Goal: Task Accomplishment & Management: Manage account settings

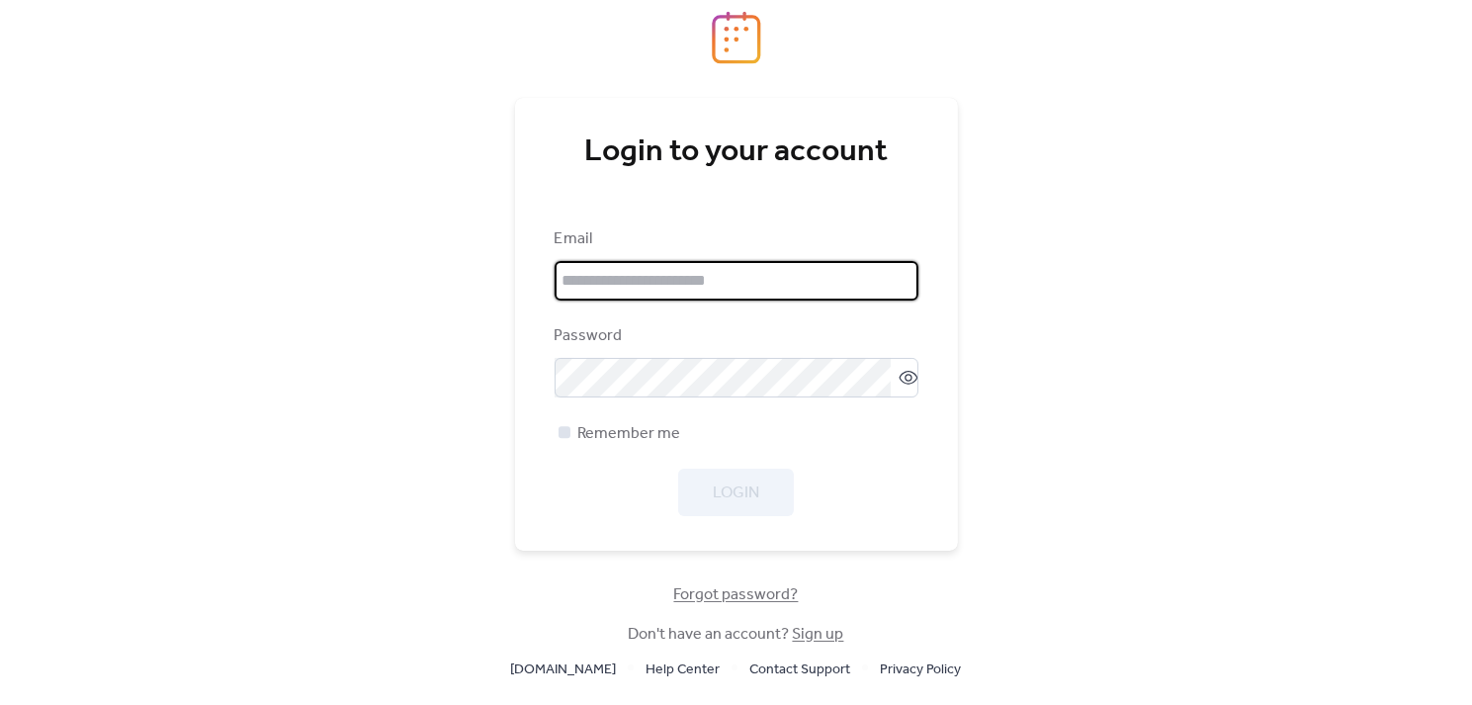
type input "**********"
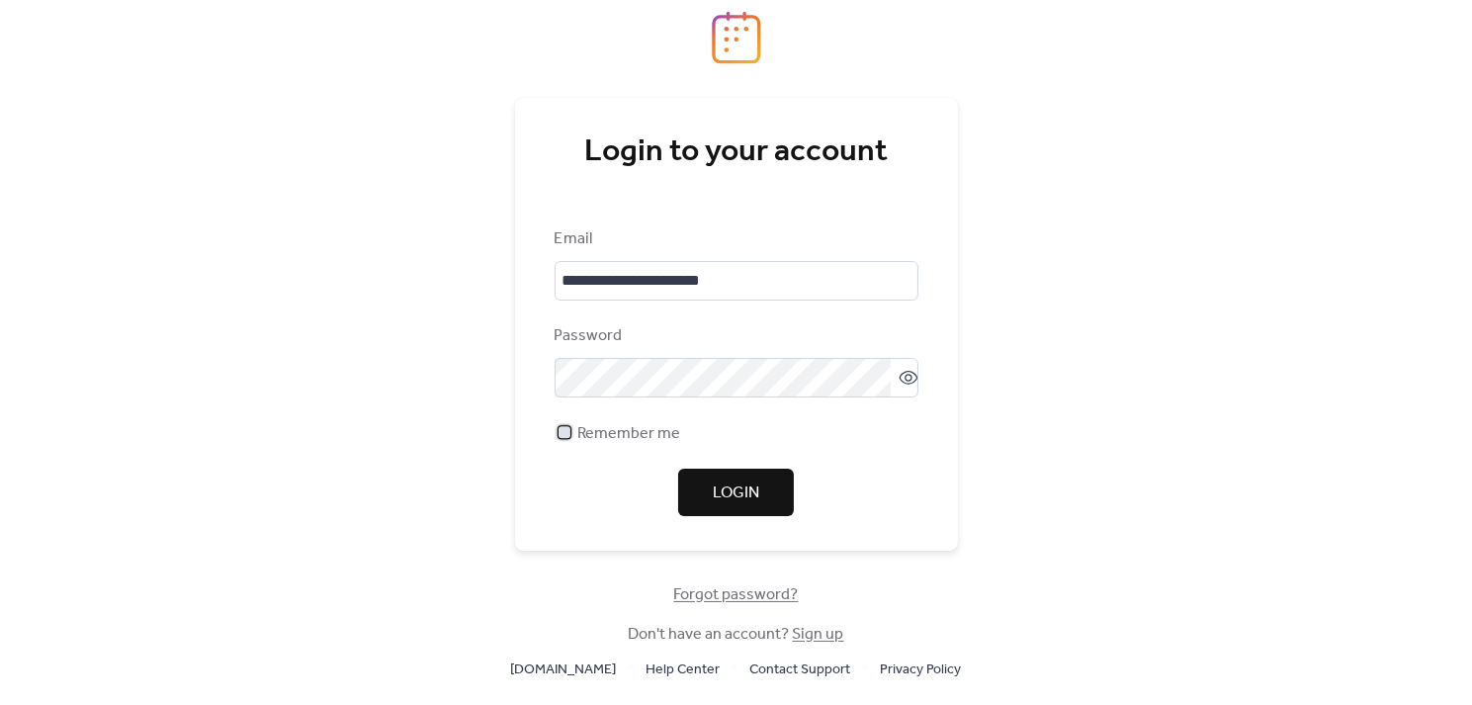
click at [630, 422] on span "Remember me" at bounding box center [629, 434] width 103 height 24
click at [716, 476] on button "Login" at bounding box center [736, 492] width 116 height 47
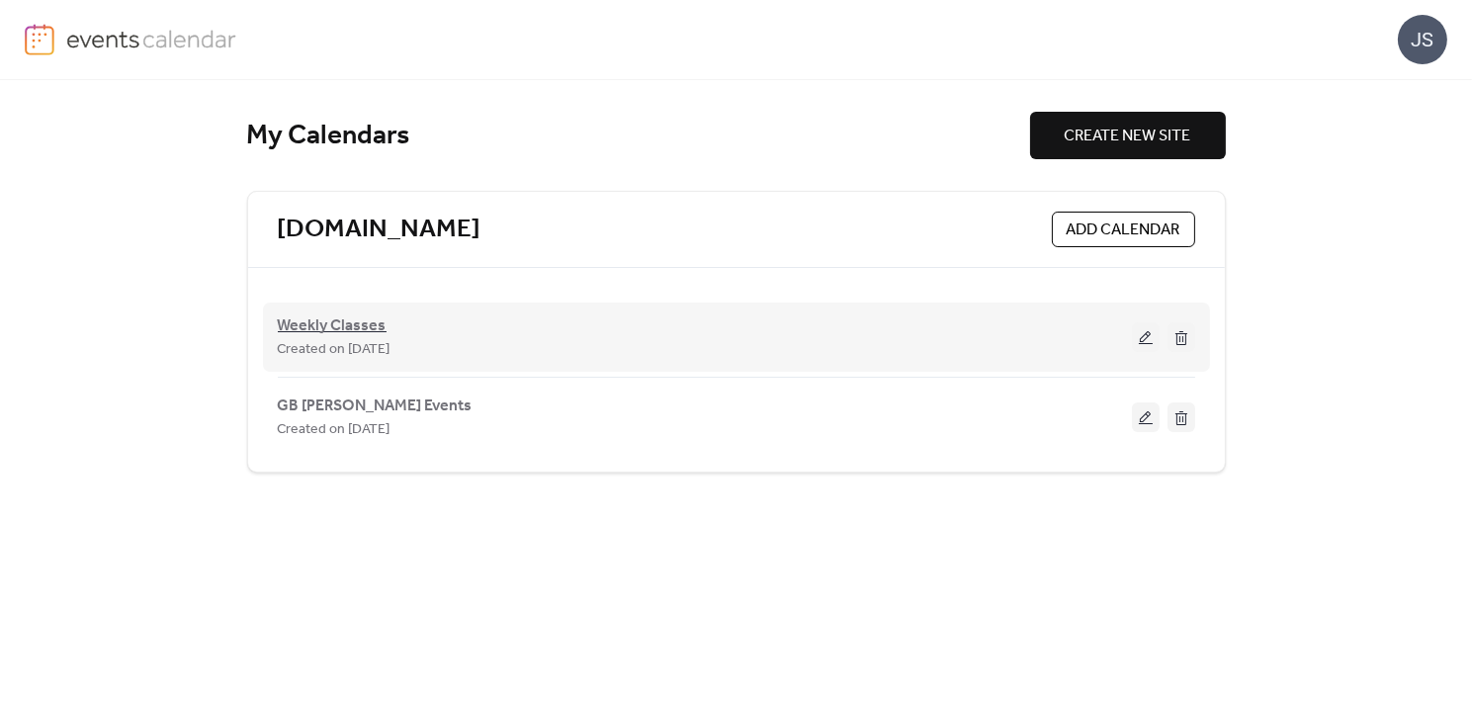
click at [310, 321] on span "Weekly Classes" at bounding box center [332, 326] width 109 height 24
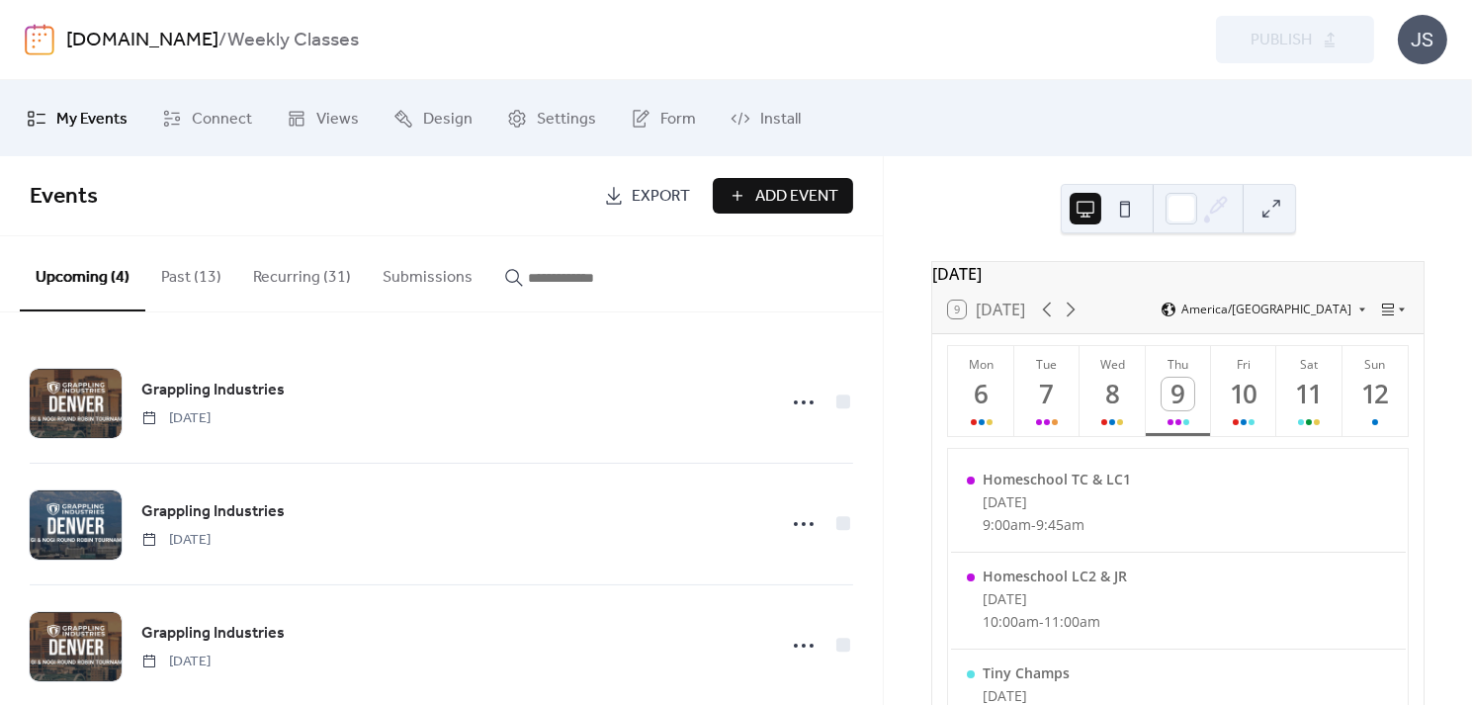
click at [300, 272] on button "Recurring (31)" at bounding box center [302, 272] width 130 height 73
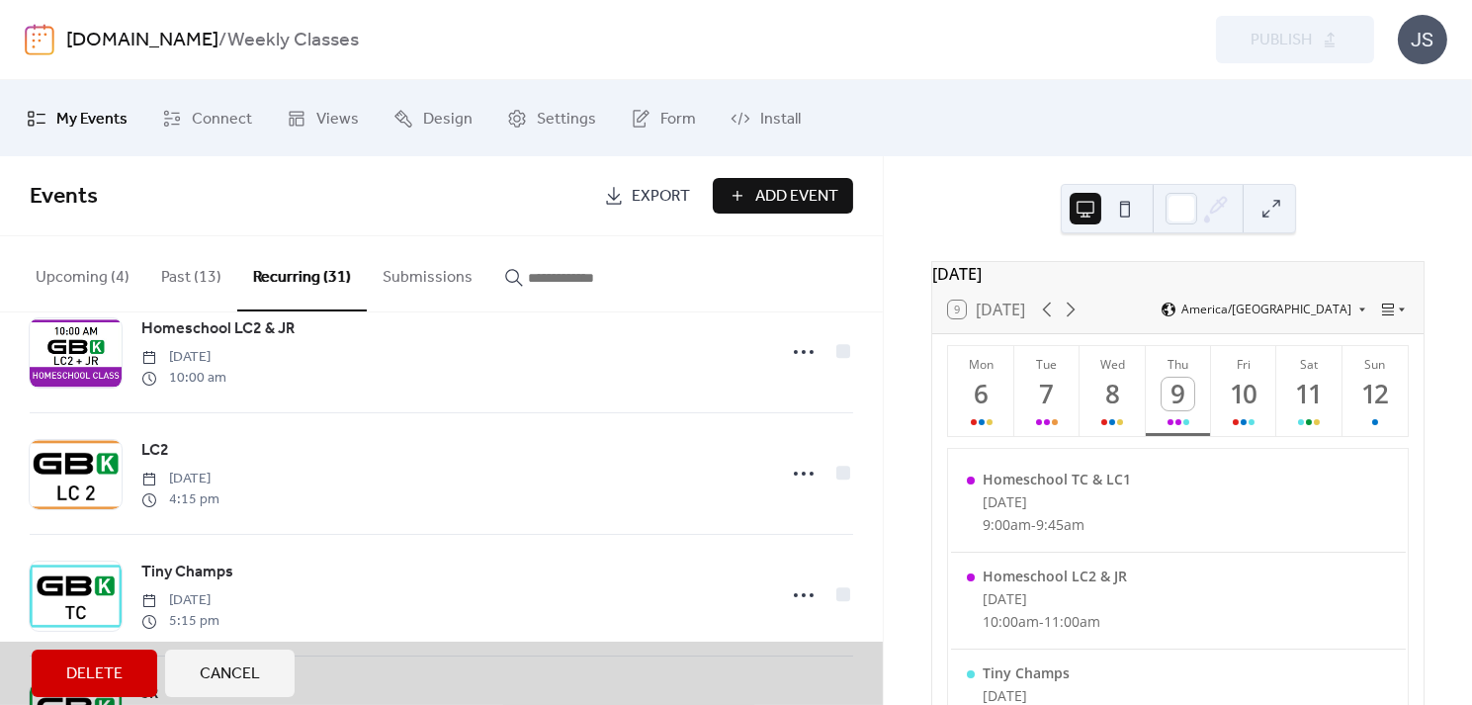
scroll to position [746, 0]
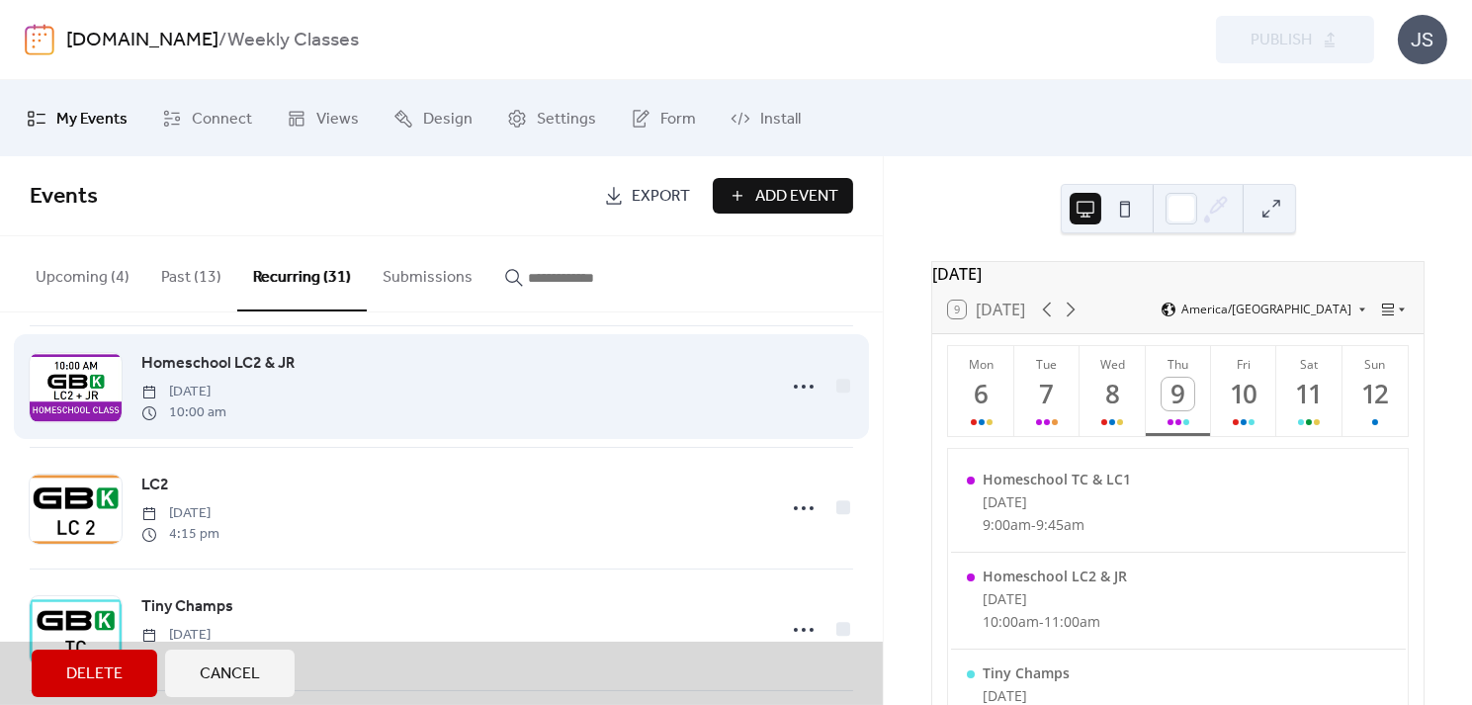
click at [78, 386] on div "Homeschool LC2 & JR [DATE] 10:00 am" at bounding box center [442, 386] width 824 height 122
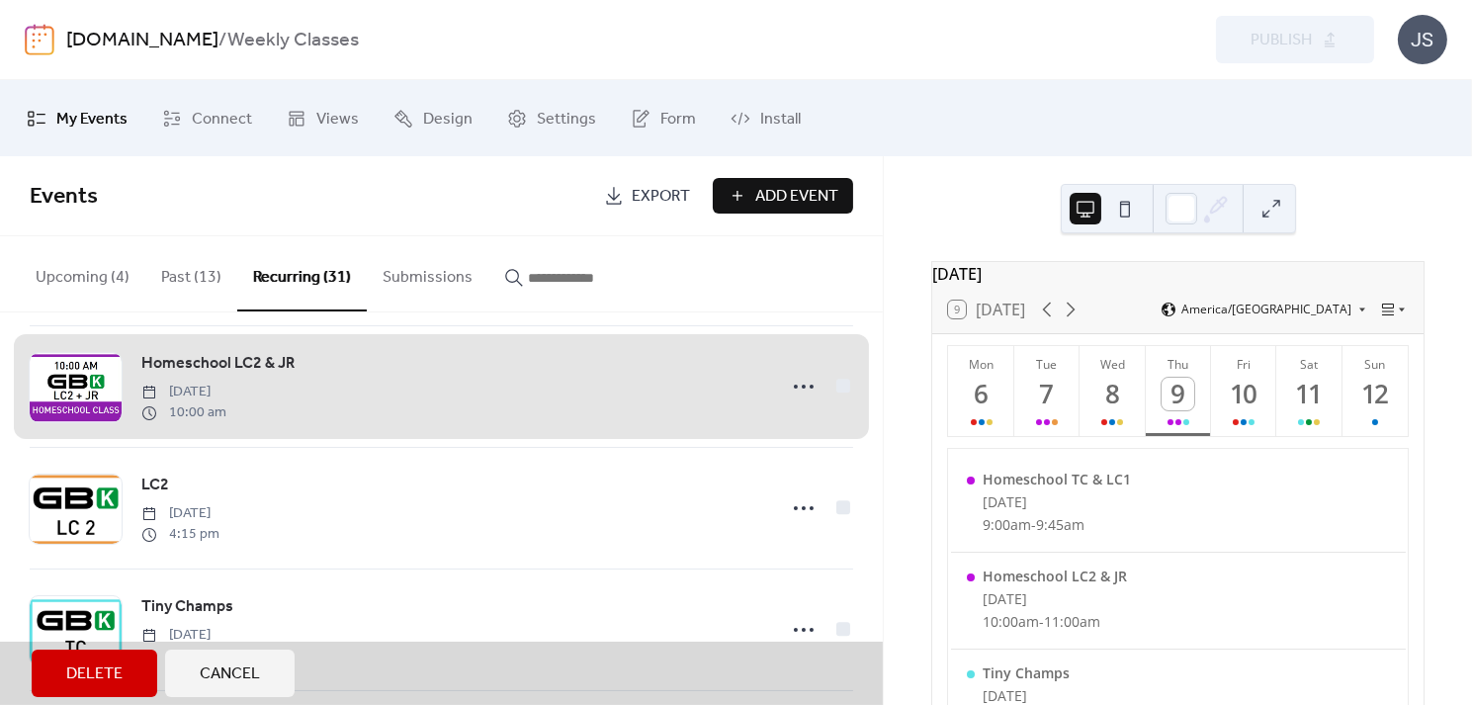
click at [794, 396] on div "Homeschool LC2 & JR [DATE] 10:00 am" at bounding box center [442, 386] width 824 height 122
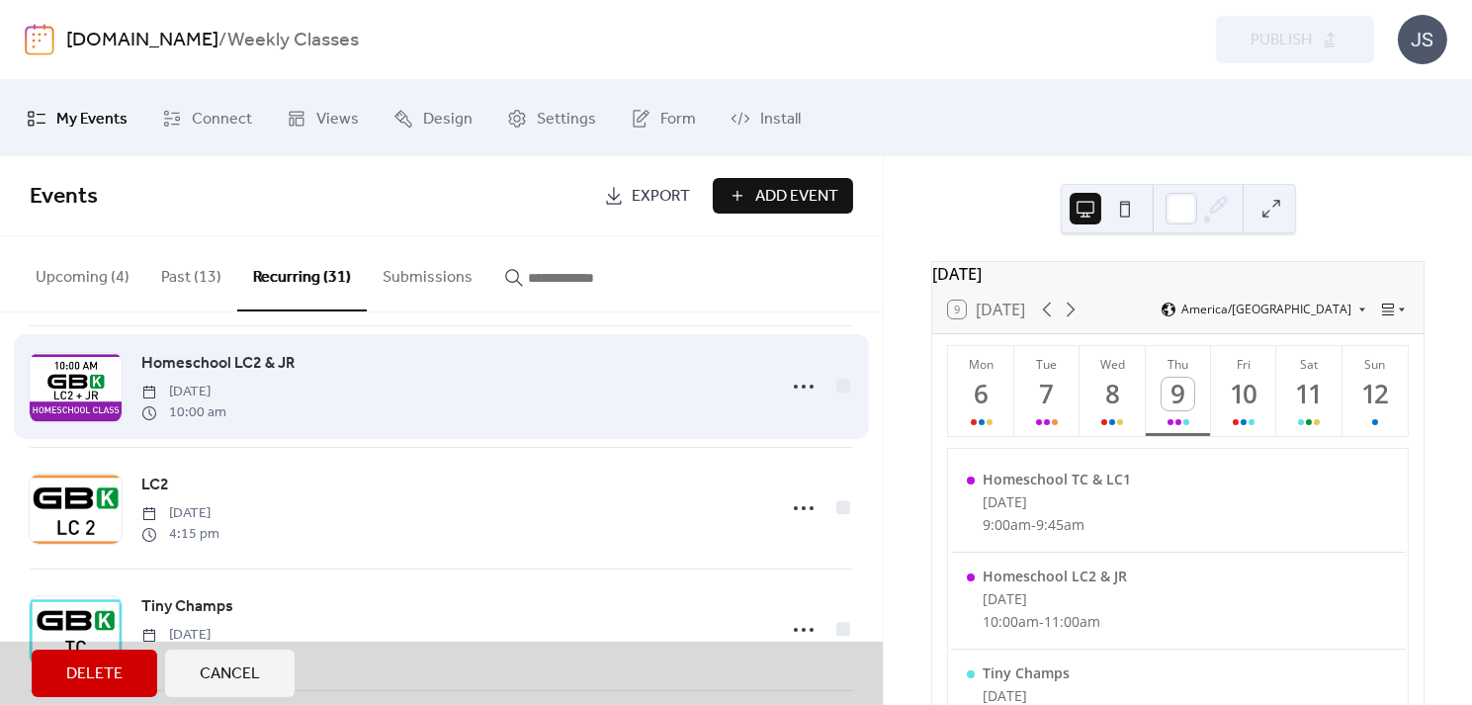
click at [801, 395] on div "Homeschool LC2 & JR [DATE] 10:00 am" at bounding box center [442, 386] width 824 height 122
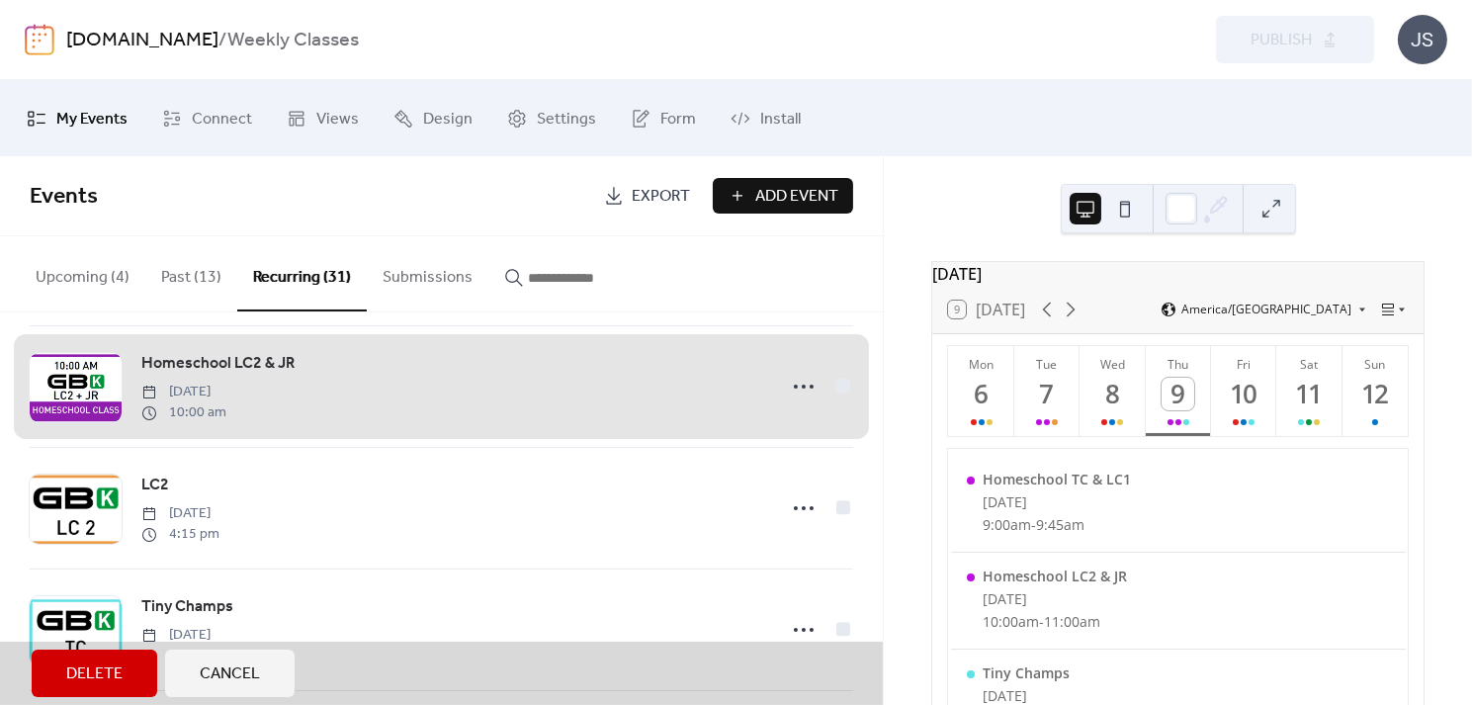
click at [798, 385] on div "Homeschool LC2 & JR [DATE] 10:00 am" at bounding box center [442, 386] width 824 height 122
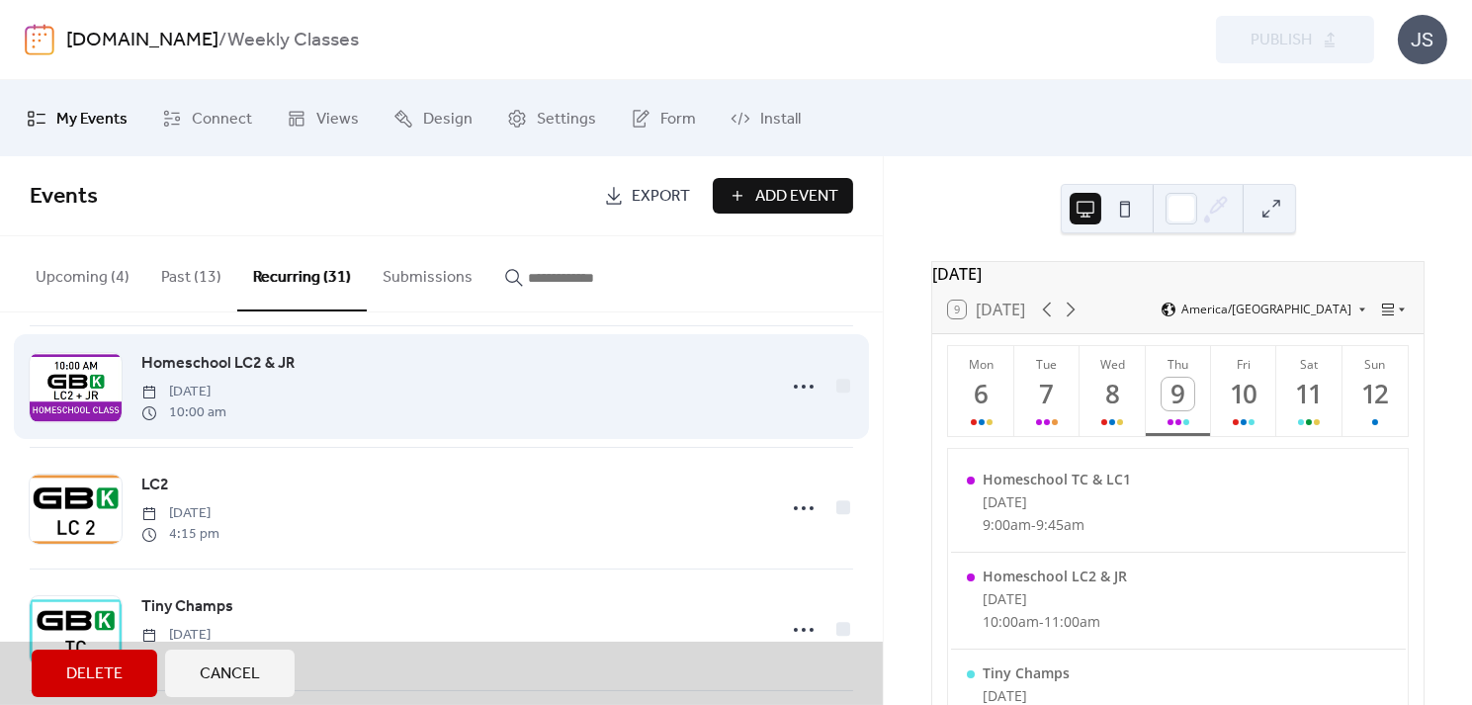
click at [794, 381] on div "Homeschool LC2 & JR [DATE] 10:00 am" at bounding box center [442, 386] width 824 height 122
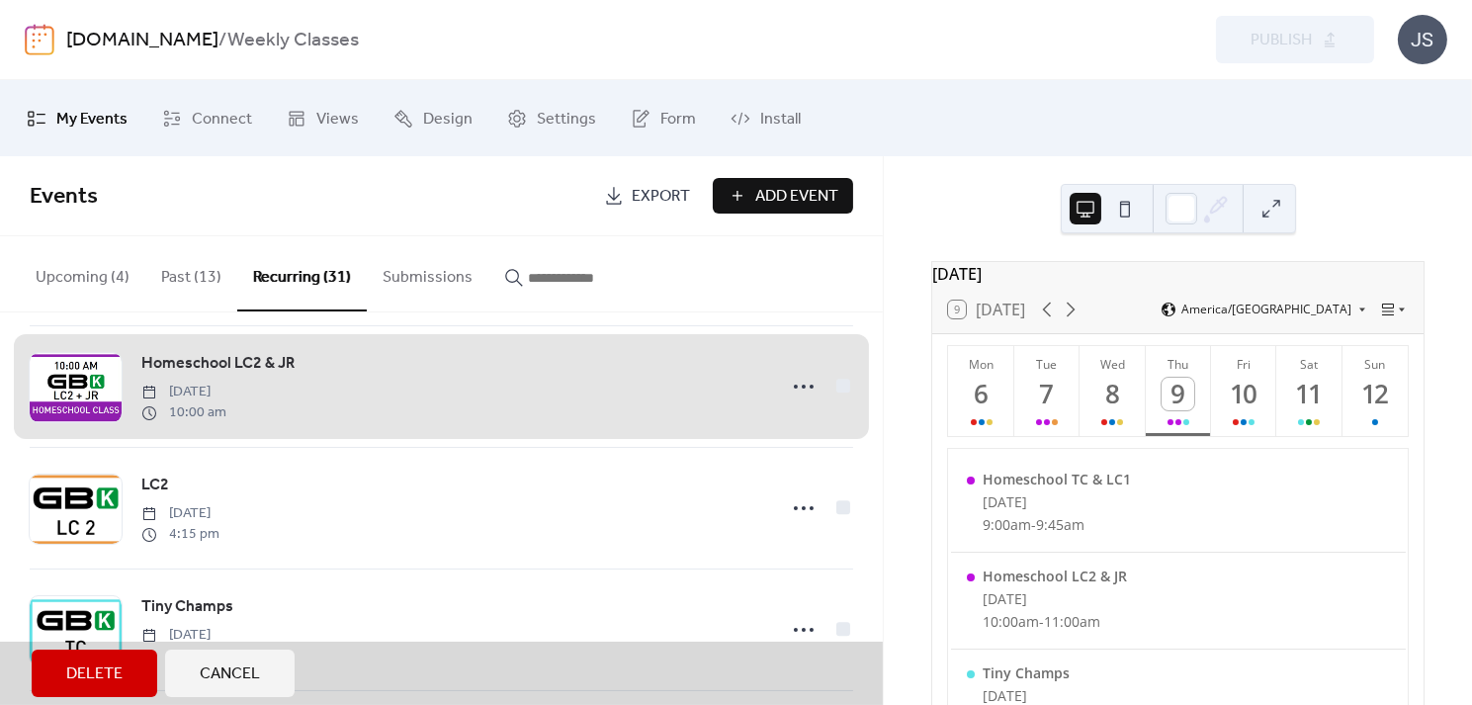
click at [794, 381] on div "Homeschool LC2 & JR [DATE] 10:00 am" at bounding box center [442, 386] width 824 height 122
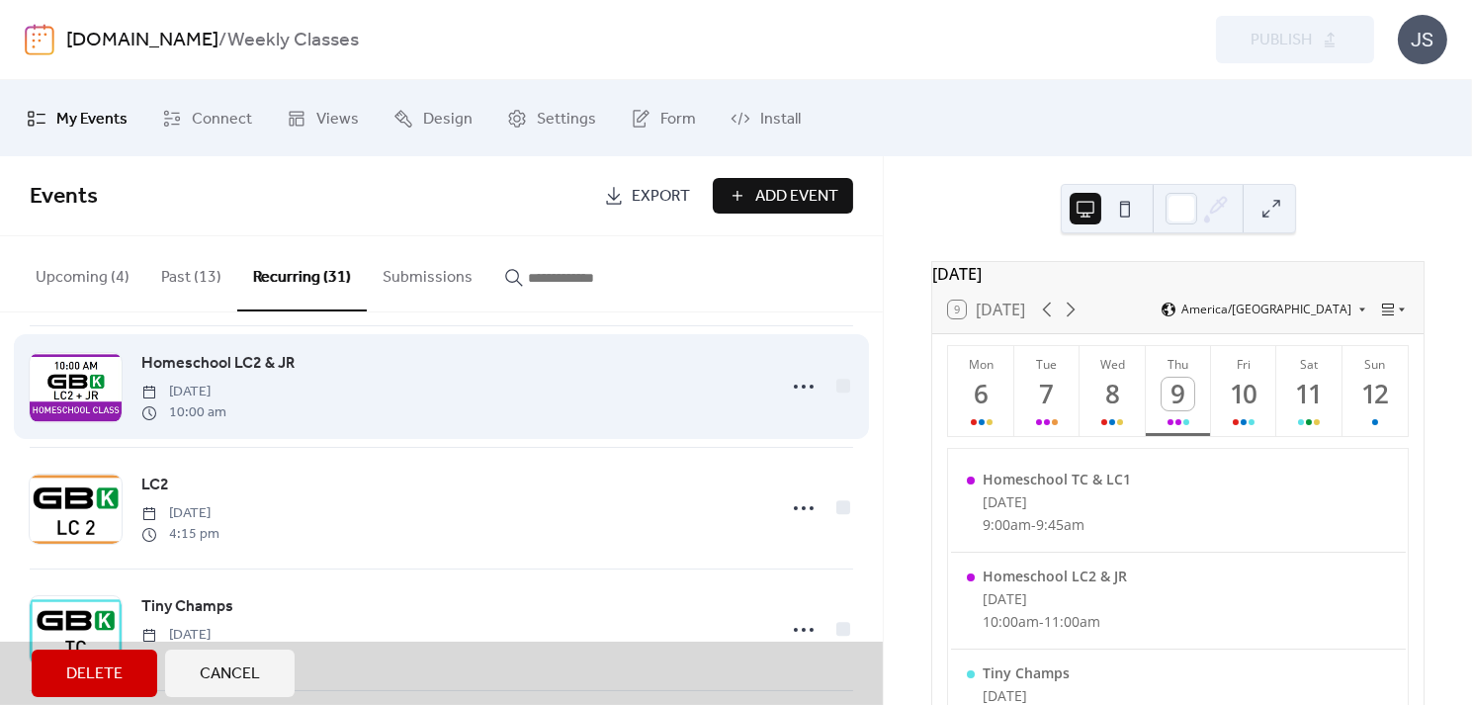
click at [802, 384] on div "Homeschool LC2 & JR [DATE] 10:00 am" at bounding box center [442, 386] width 824 height 122
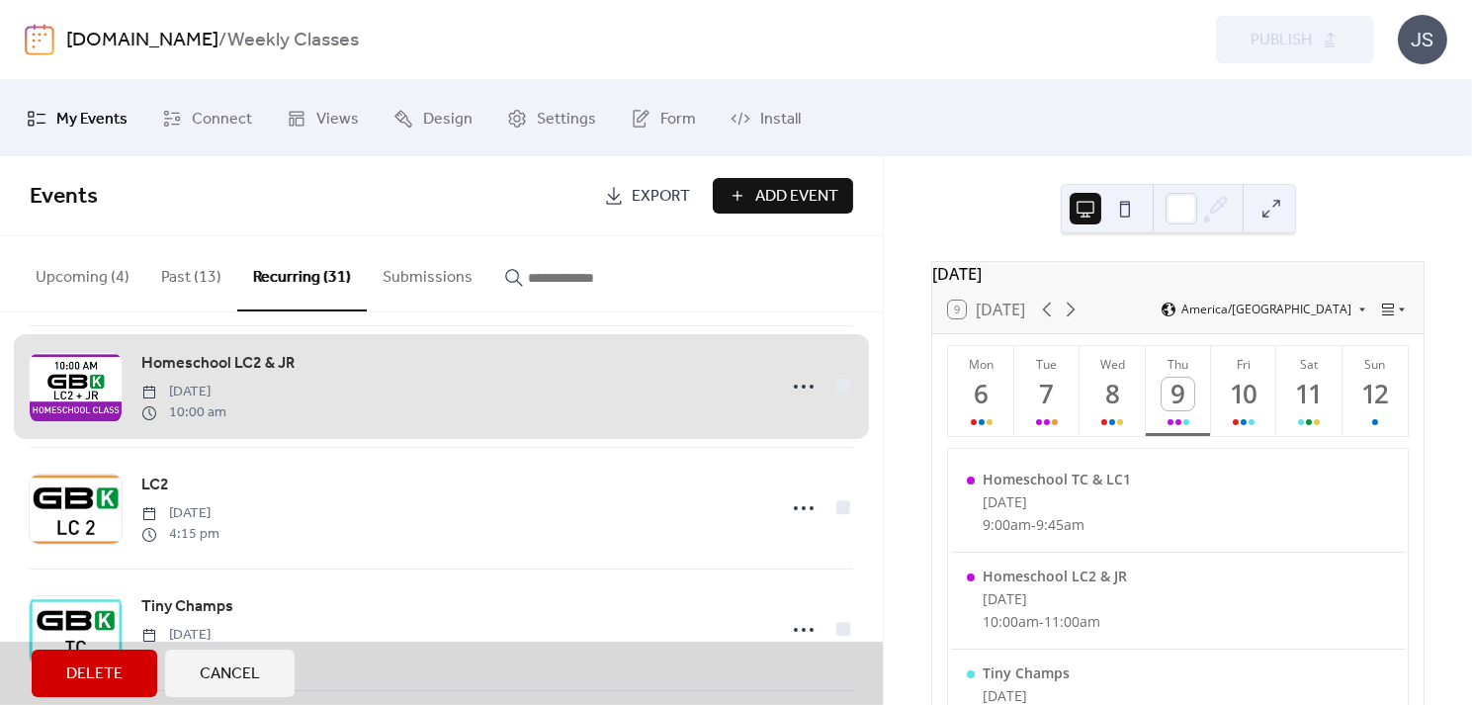
click at [222, 692] on button "Cancel" at bounding box center [230, 673] width 130 height 47
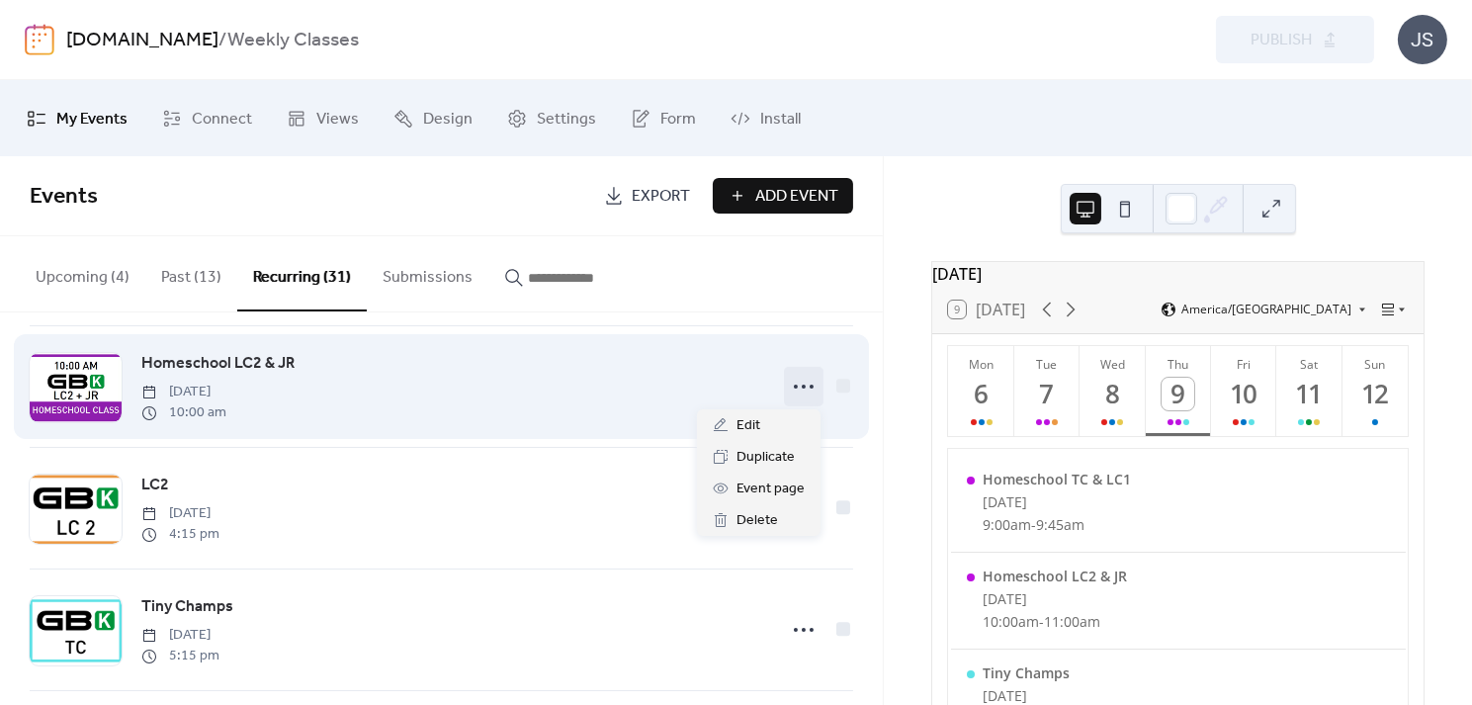
click at [794, 388] on icon at bounding box center [804, 387] width 32 height 32
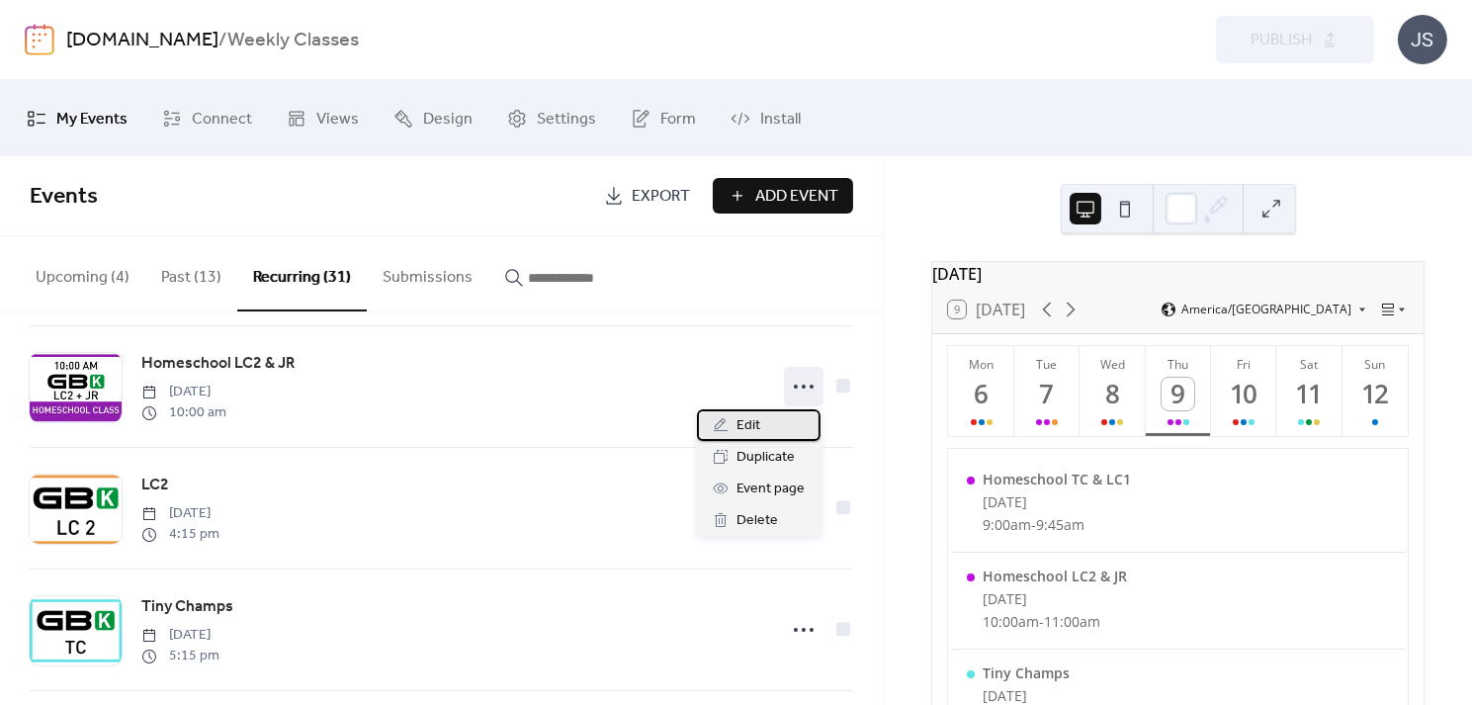
click at [759, 421] on span "Edit" at bounding box center [749, 426] width 24 height 24
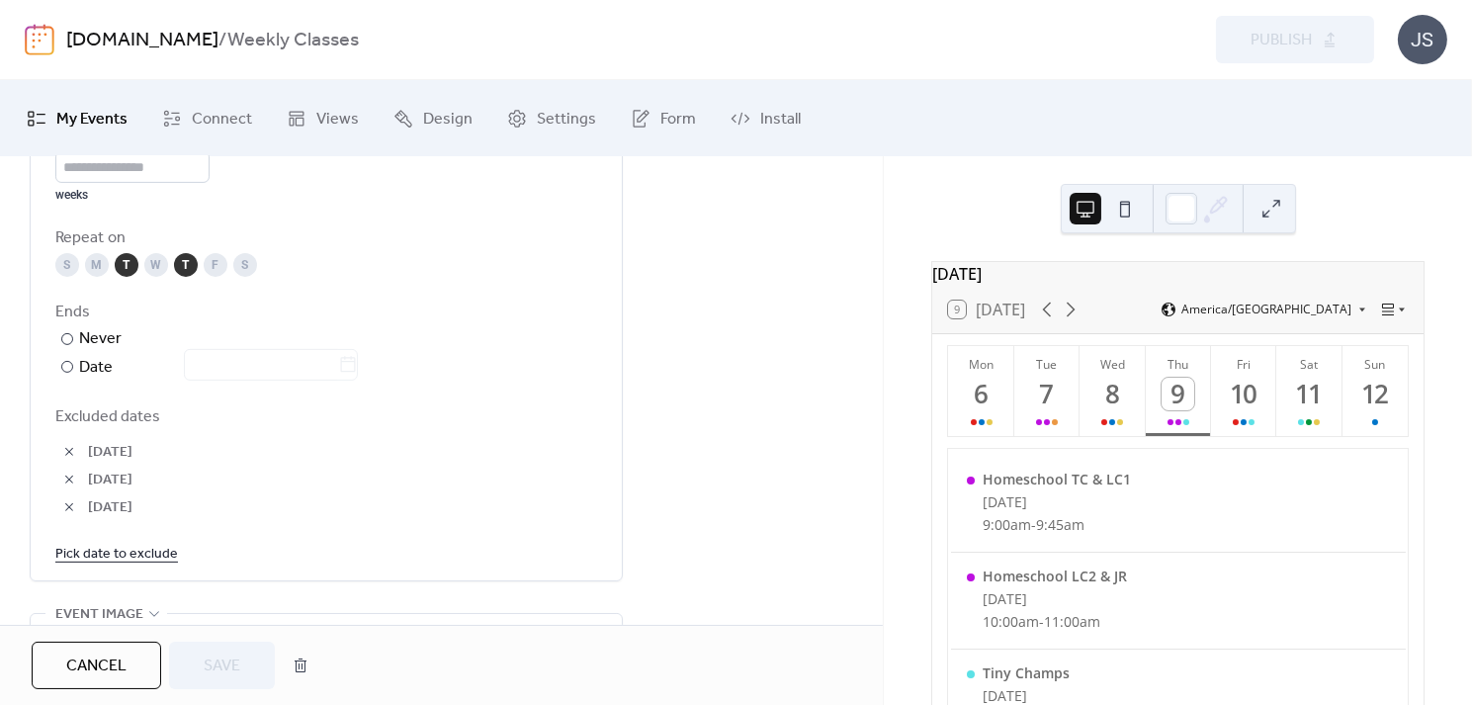
scroll to position [1049, 0]
click at [112, 548] on link "Pick date to exclude" at bounding box center [116, 552] width 123 height 25
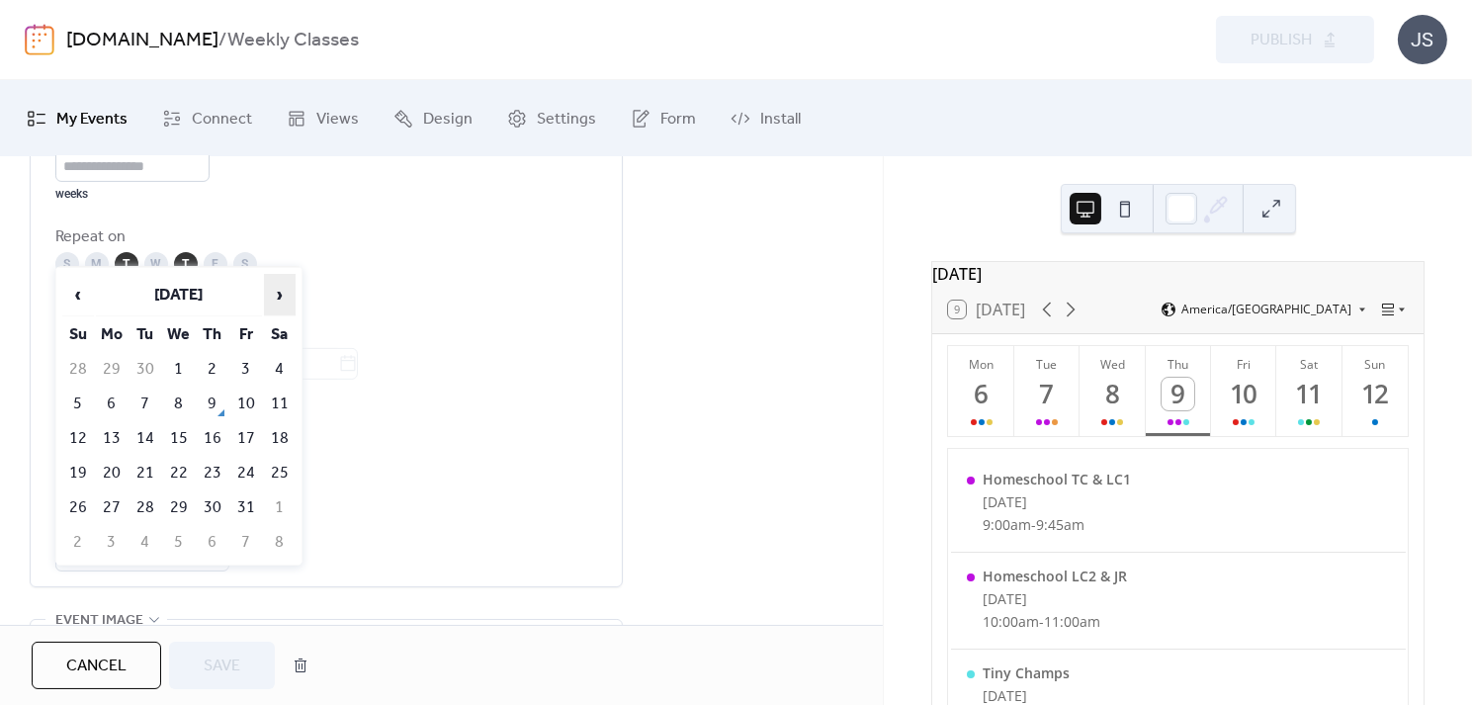
click at [279, 296] on span "›" at bounding box center [280, 295] width 30 height 40
click at [215, 496] on td "27" at bounding box center [213, 507] width 32 height 33
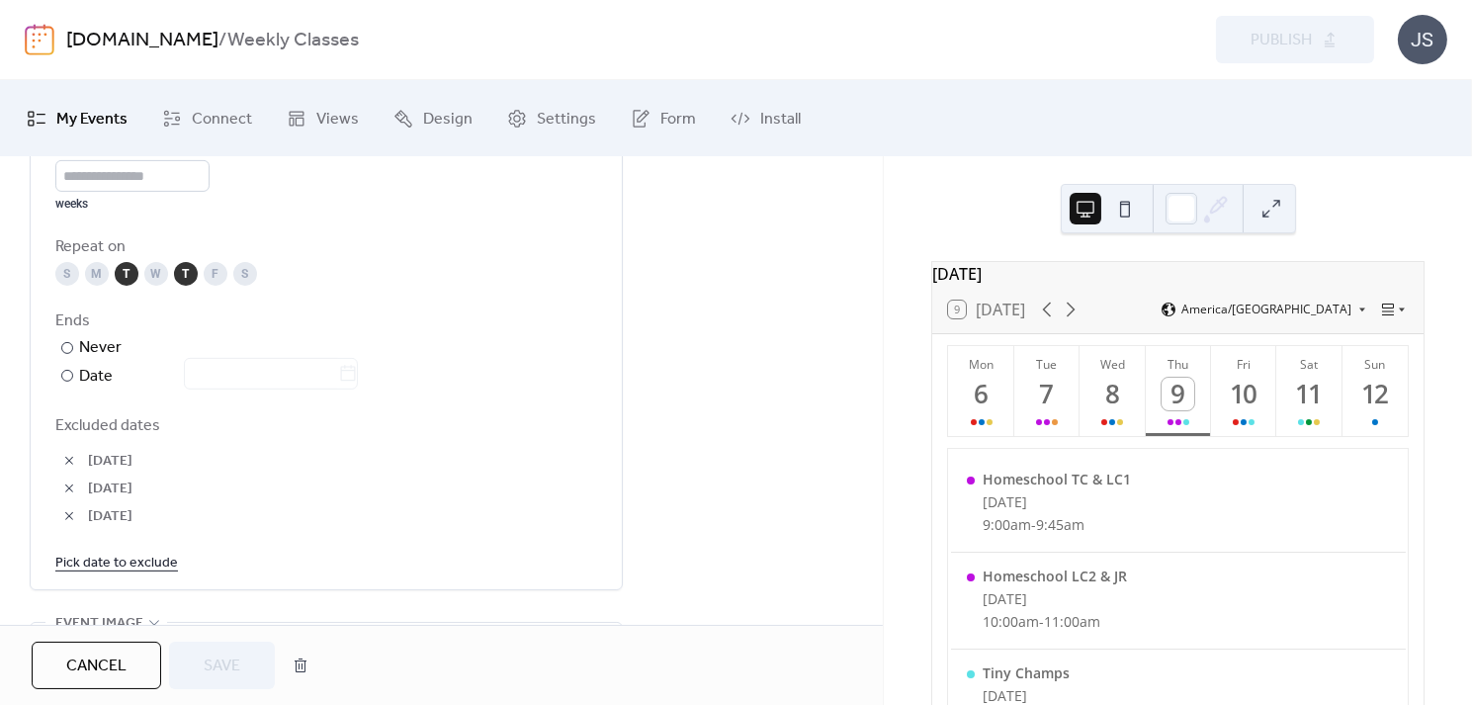
scroll to position [1046, 0]
click at [147, 548] on link "Pick date to exclude" at bounding box center [116, 555] width 123 height 25
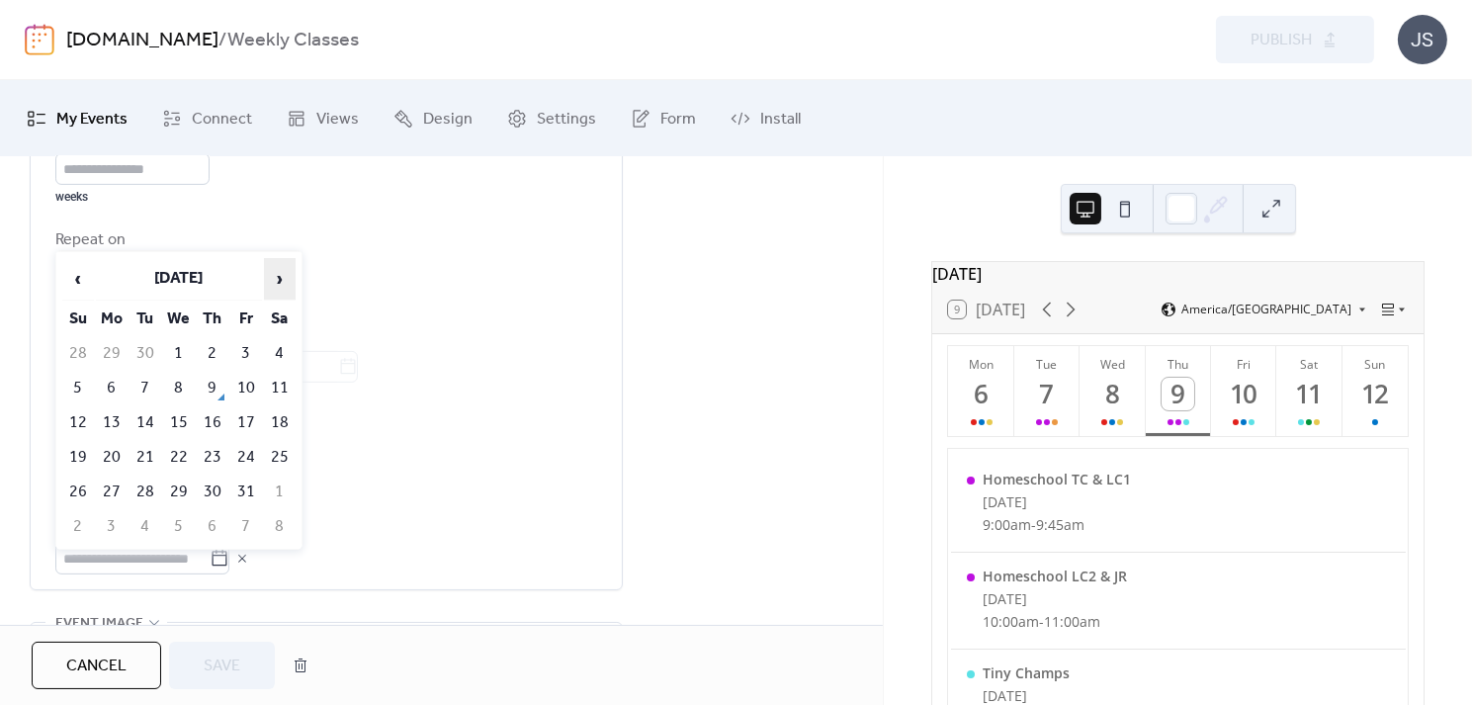
click at [278, 284] on span "›" at bounding box center [280, 279] width 30 height 40
click at [211, 449] on td "25" at bounding box center [213, 457] width 32 height 33
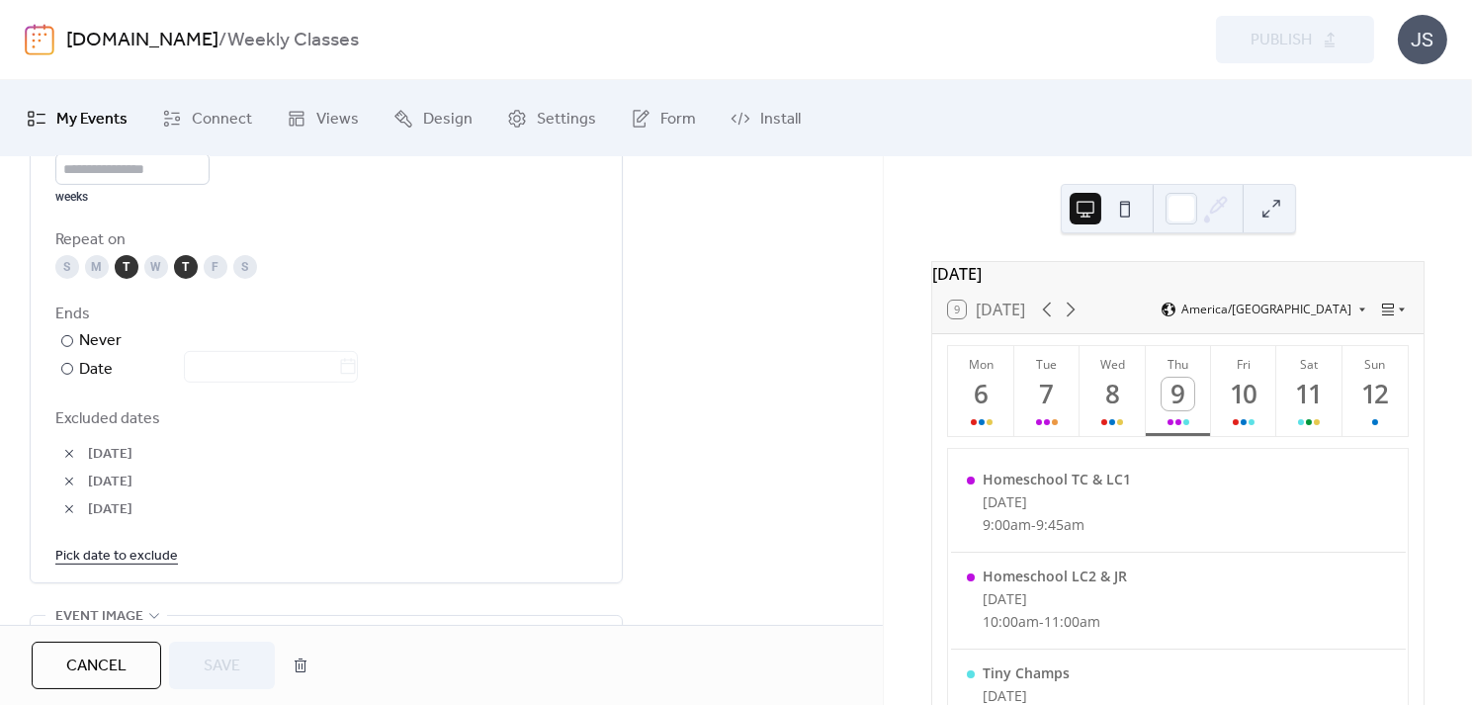
click at [130, 549] on link "Pick date to exclude" at bounding box center [116, 555] width 123 height 25
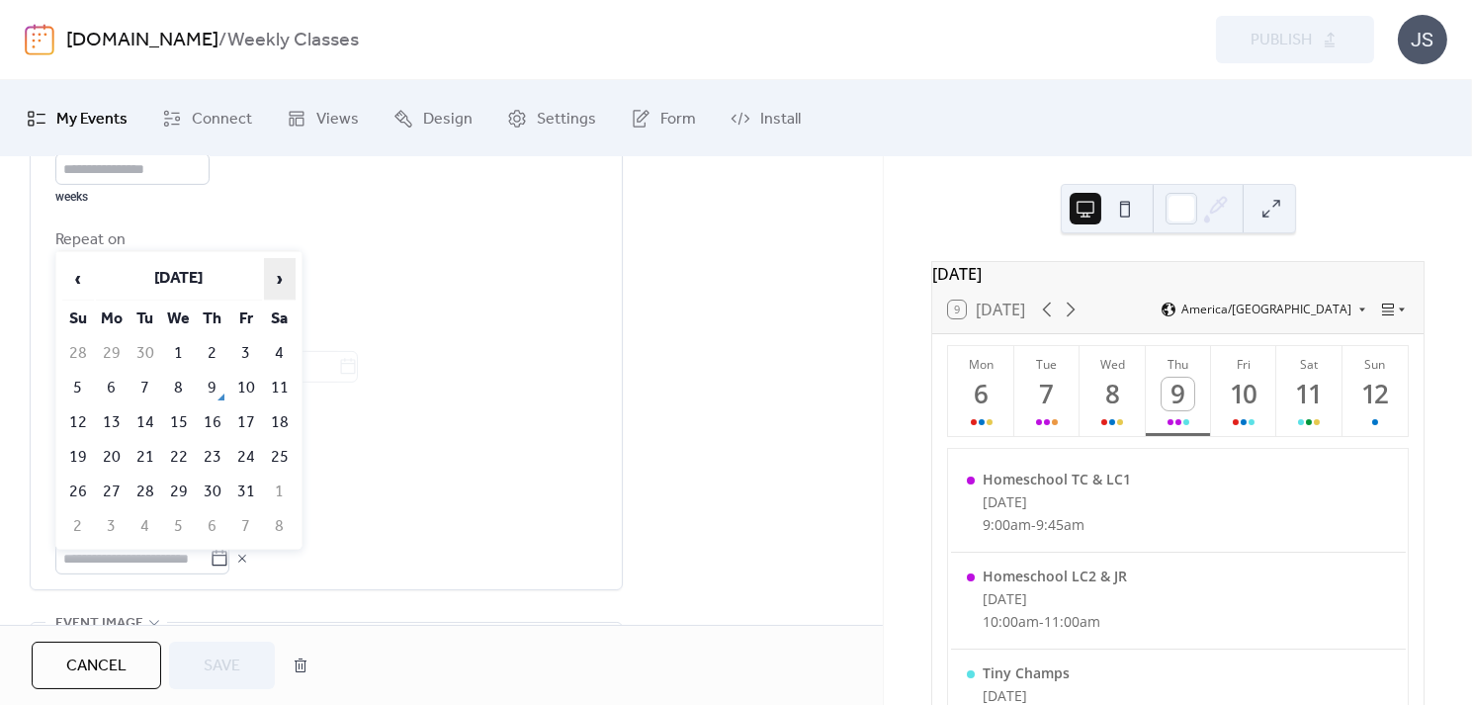
click at [273, 288] on span "›" at bounding box center [280, 279] width 30 height 40
click at [279, 272] on span "›" at bounding box center [280, 279] width 30 height 40
click at [209, 486] on td "1" at bounding box center [213, 492] width 32 height 33
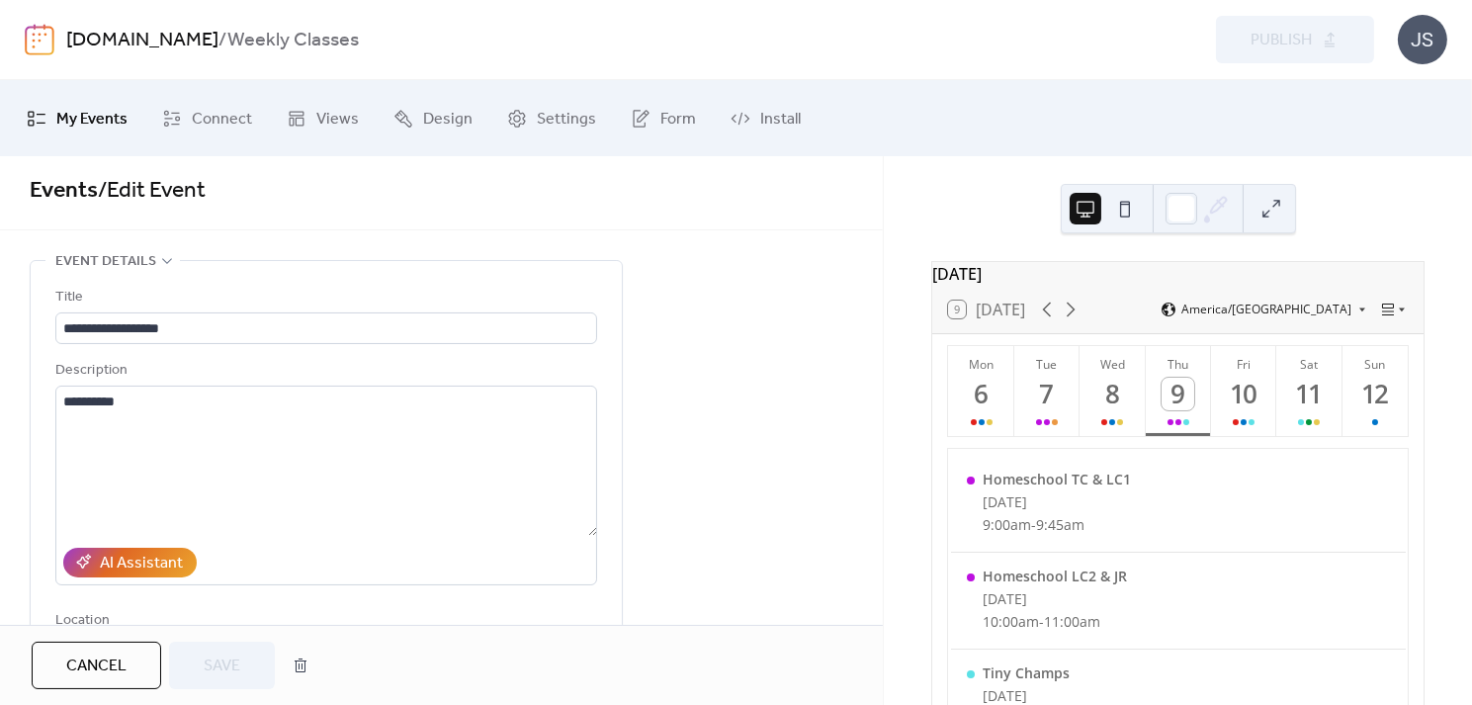
scroll to position [0, 0]
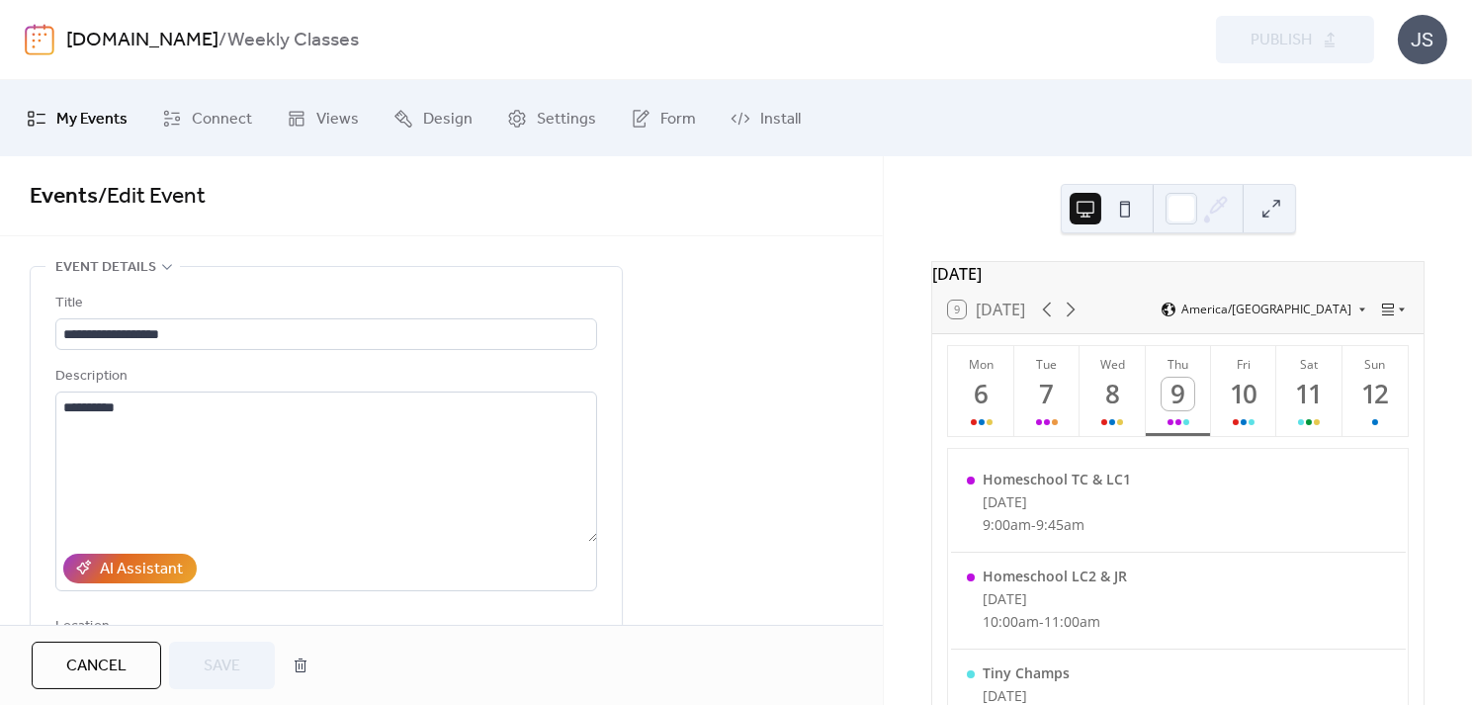
click at [74, 116] on span "My Events" at bounding box center [91, 119] width 71 height 31
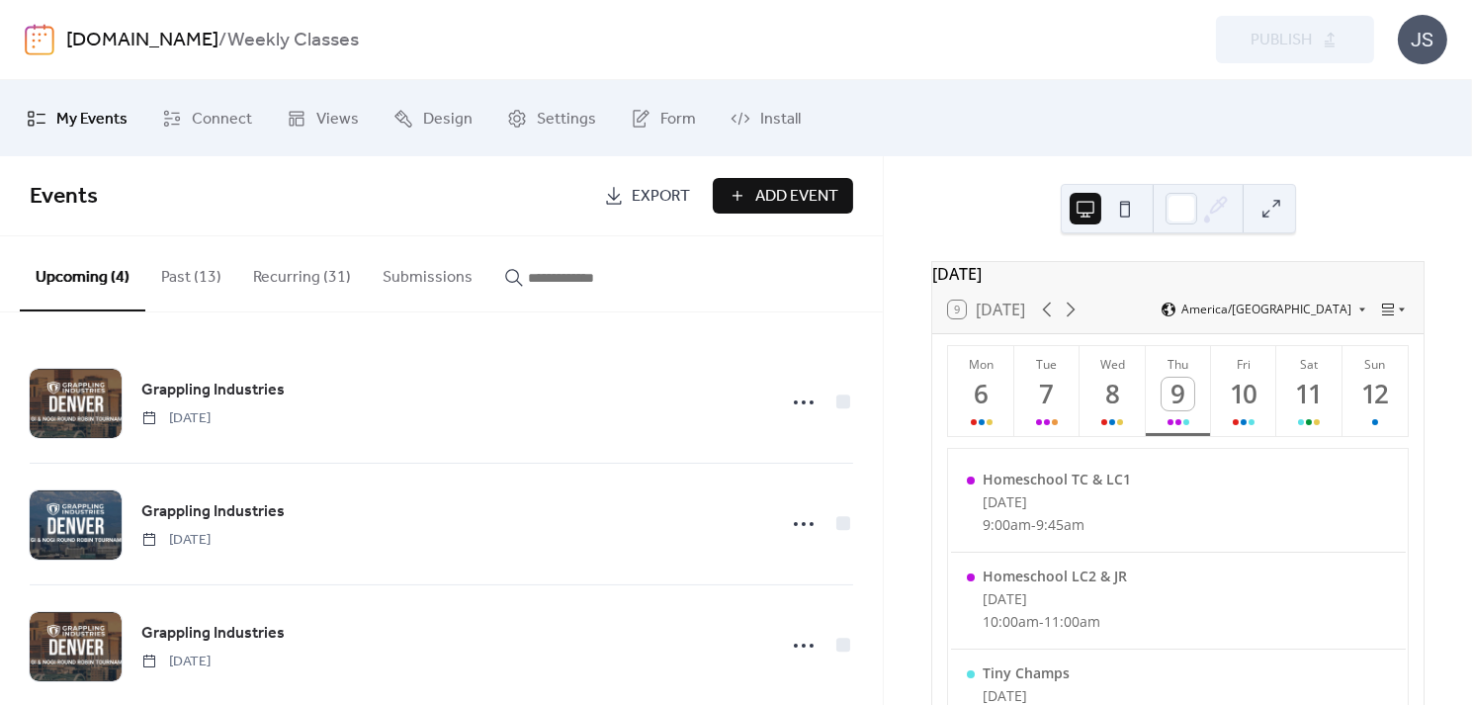
click at [285, 278] on button "Recurring (31)" at bounding box center [302, 272] width 130 height 73
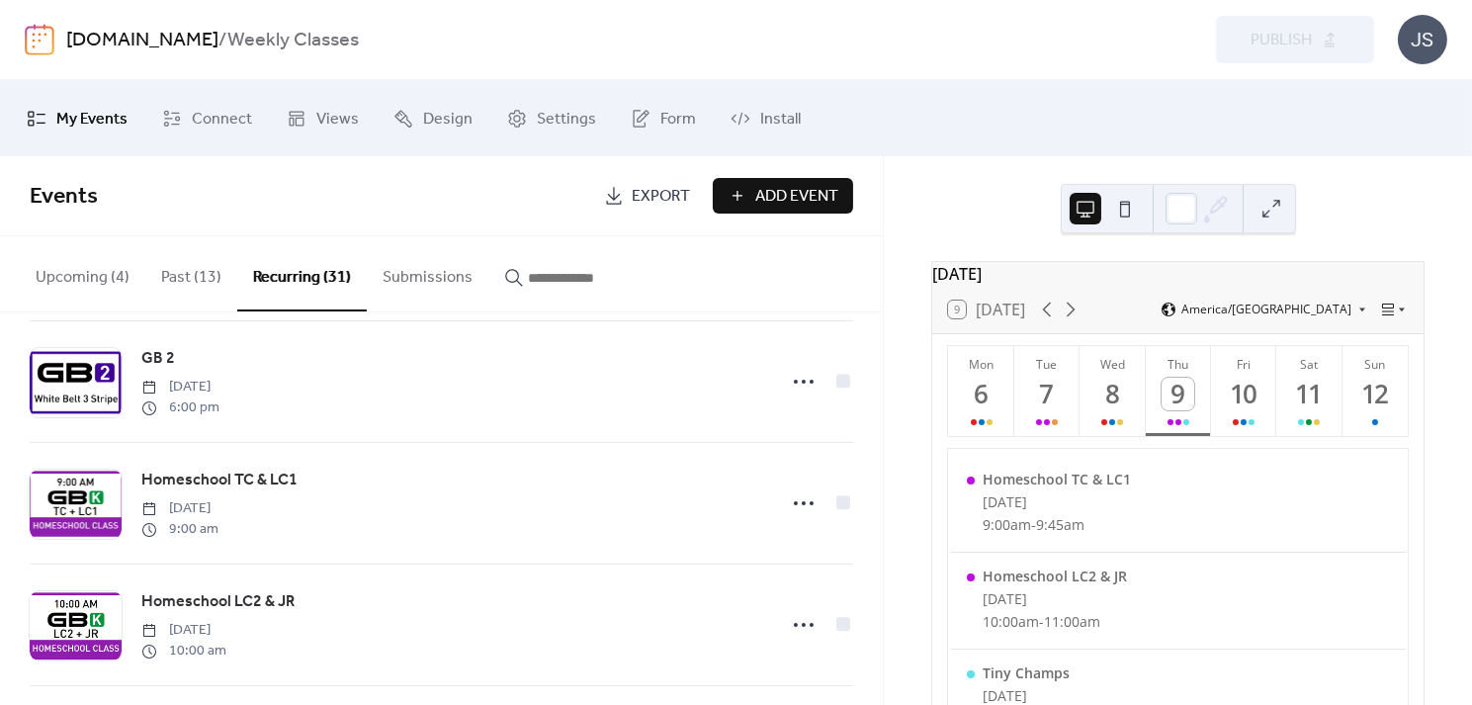
scroll to position [514, 0]
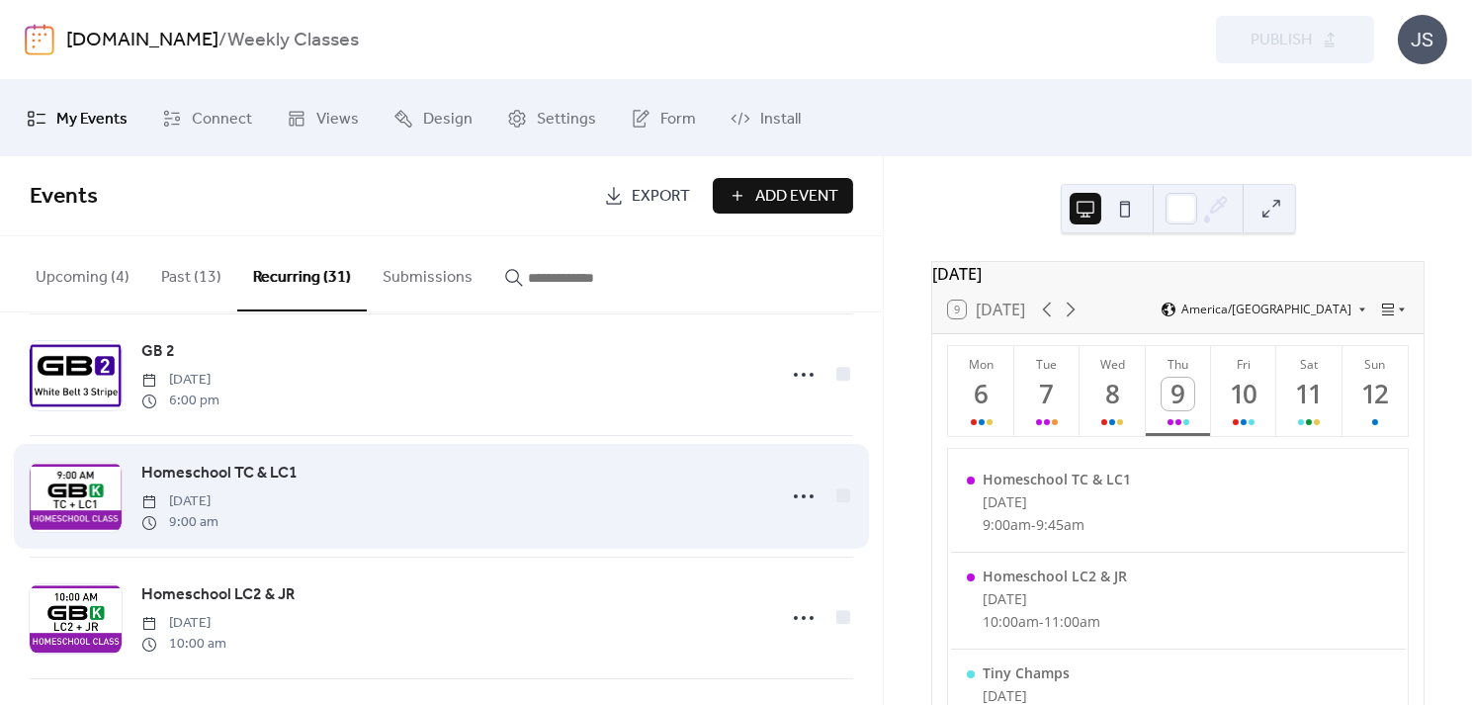
click at [254, 468] on span "Homeschool TC & LC1" at bounding box center [219, 474] width 156 height 24
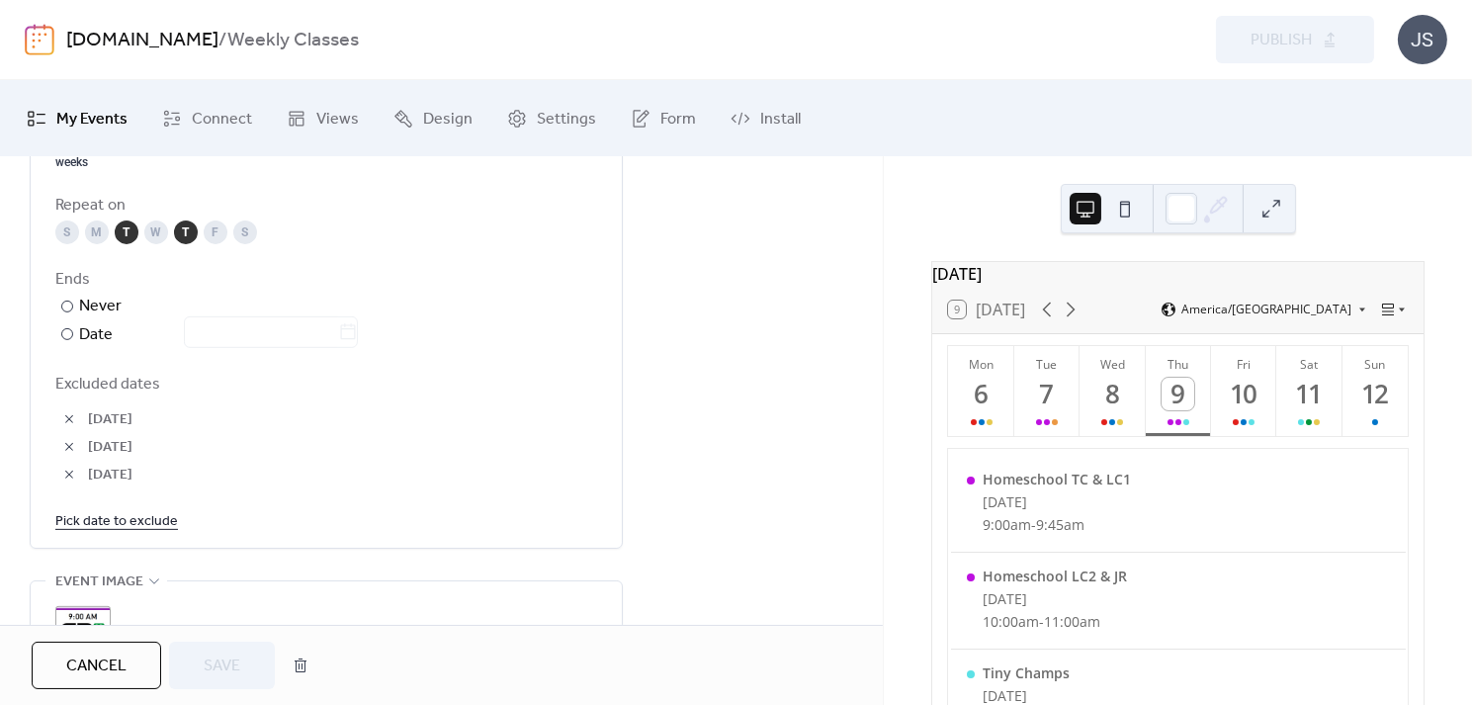
scroll to position [1149, 0]
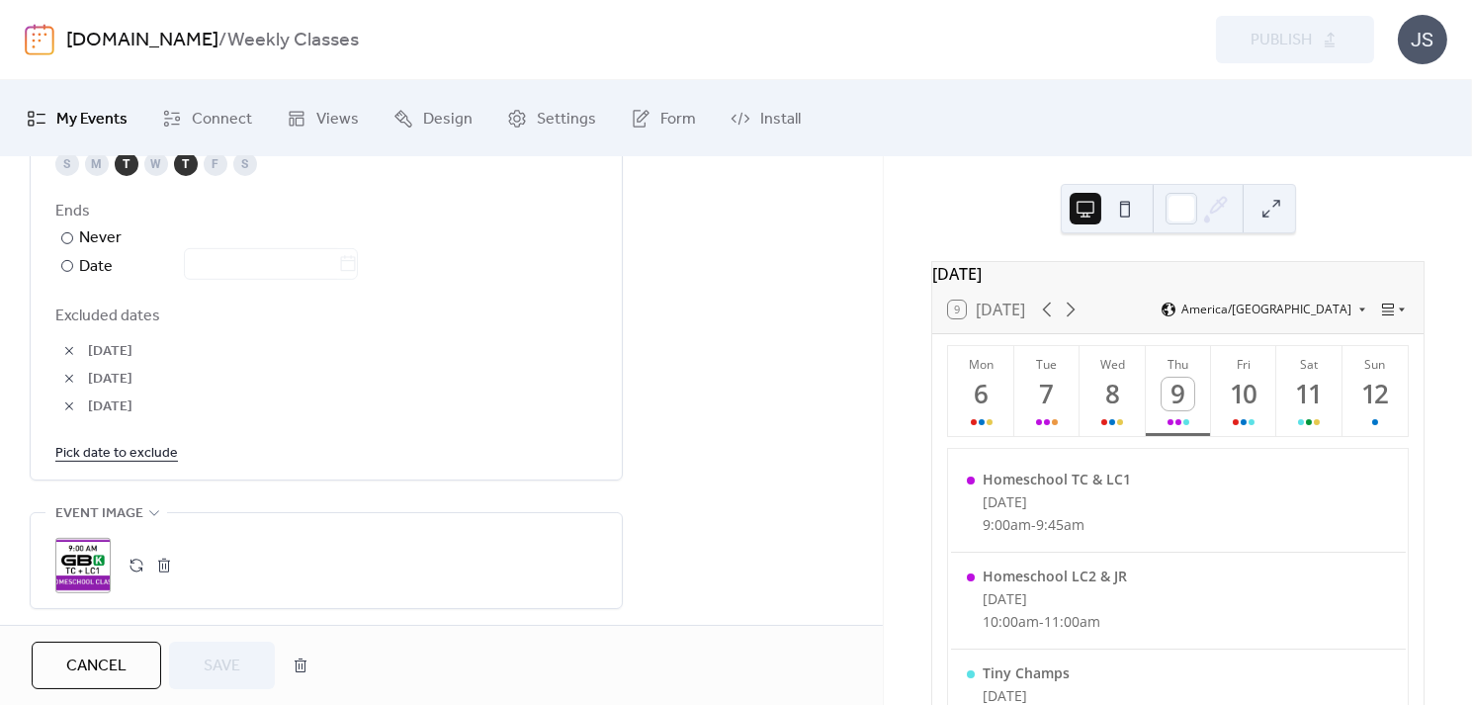
click at [126, 453] on link "Pick date to exclude" at bounding box center [116, 452] width 123 height 25
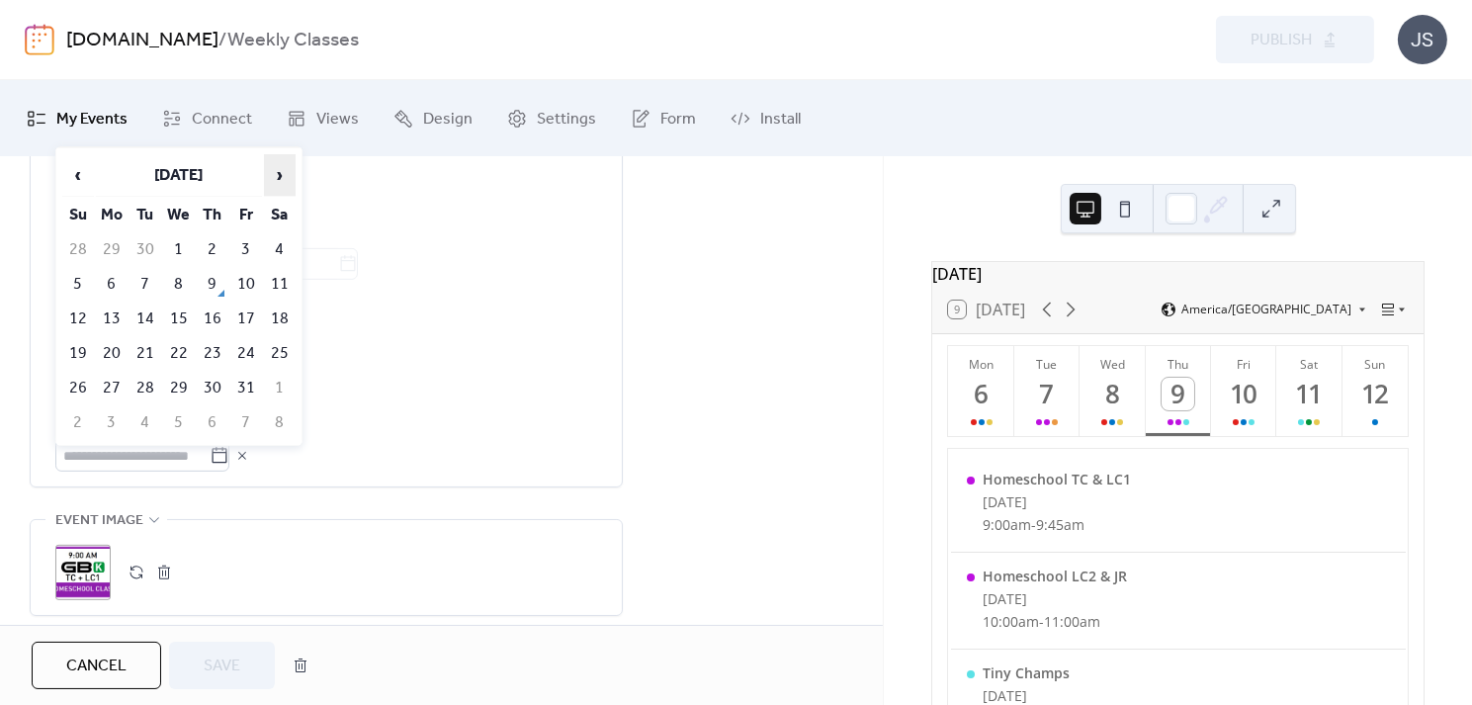
click at [273, 179] on span "›" at bounding box center [280, 175] width 30 height 40
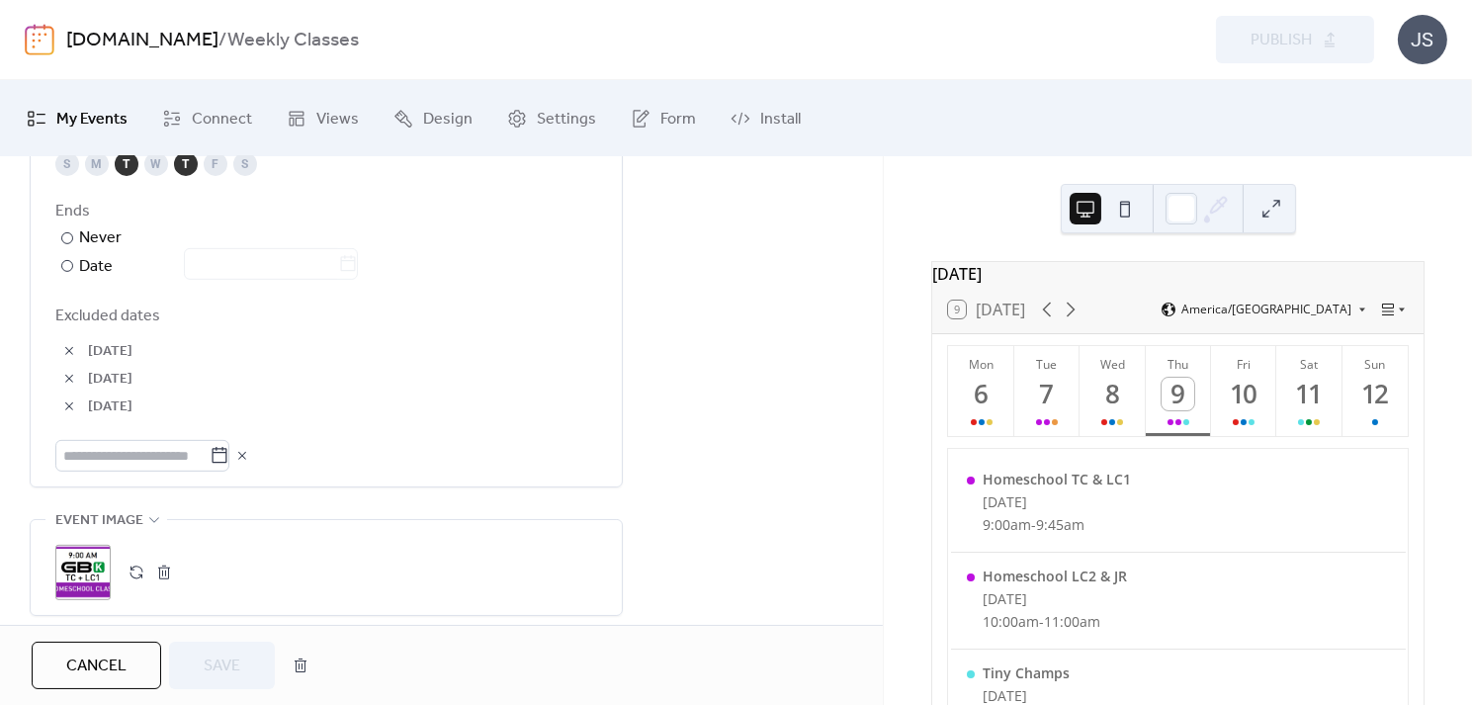
click at [480, 412] on span "[DATE]" at bounding box center [342, 408] width 509 height 24
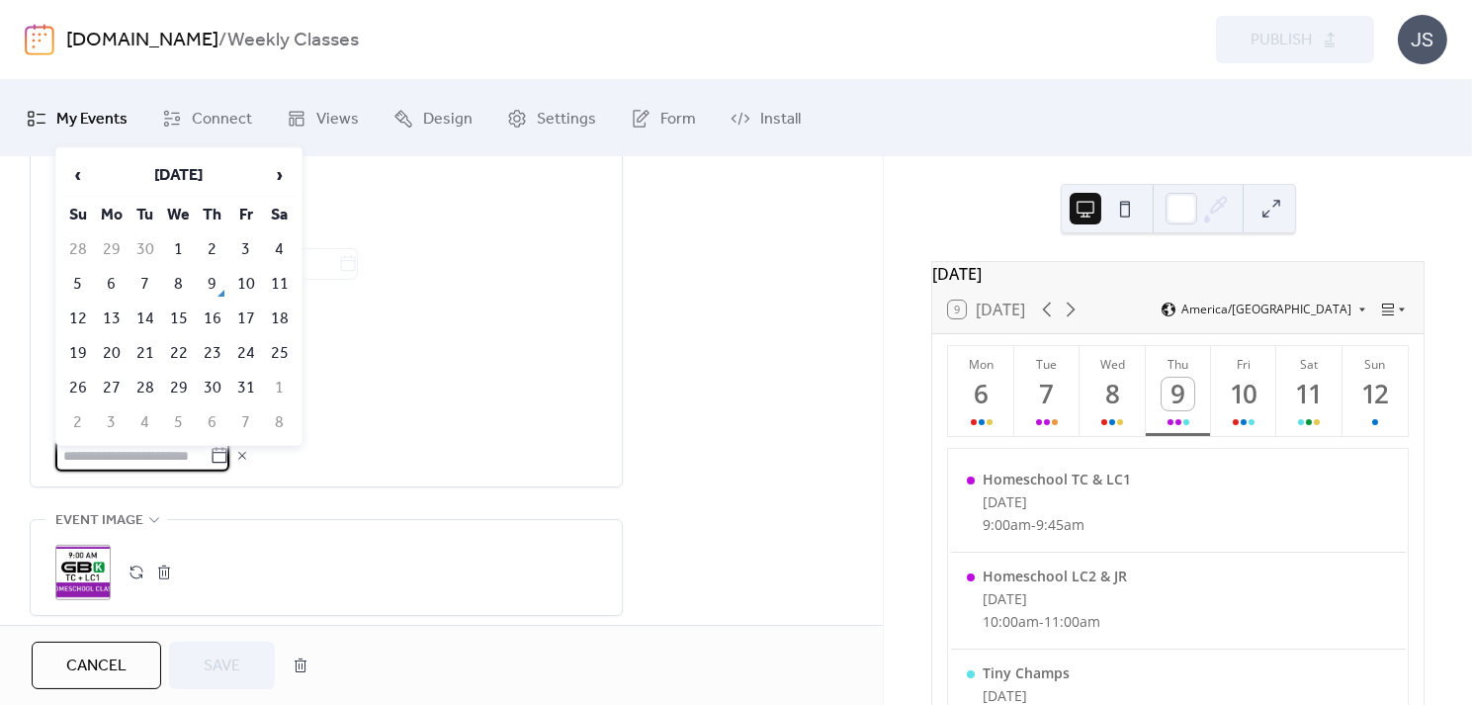
click at [152, 452] on input "text" at bounding box center [132, 456] width 154 height 32
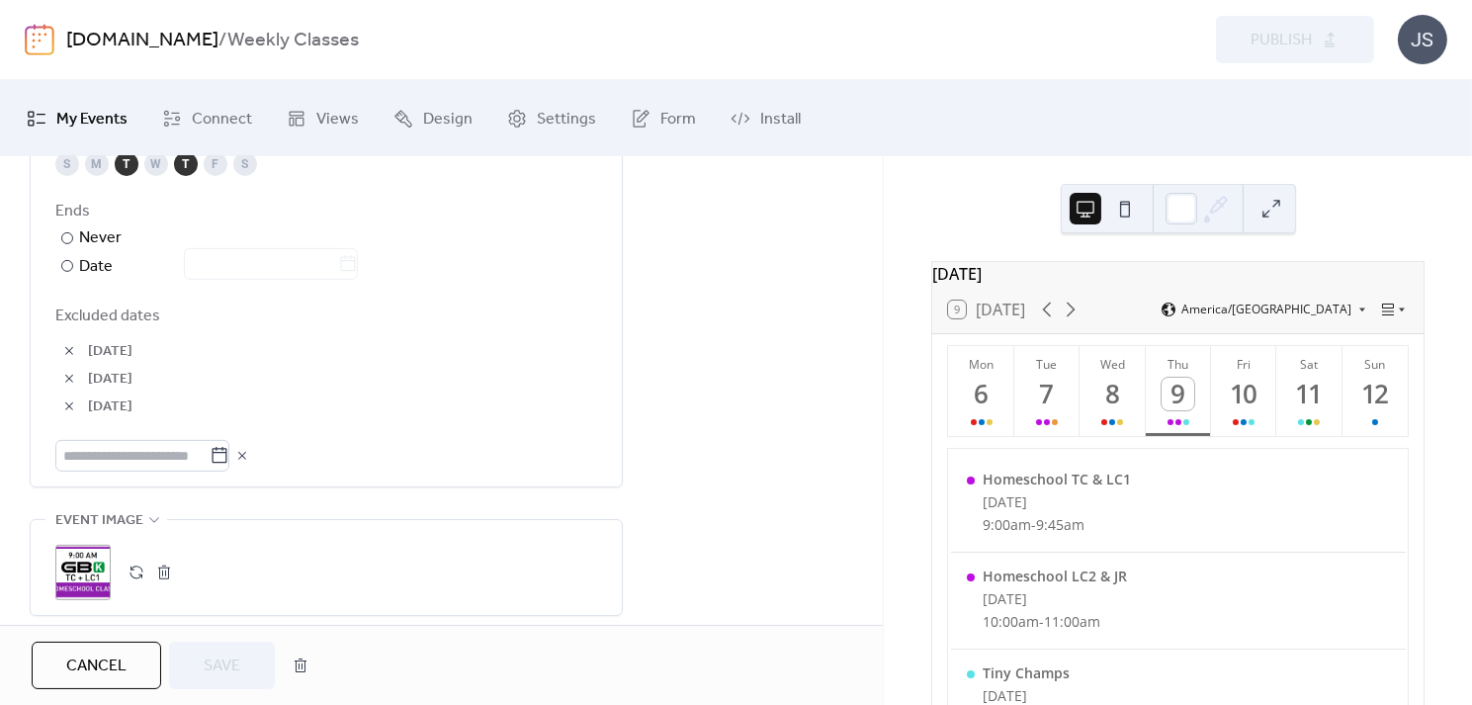
click at [431, 330] on div "Excluded dates [DATE] [DATE] [DATE]" at bounding box center [326, 388] width 542 height 168
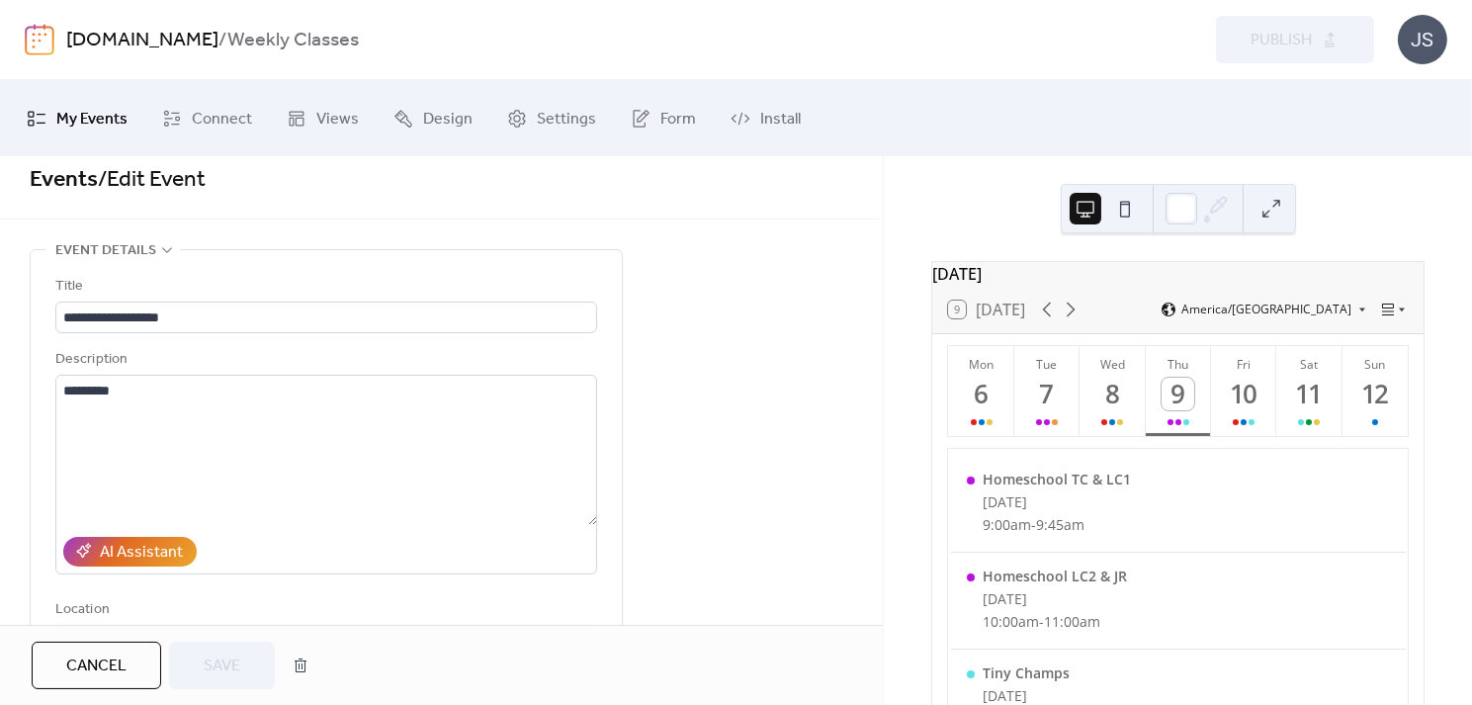
scroll to position [0, 0]
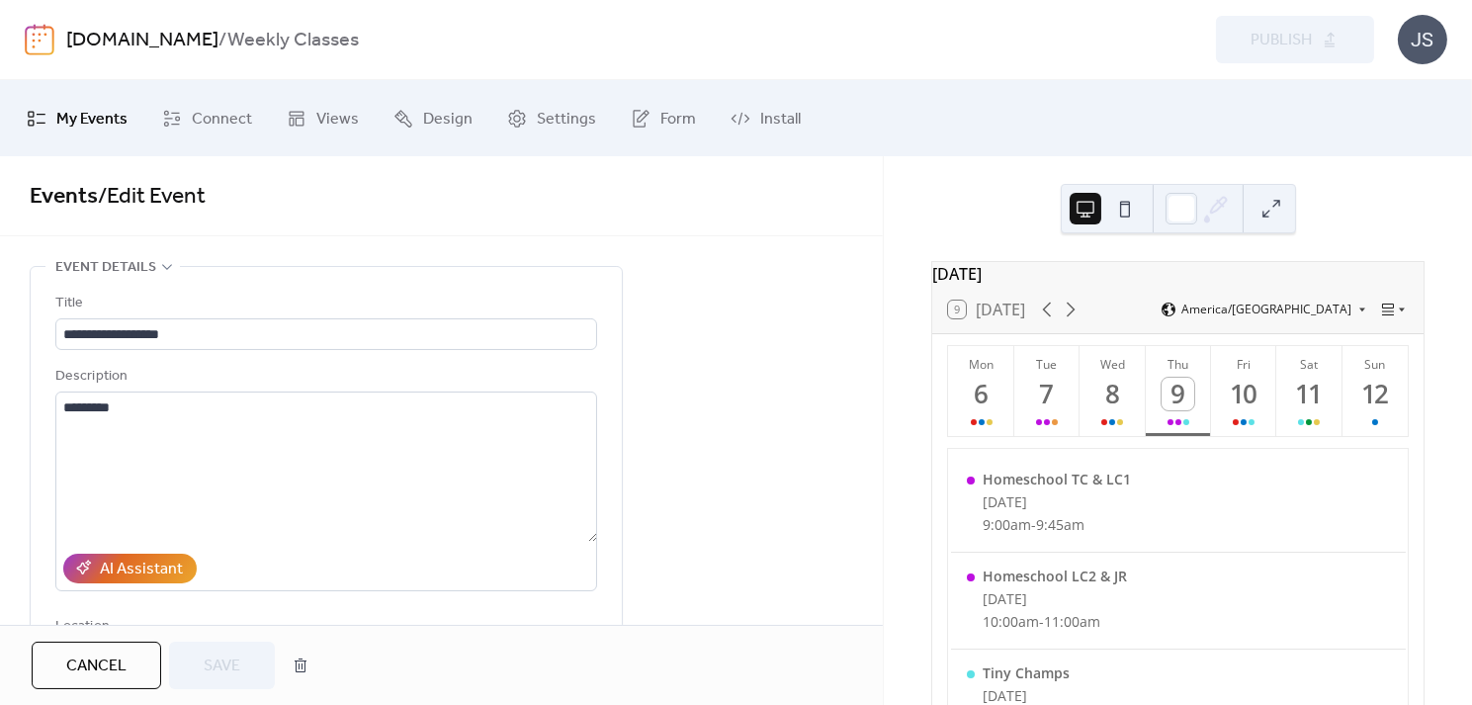
click at [106, 122] on span "My Events" at bounding box center [91, 119] width 71 height 31
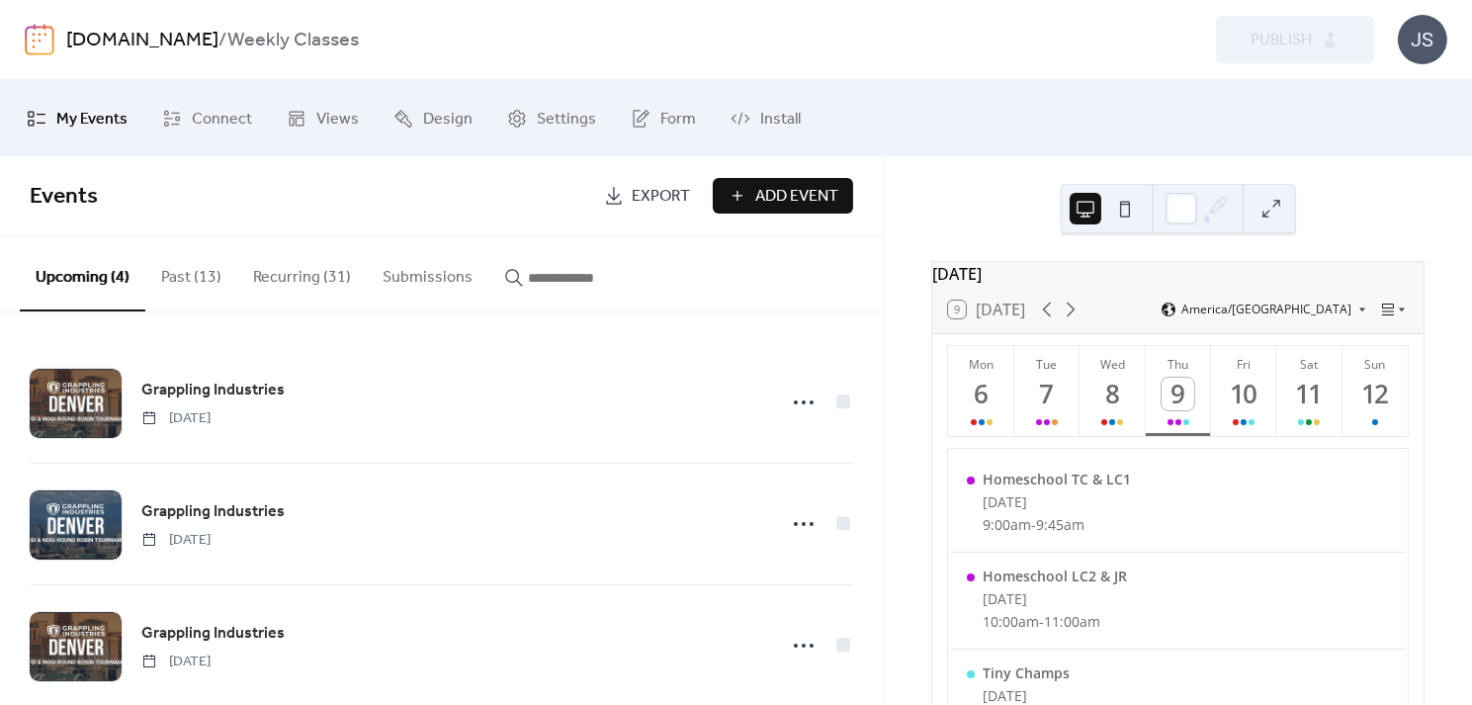
click at [275, 273] on button "Recurring (31)" at bounding box center [302, 272] width 130 height 73
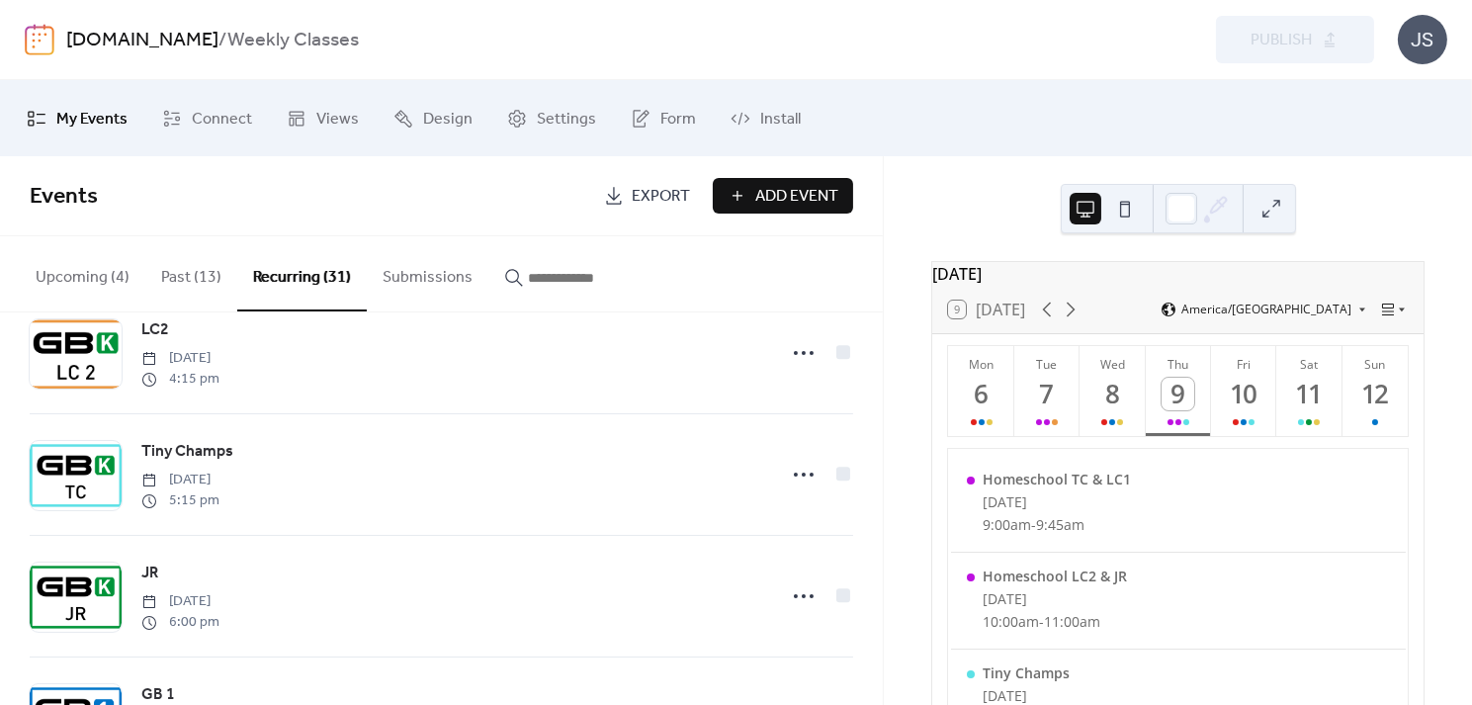
scroll to position [903, 0]
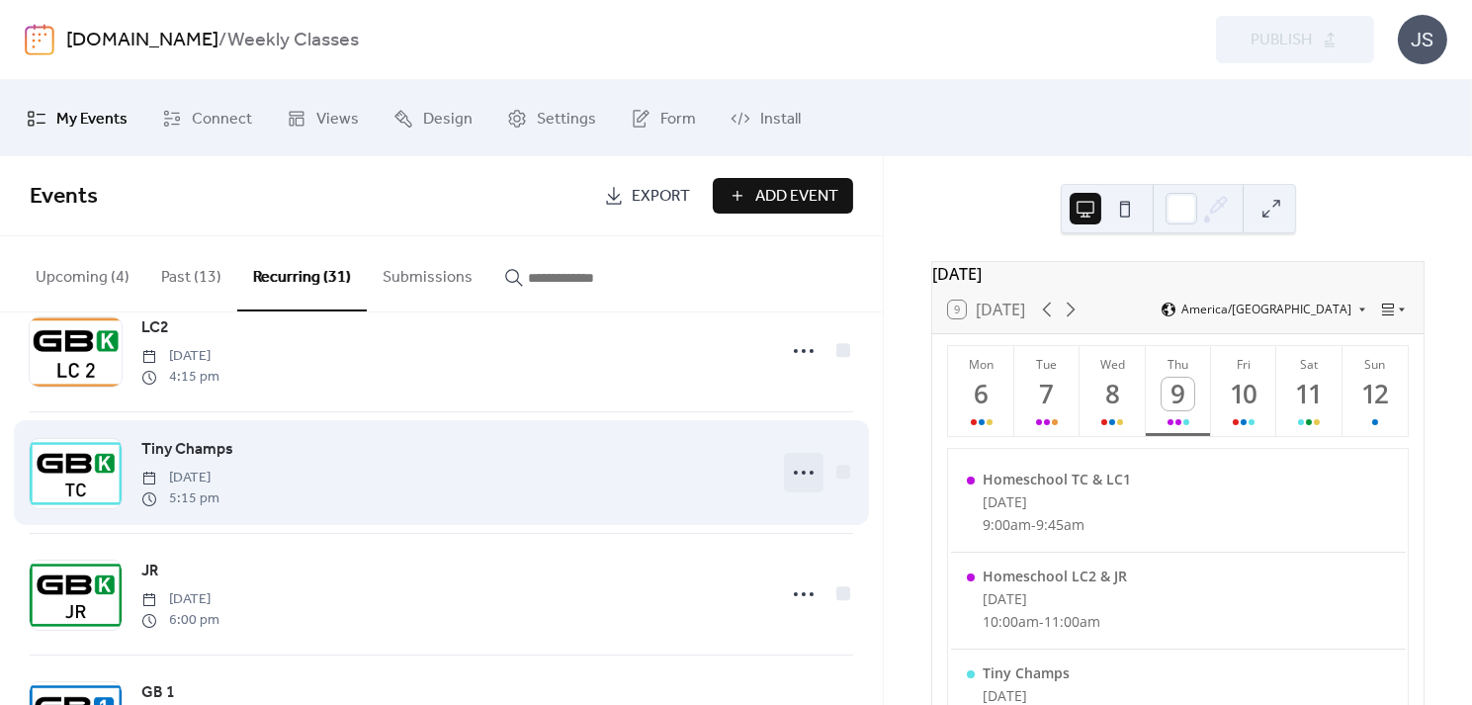
click at [784, 465] on div at bounding box center [804, 473] width 40 height 40
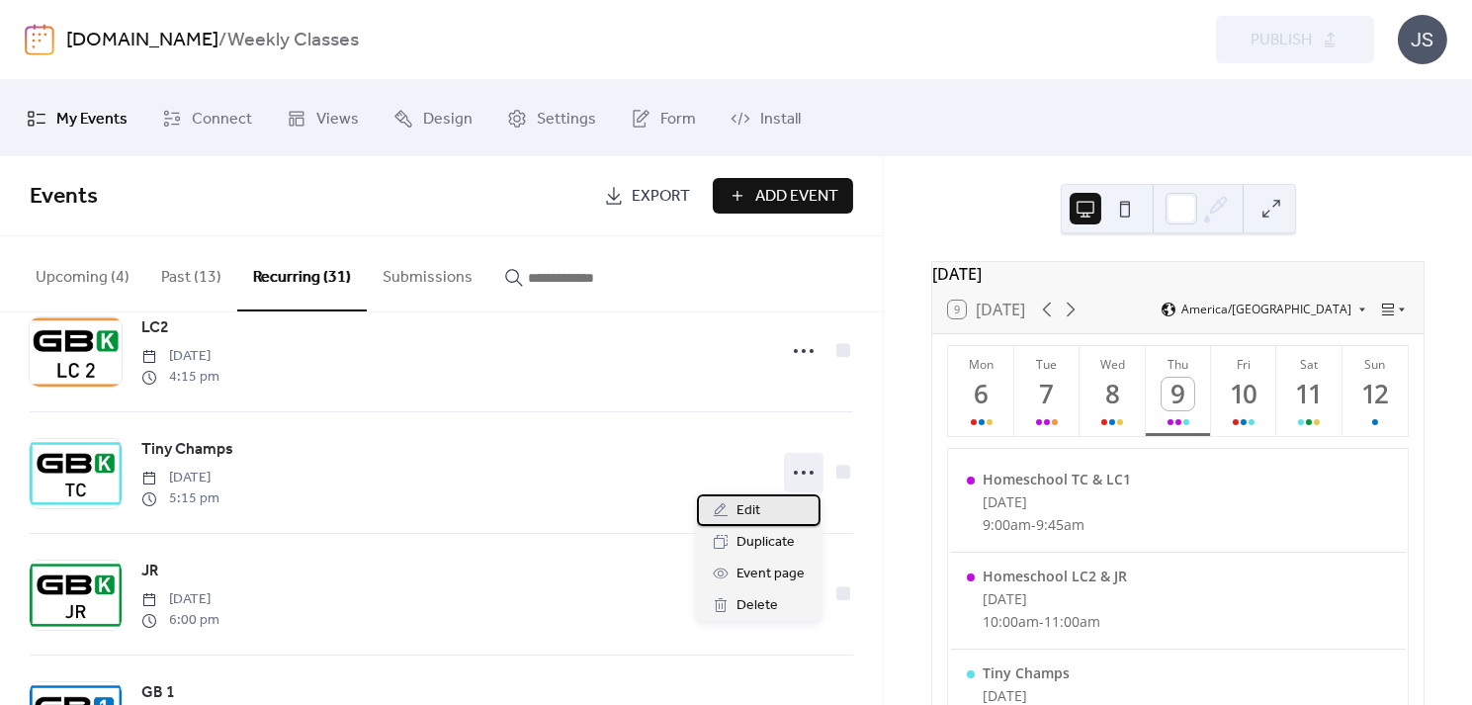
click at [745, 519] on span "Edit" at bounding box center [749, 511] width 24 height 24
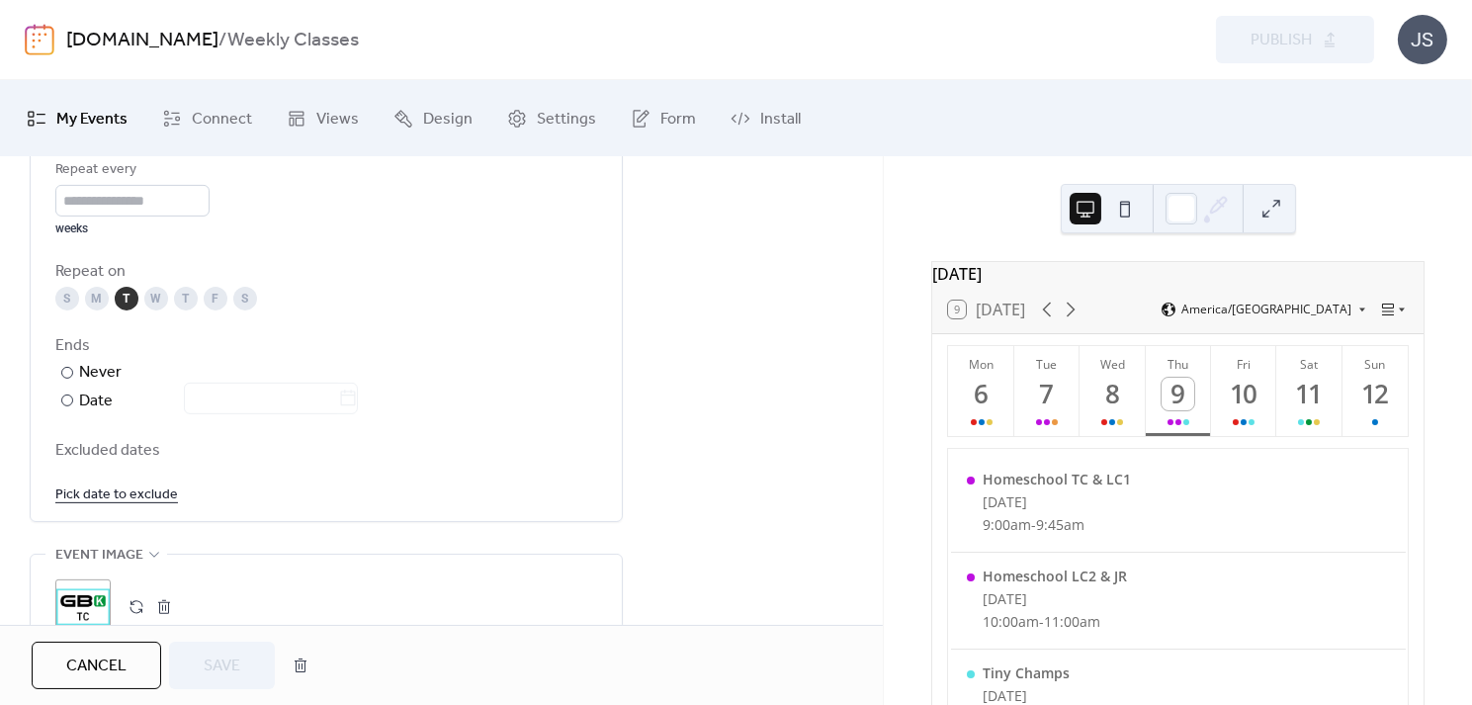
scroll to position [1006, 0]
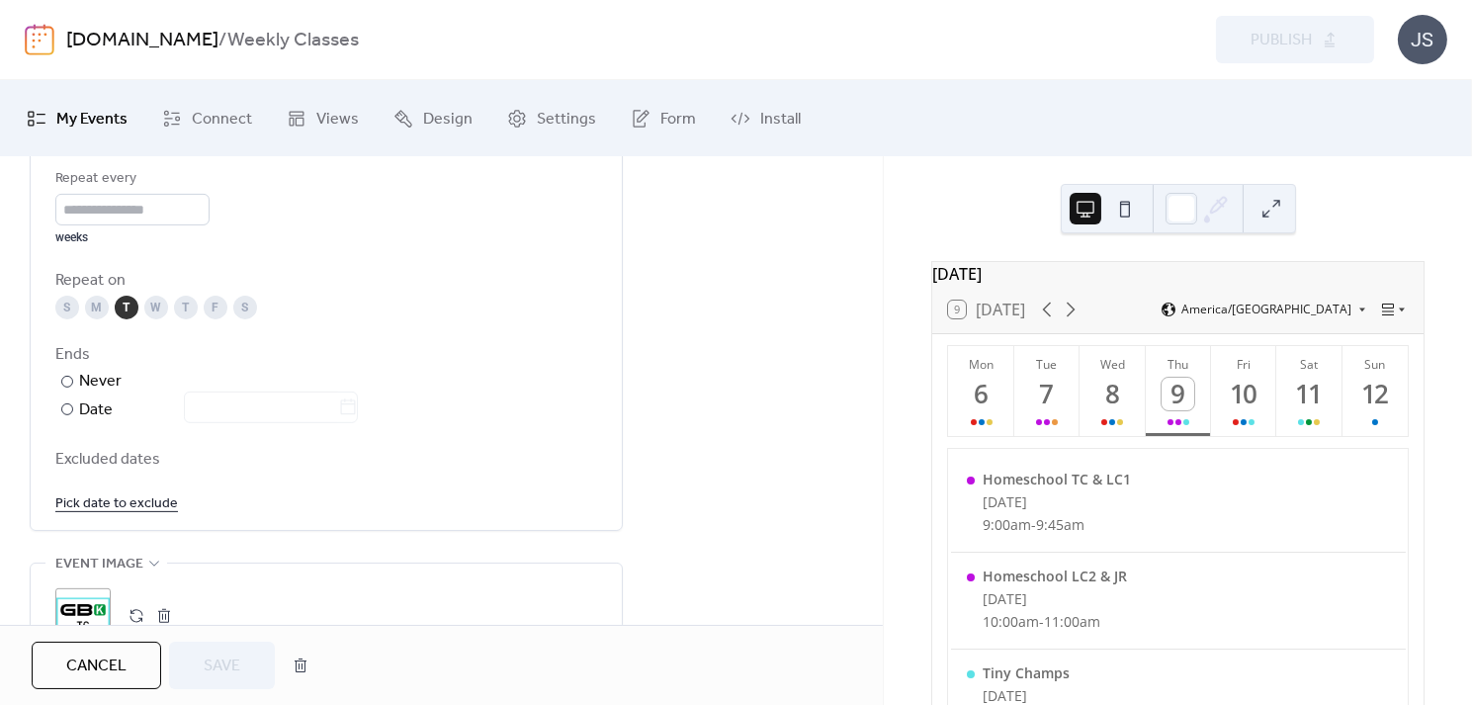
click at [142, 494] on link "Pick date to exclude" at bounding box center [116, 502] width 123 height 25
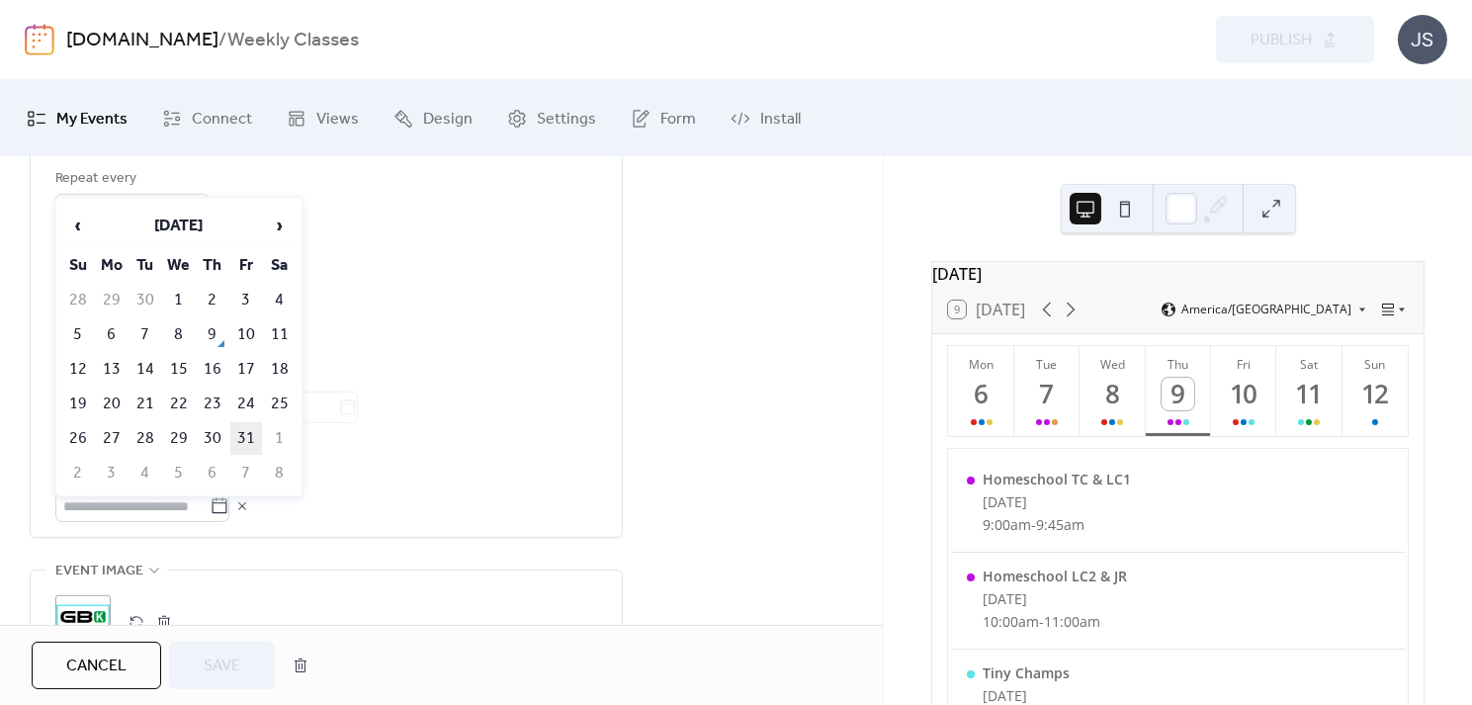
click at [249, 423] on td "31" at bounding box center [246, 438] width 32 height 33
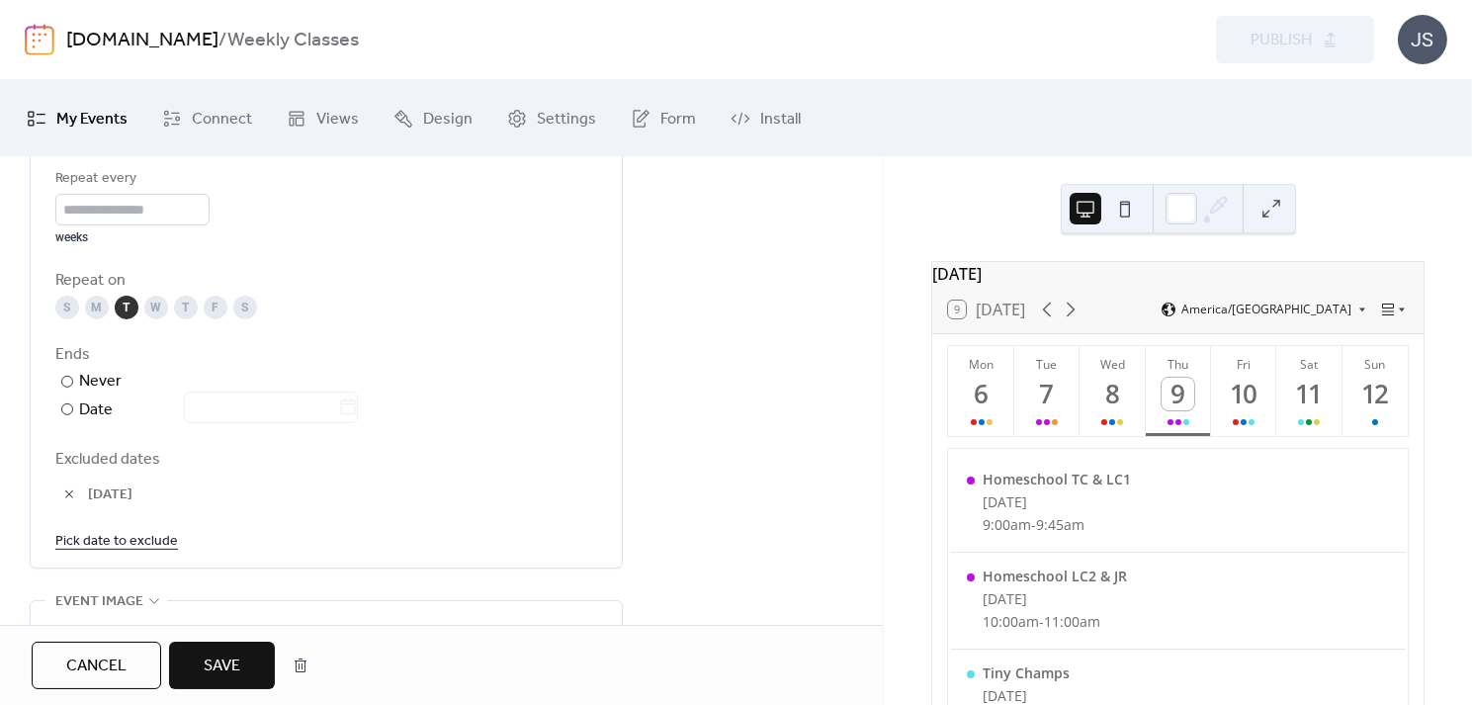
click at [140, 538] on link "Pick date to exclude" at bounding box center [116, 540] width 123 height 25
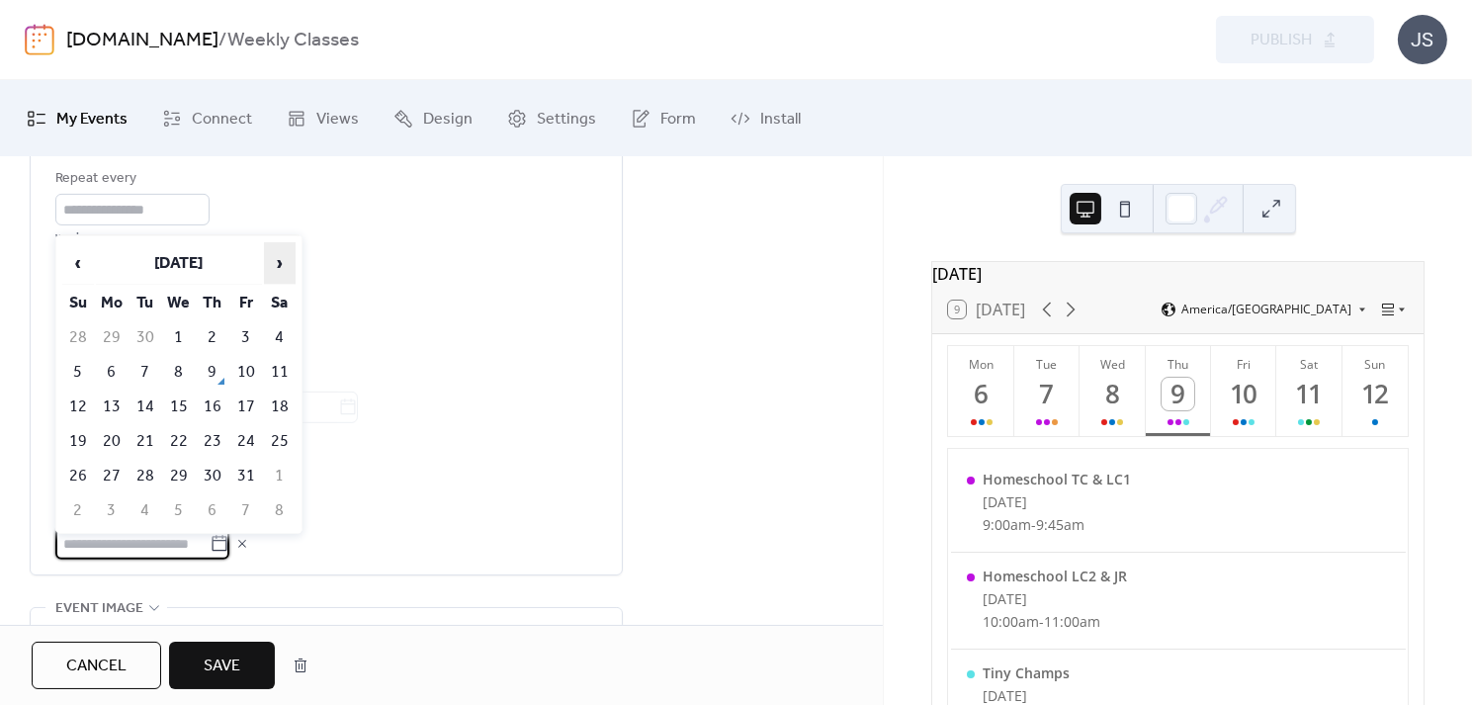
click at [280, 264] on span "›" at bounding box center [280, 263] width 30 height 40
click at [84, 263] on span "‹" at bounding box center [78, 263] width 30 height 40
click at [270, 259] on span "›" at bounding box center [280, 263] width 30 height 40
click at [219, 460] on td "27" at bounding box center [213, 476] width 32 height 33
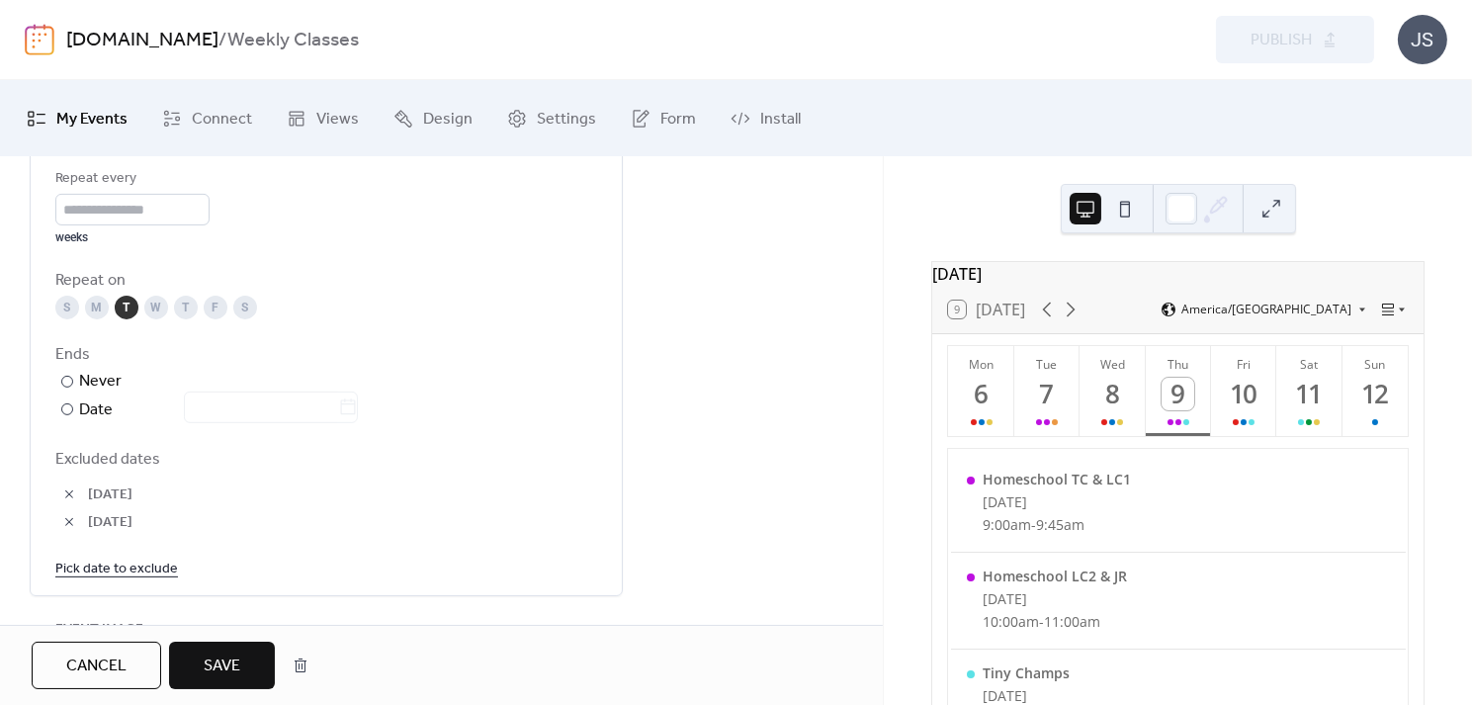
click at [123, 566] on link "Pick date to exclude" at bounding box center [116, 568] width 123 height 25
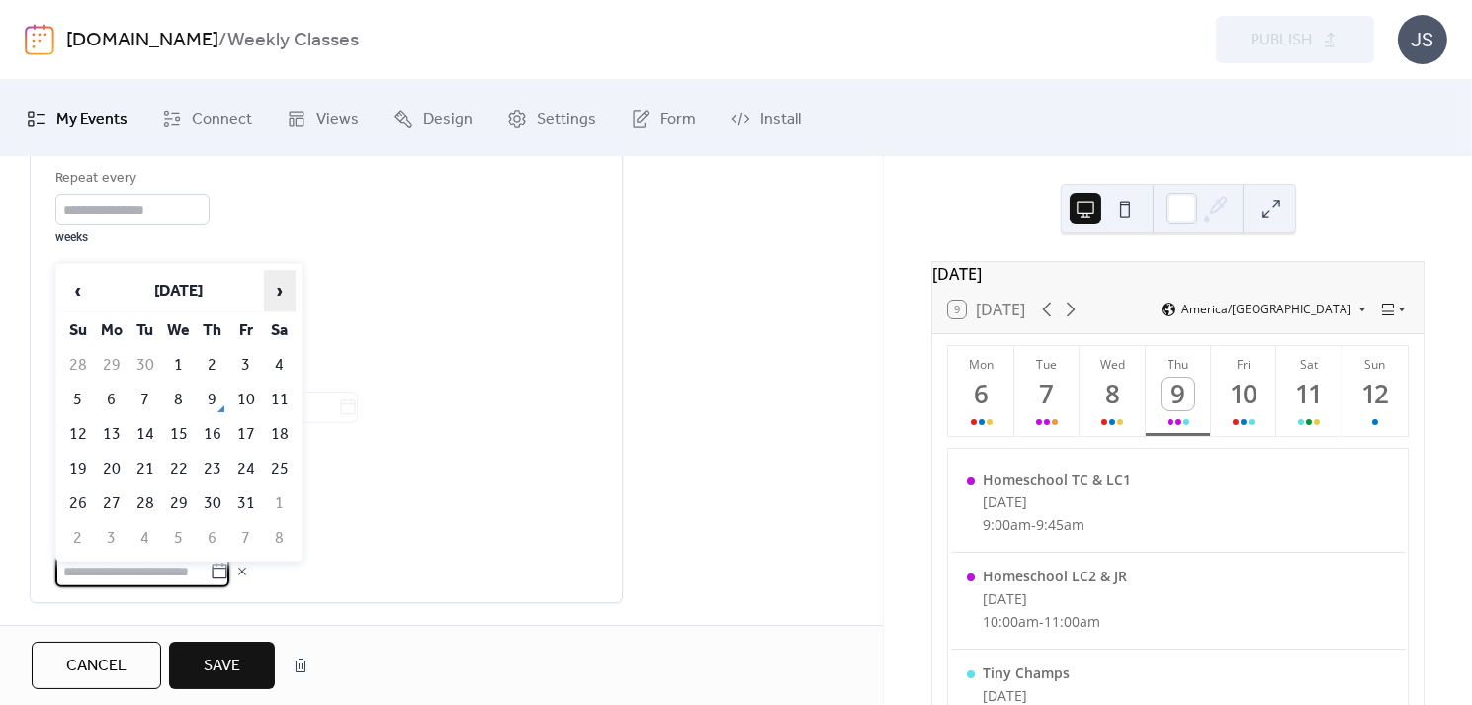
click at [283, 300] on span "›" at bounding box center [280, 291] width 30 height 40
click at [212, 454] on td "25" at bounding box center [213, 469] width 32 height 33
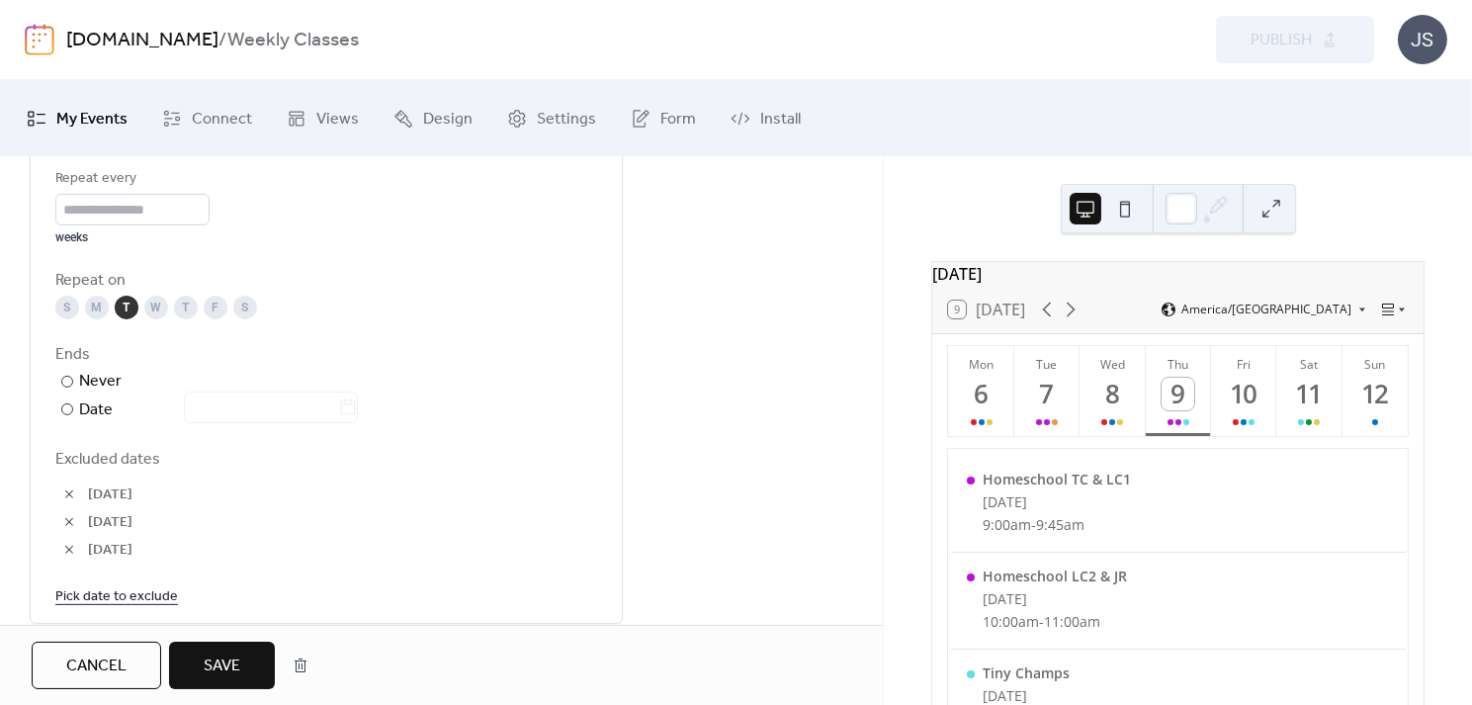
click at [133, 588] on link "Pick date to exclude" at bounding box center [116, 595] width 123 height 25
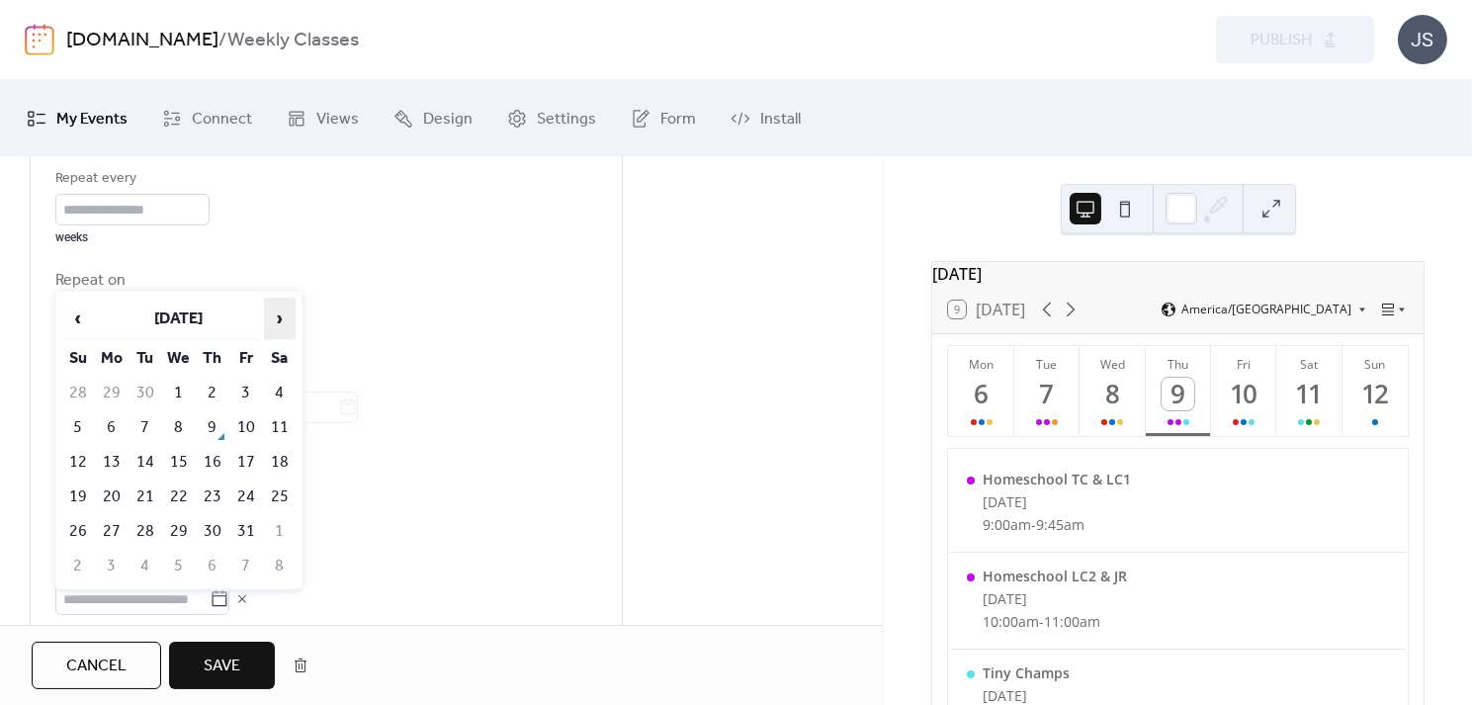
click at [282, 306] on span "›" at bounding box center [280, 319] width 30 height 40
click at [215, 516] on td "1" at bounding box center [213, 531] width 32 height 33
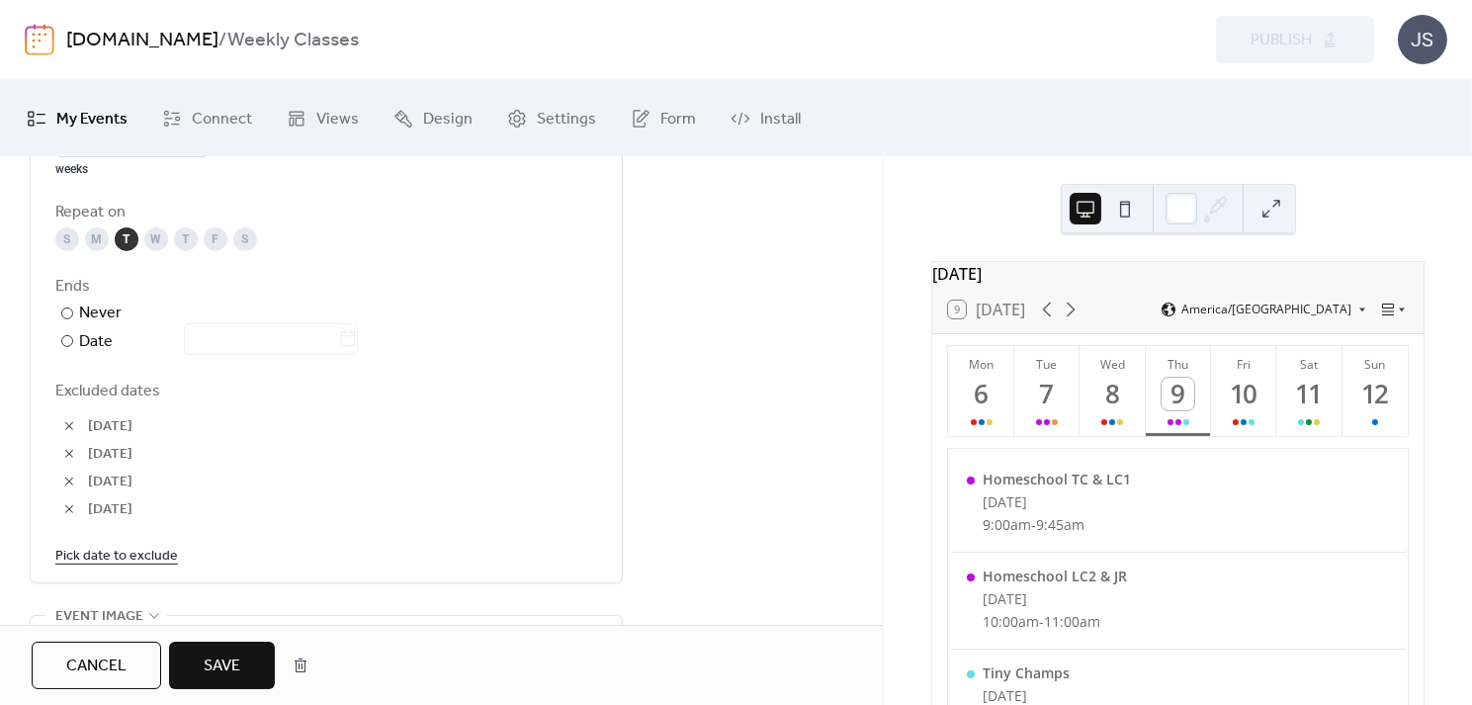
scroll to position [1077, 0]
click at [223, 649] on button "Save" at bounding box center [222, 665] width 106 height 47
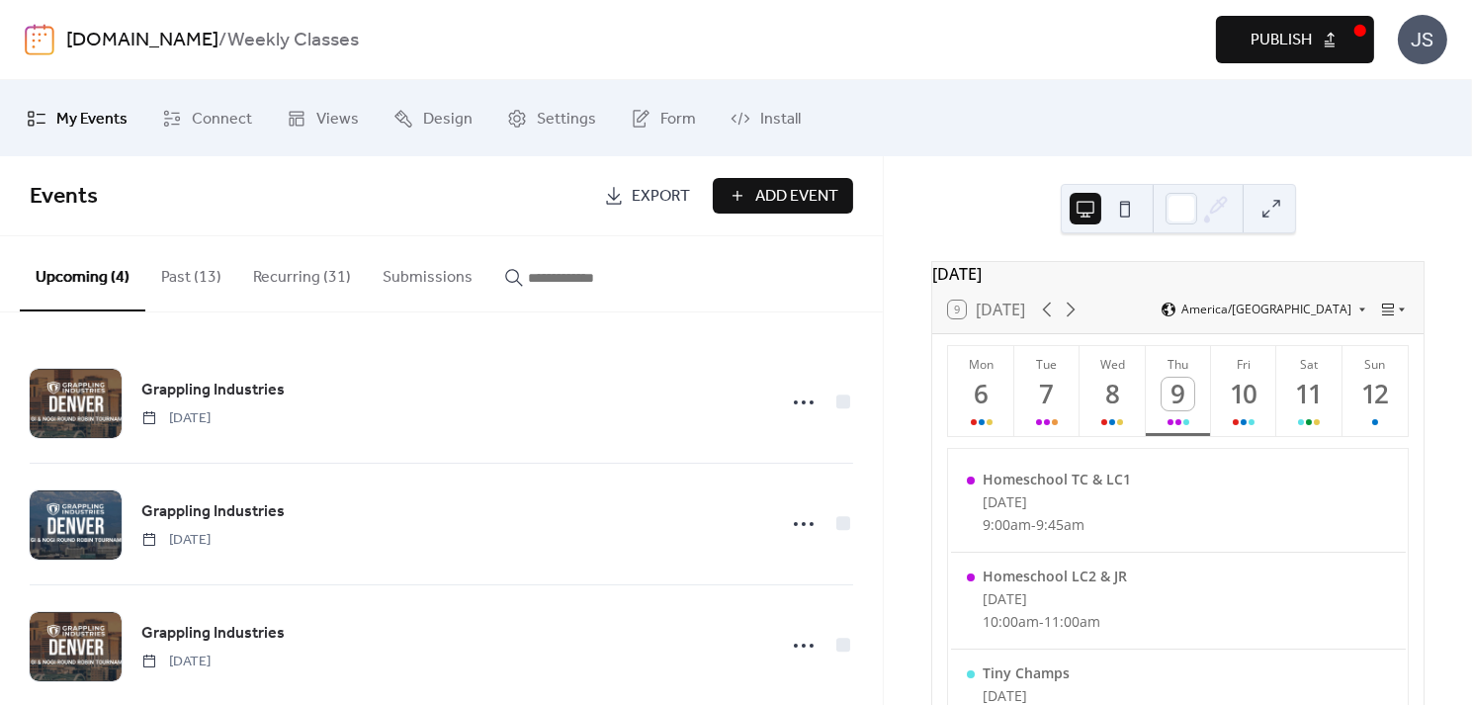
click at [255, 285] on button "Recurring (31)" at bounding box center [302, 272] width 130 height 73
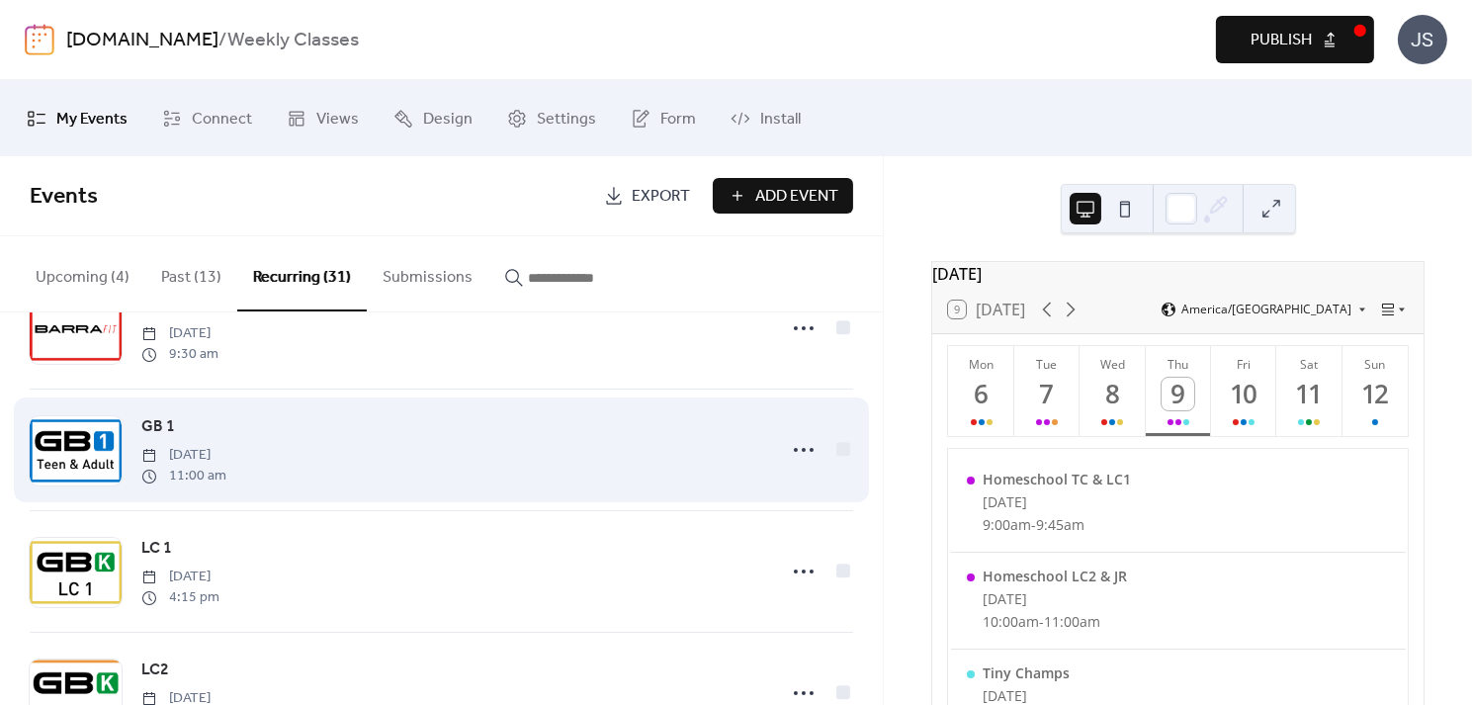
scroll to position [78, 0]
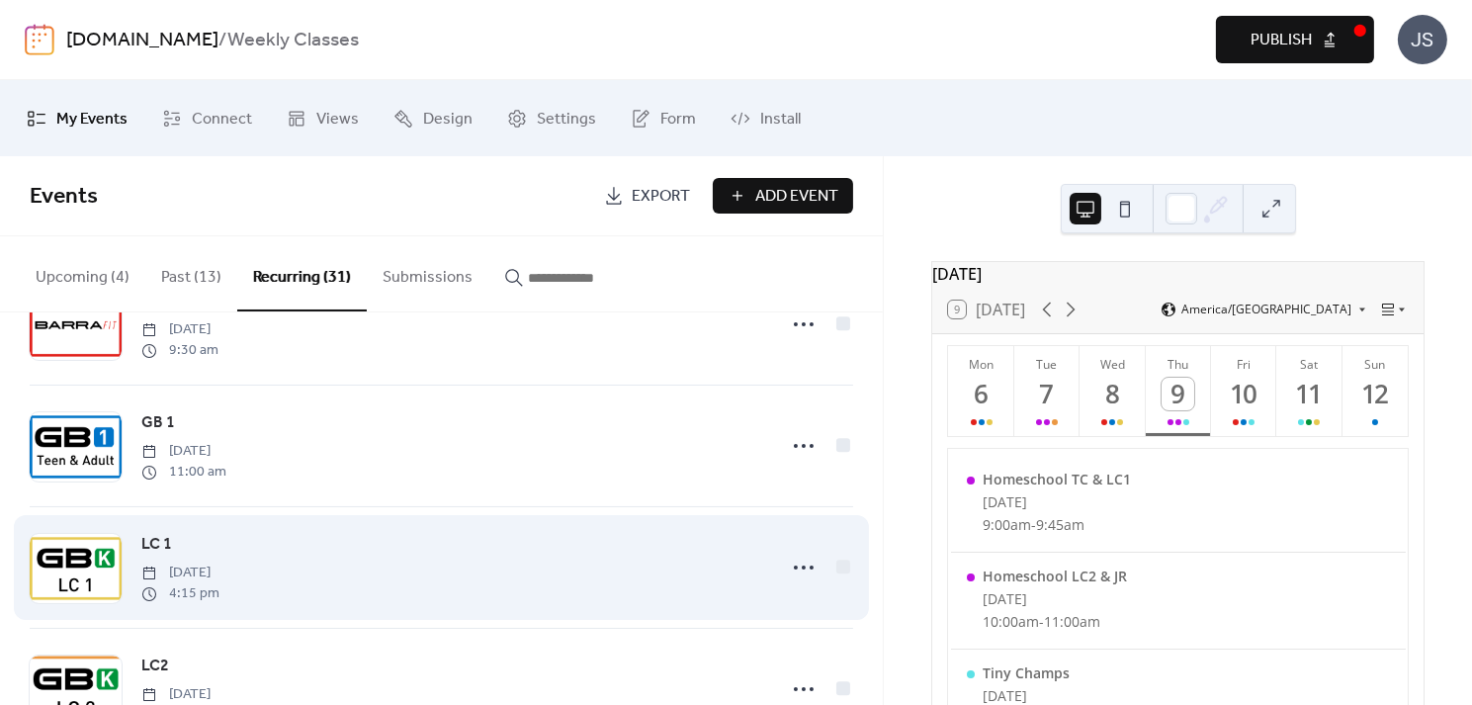
click at [431, 561] on div "LC 1 [DATE] 4:15 pm" at bounding box center [452, 567] width 623 height 71
click at [797, 564] on icon at bounding box center [804, 568] width 32 height 32
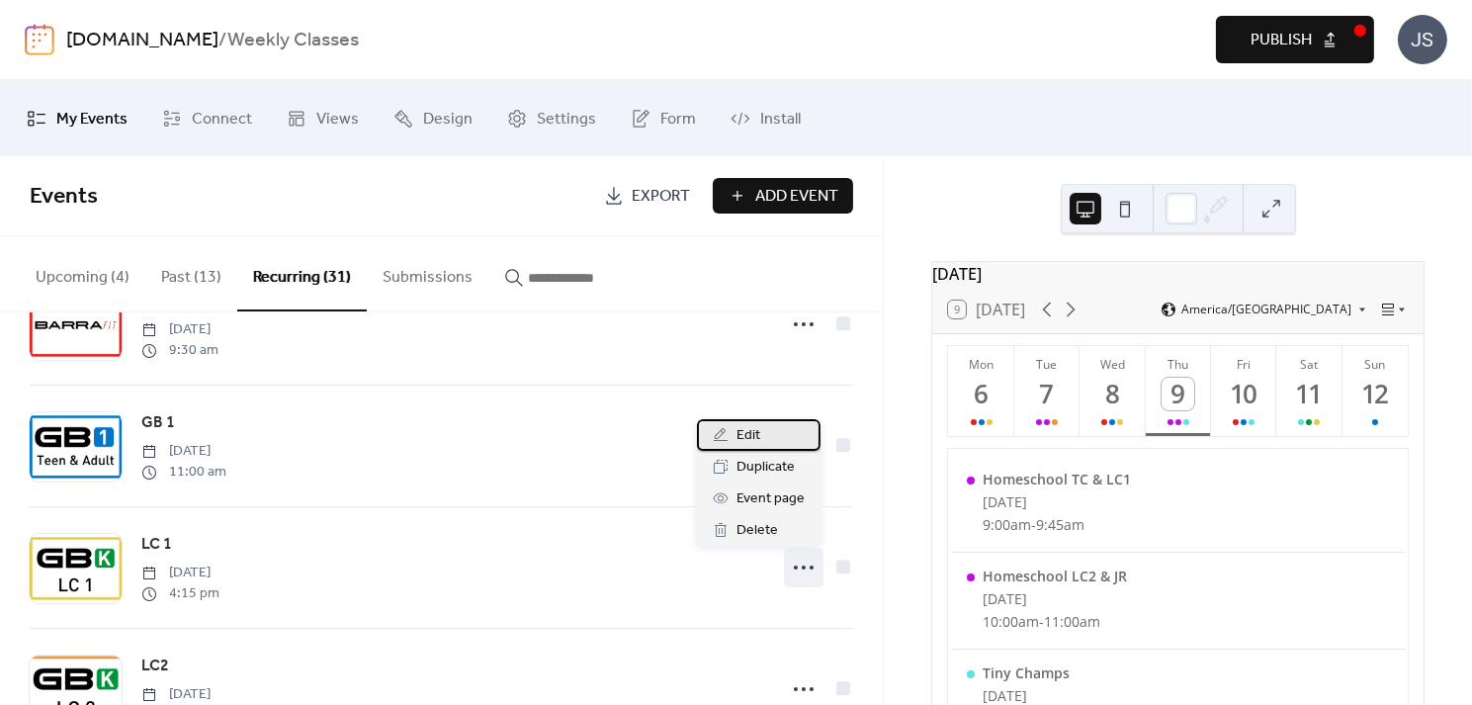
click at [748, 437] on span "Edit" at bounding box center [749, 436] width 24 height 24
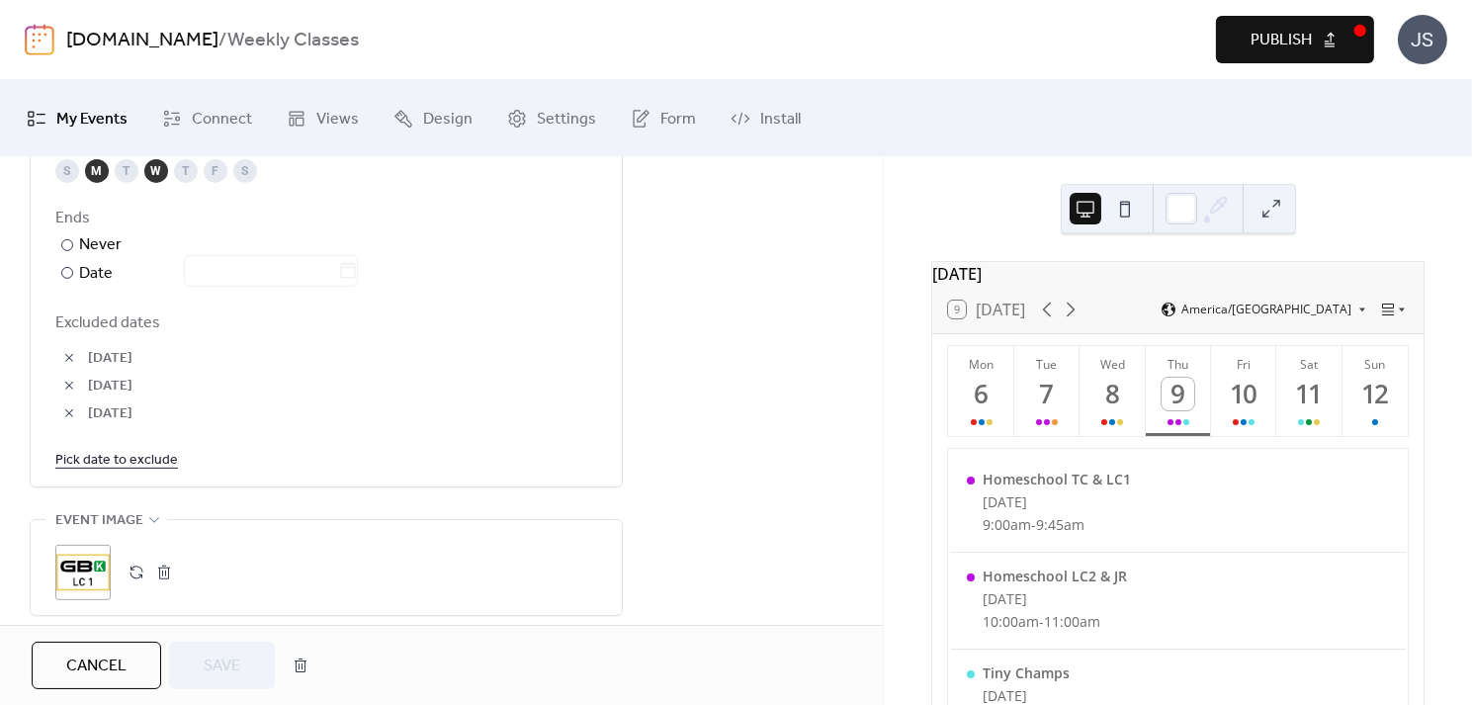
scroll to position [1111, 0]
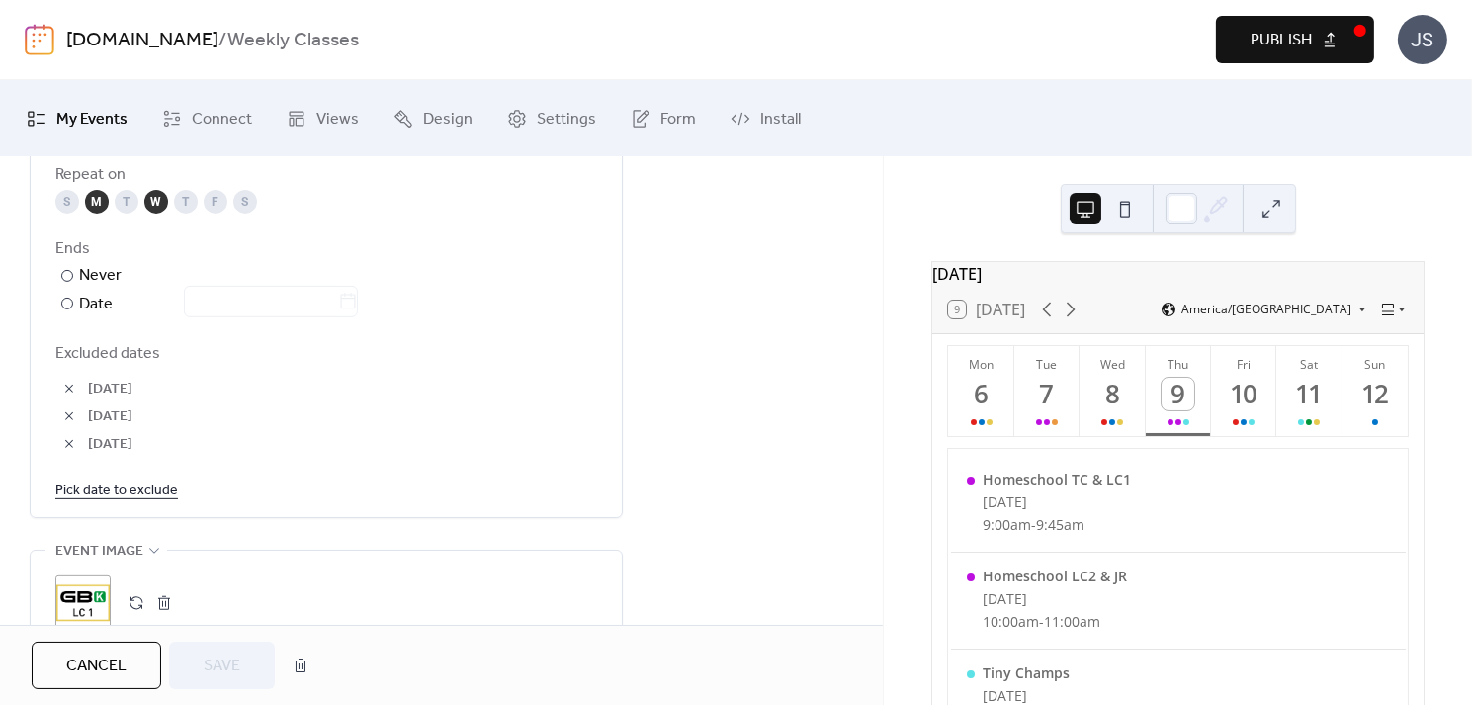
click at [134, 484] on link "Pick date to exclude" at bounding box center [116, 490] width 123 height 25
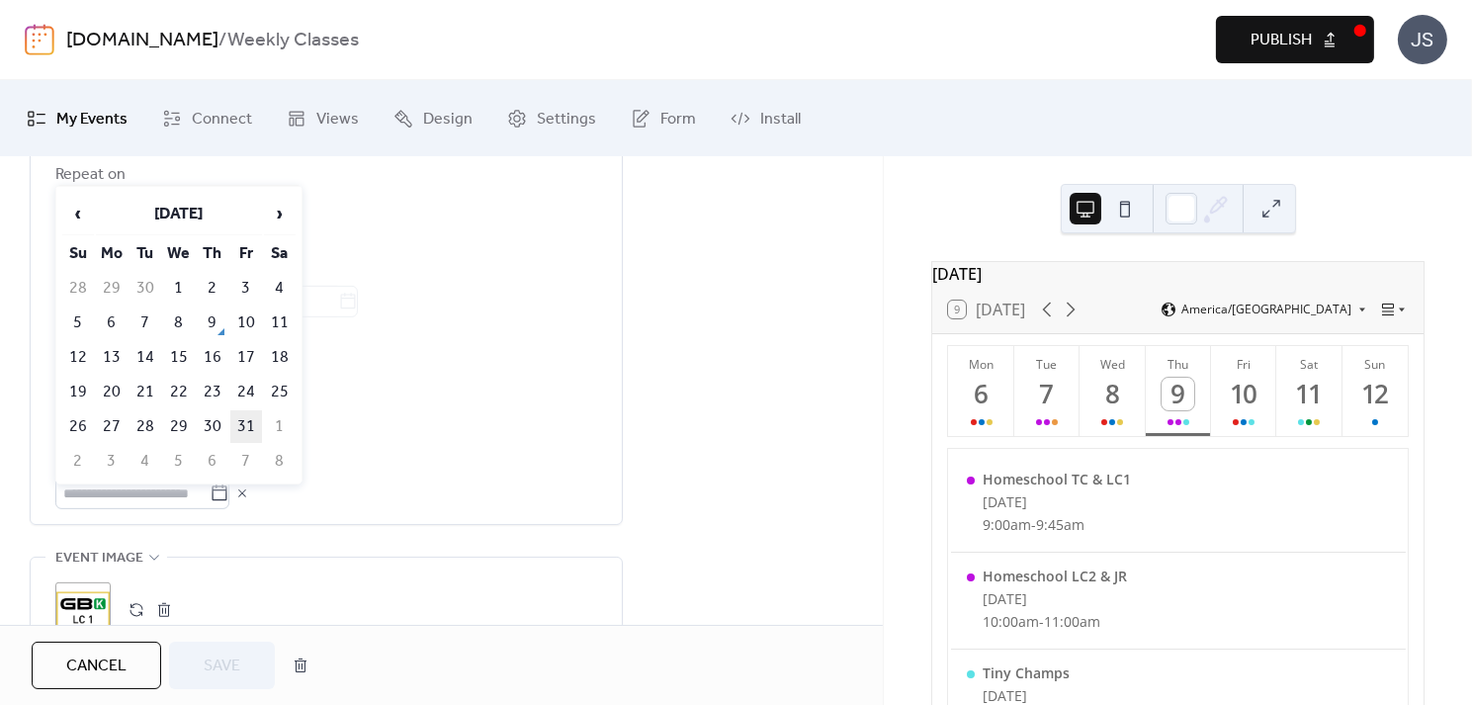
click at [251, 413] on td "31" at bounding box center [246, 426] width 32 height 33
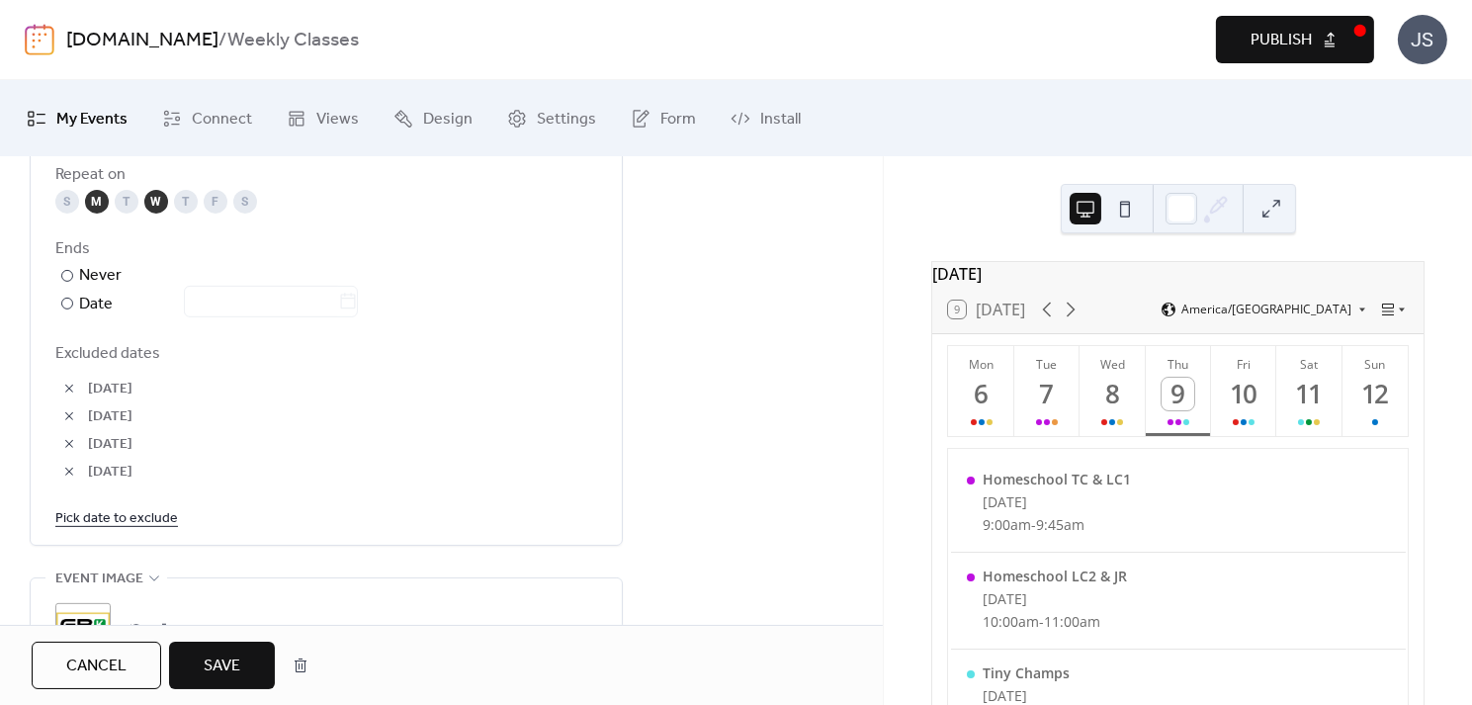
click at [116, 515] on link "Pick date to exclude" at bounding box center [116, 517] width 123 height 25
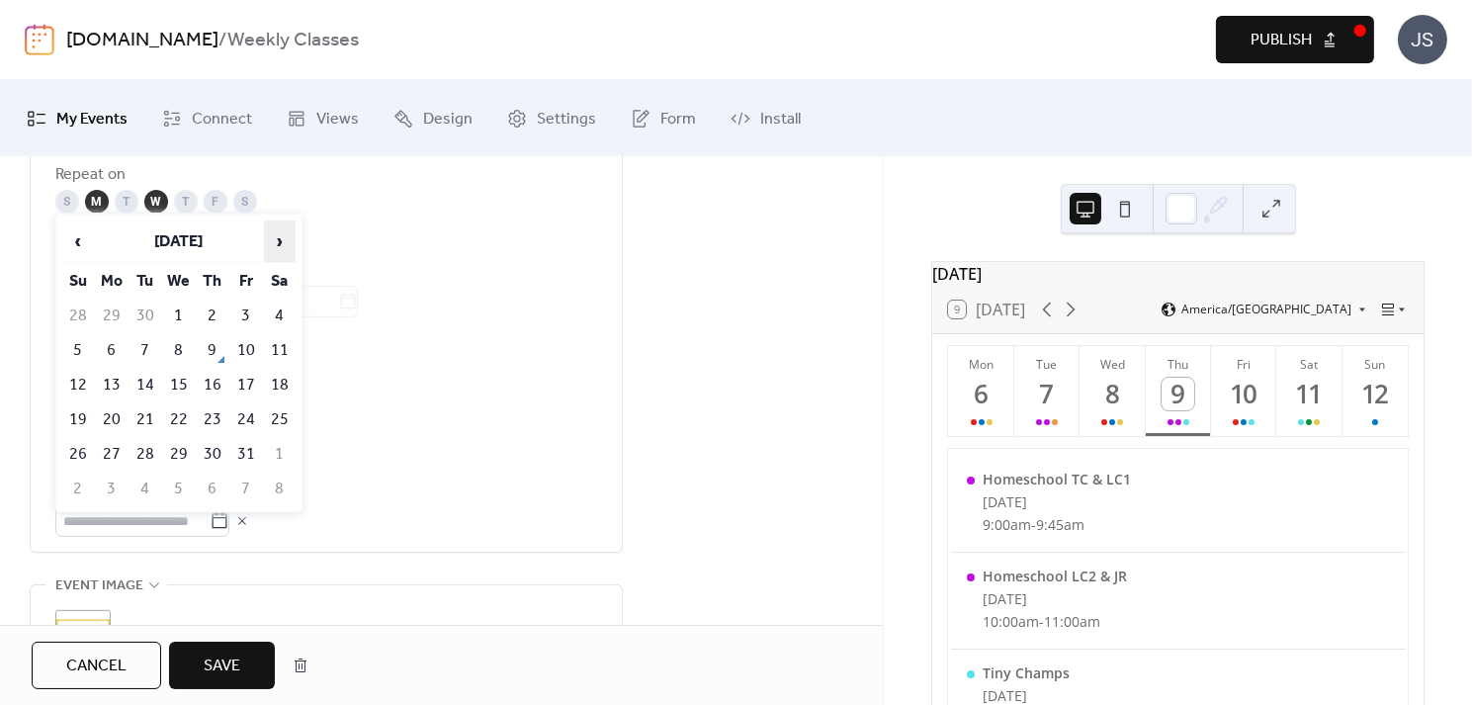
click at [278, 232] on span "›" at bounding box center [280, 241] width 30 height 40
click at [208, 438] on td "27" at bounding box center [213, 454] width 32 height 33
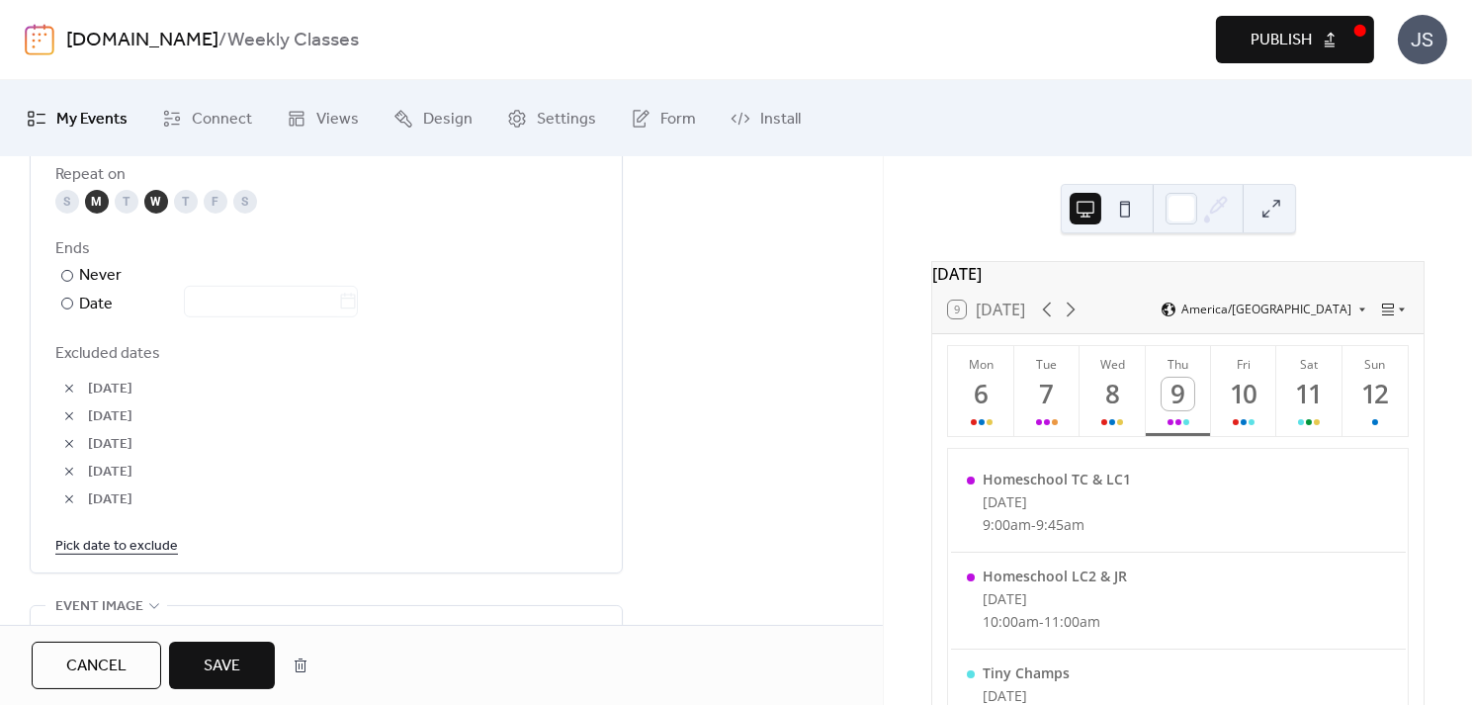
click at [118, 542] on link "Pick date to exclude" at bounding box center [116, 545] width 123 height 25
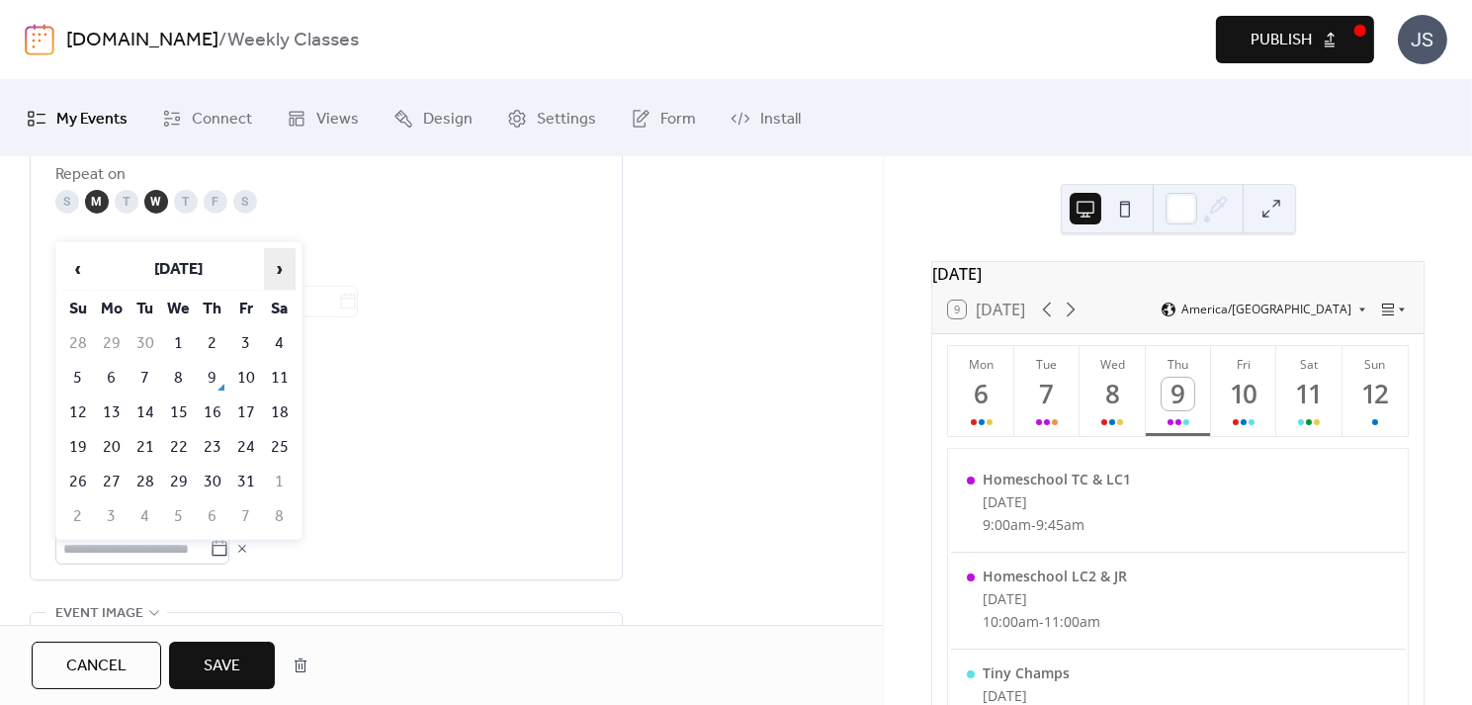
click at [269, 266] on span "›" at bounding box center [280, 269] width 30 height 40
click at [204, 452] on td "25" at bounding box center [213, 447] width 32 height 33
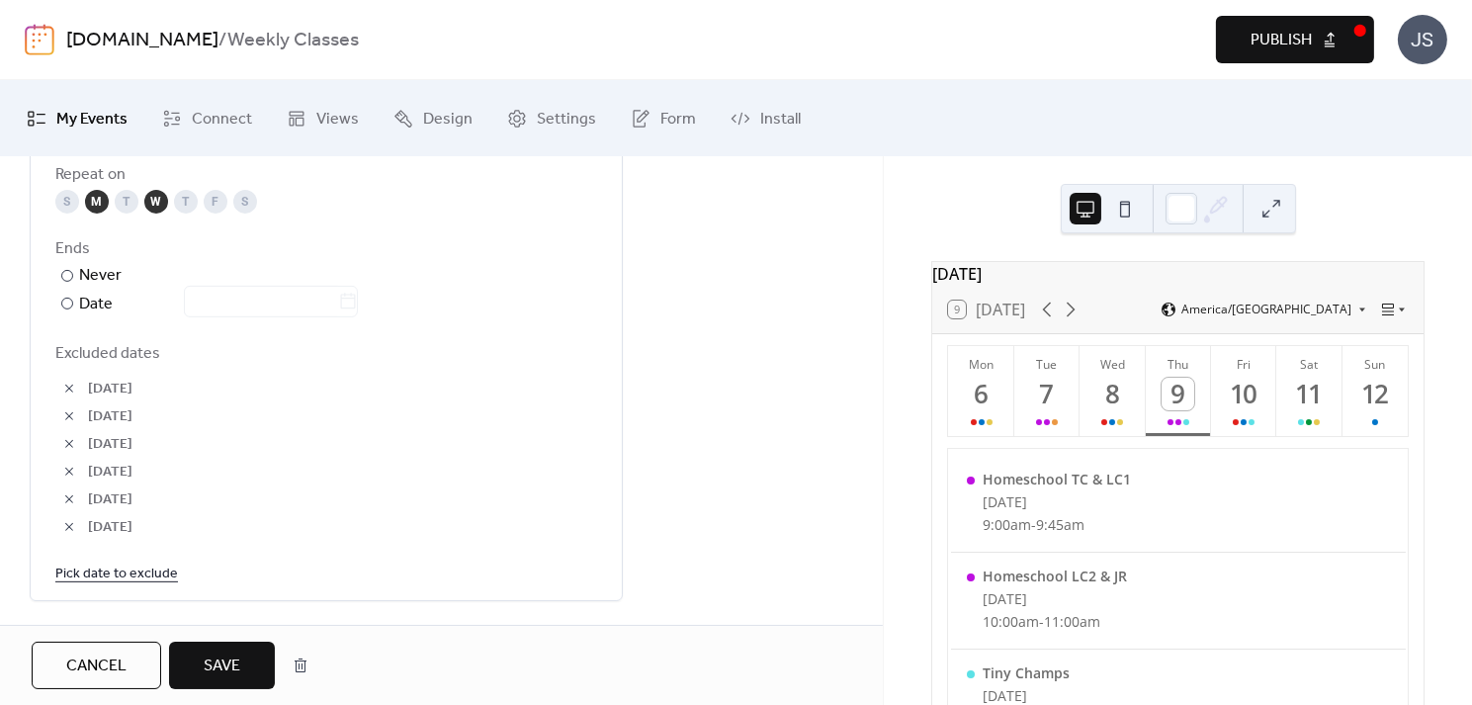
click at [129, 573] on link "Pick date to exclude" at bounding box center [116, 573] width 123 height 25
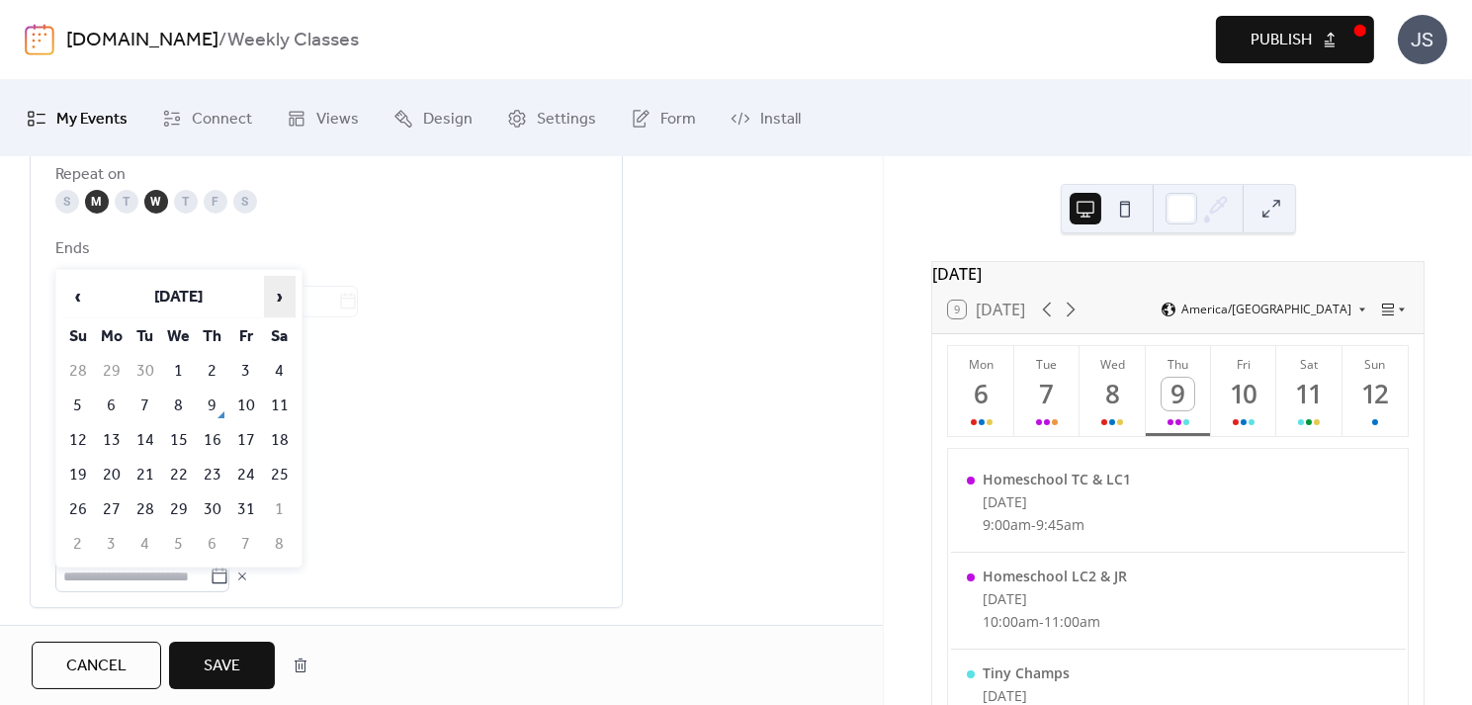
click at [270, 305] on span "›" at bounding box center [280, 297] width 30 height 40
click at [217, 493] on td "1" at bounding box center [213, 509] width 32 height 33
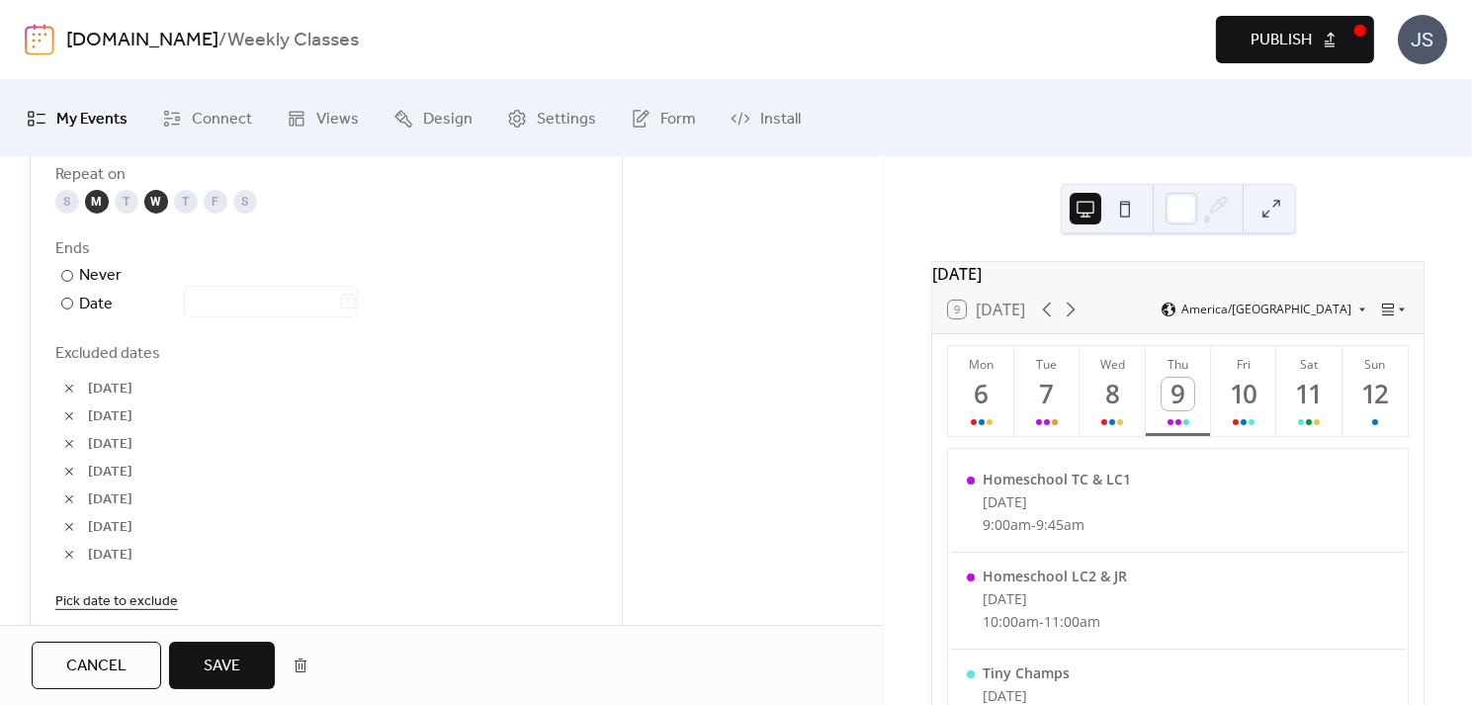
click at [202, 662] on button "Save" at bounding box center [222, 665] width 106 height 47
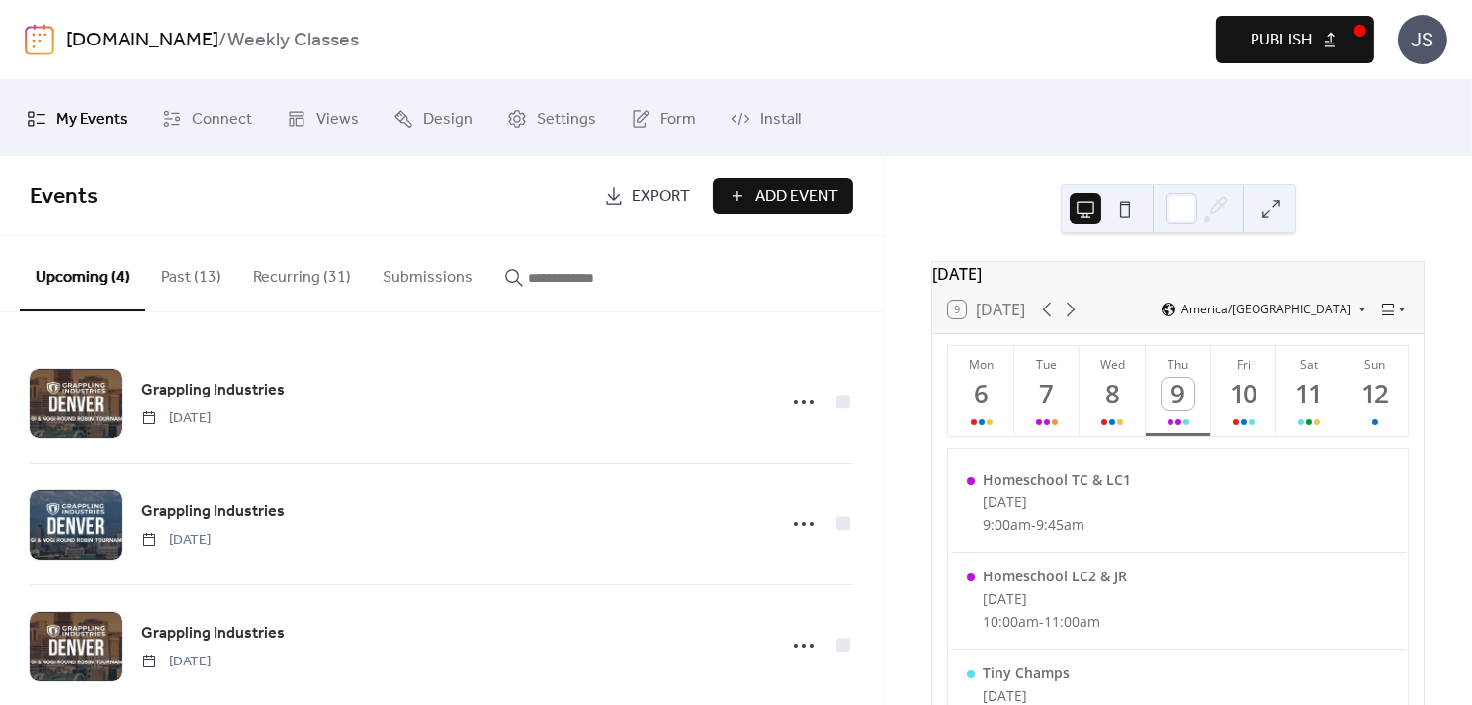
click at [304, 288] on button "Recurring (31)" at bounding box center [302, 272] width 130 height 73
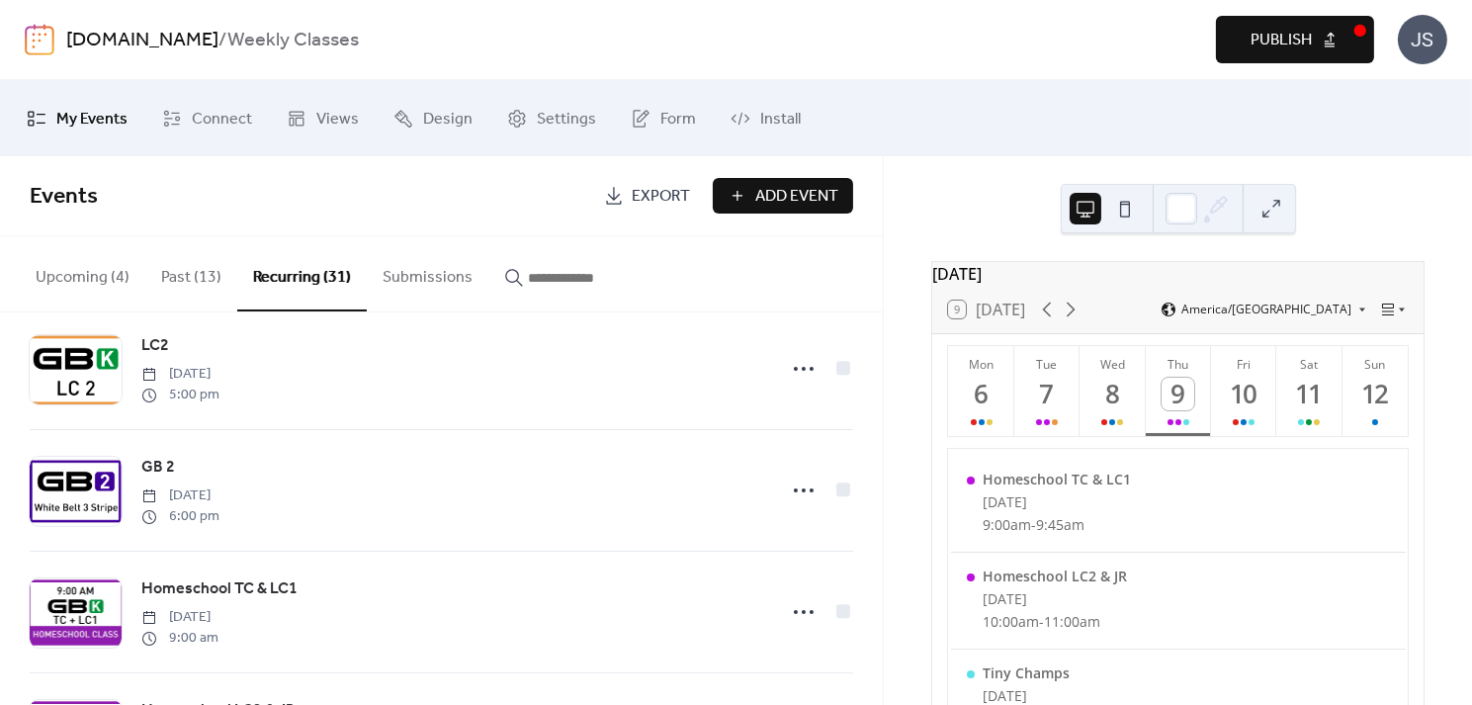
scroll to position [313, 0]
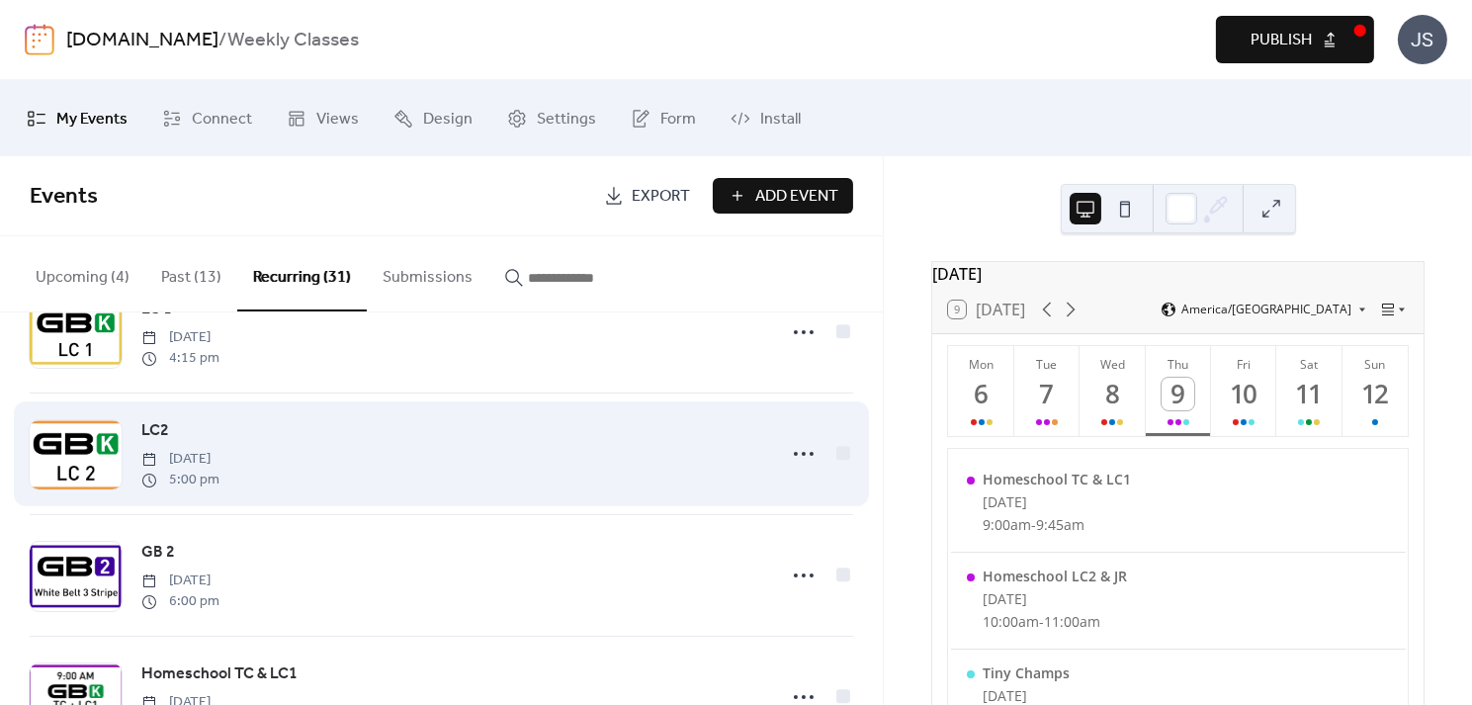
click at [525, 450] on div "LC2 [DATE] 5:00 pm" at bounding box center [452, 453] width 623 height 71
click at [799, 454] on icon at bounding box center [804, 454] width 32 height 32
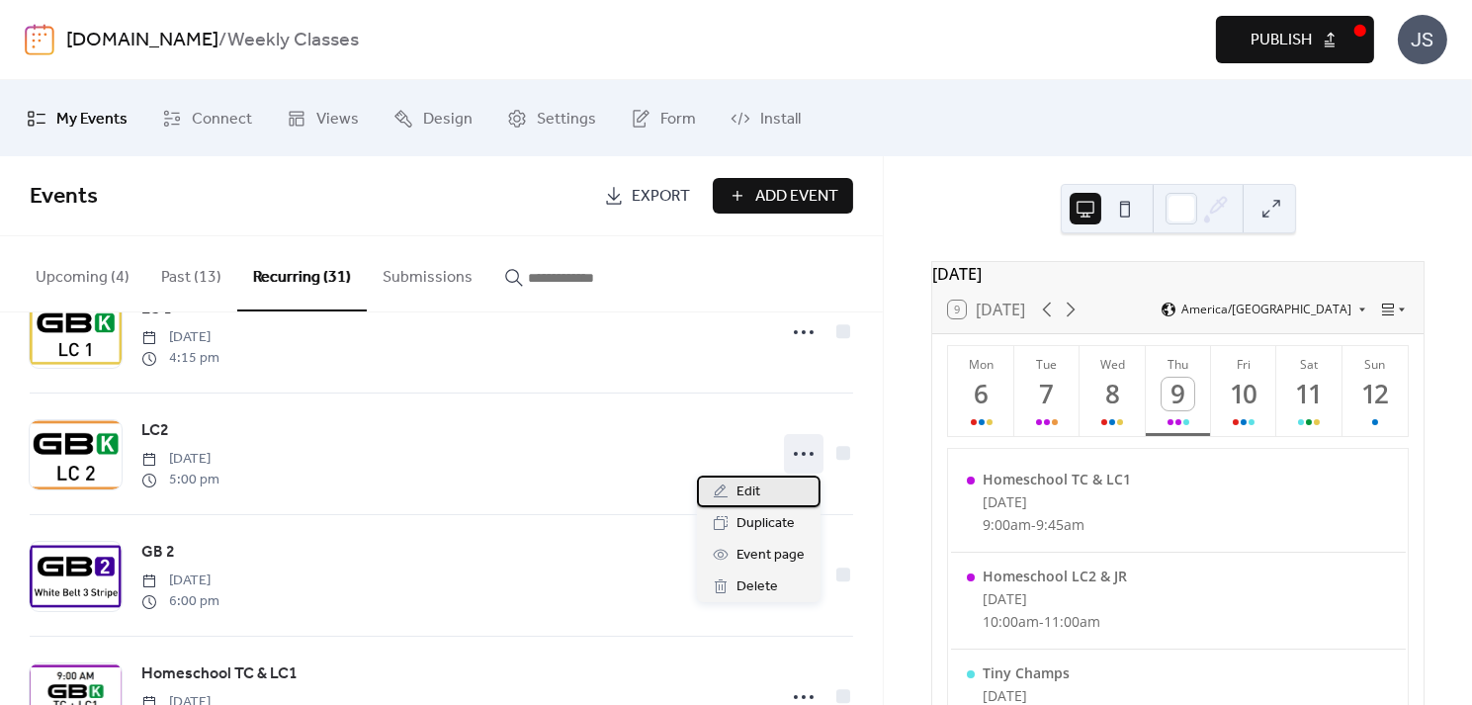
click at [752, 500] on span "Edit" at bounding box center [749, 493] width 24 height 24
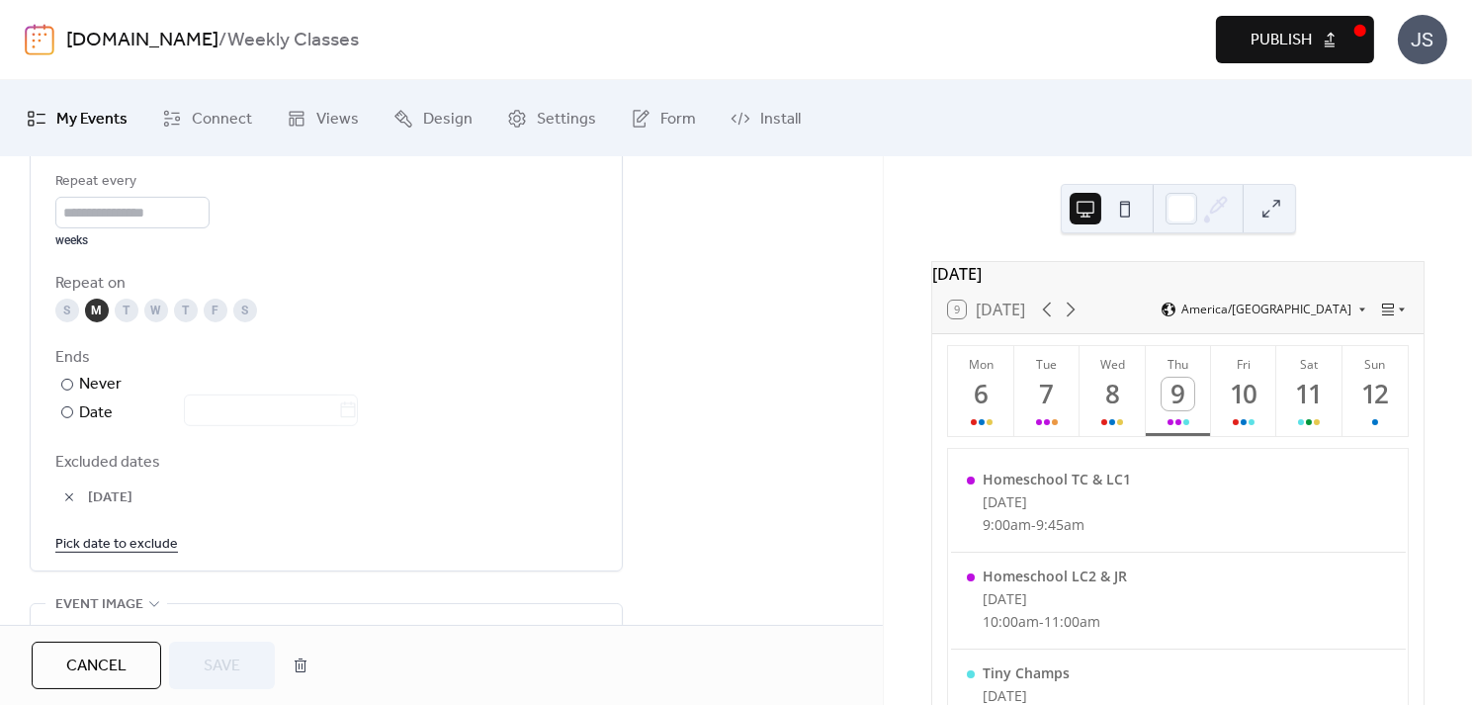
scroll to position [1005, 0]
click at [155, 535] on link "Pick date to exclude" at bounding box center [116, 541] width 123 height 25
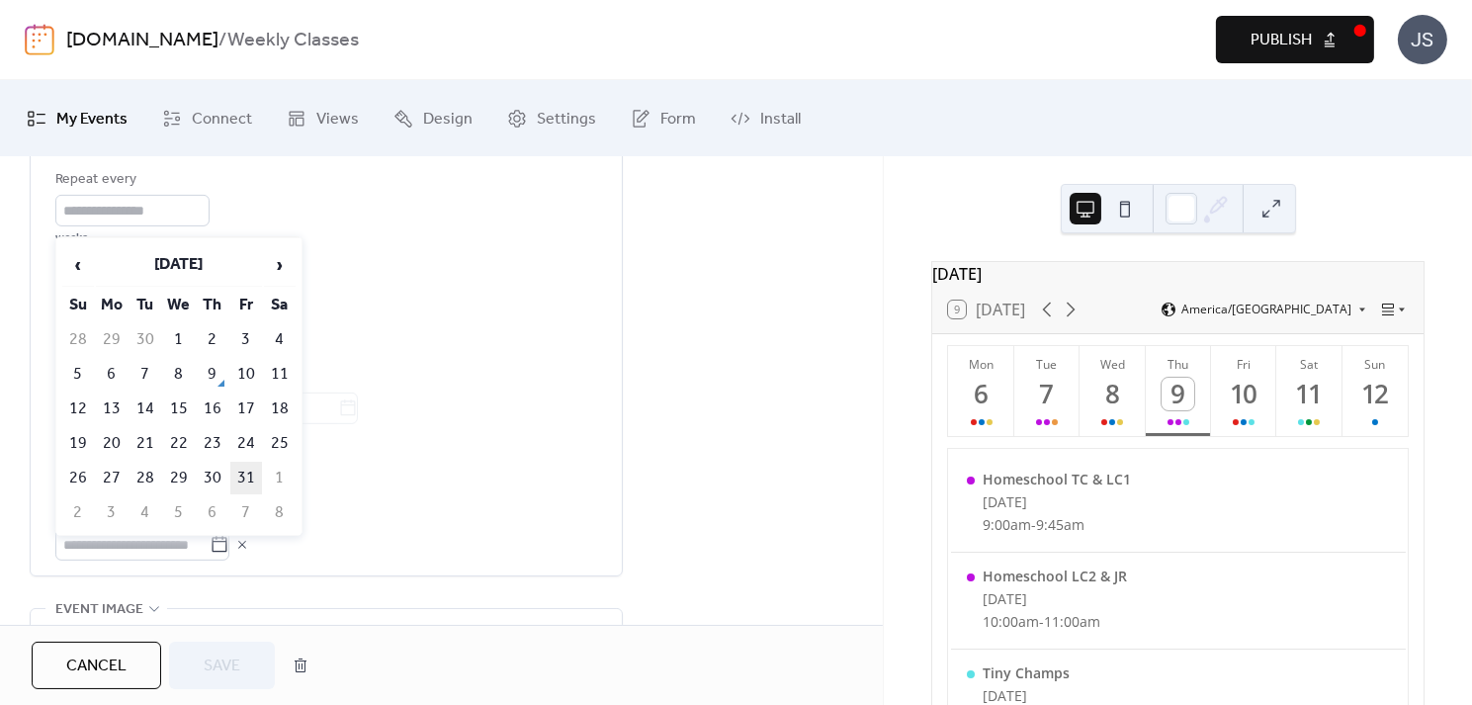
click at [245, 462] on td "31" at bounding box center [246, 478] width 32 height 33
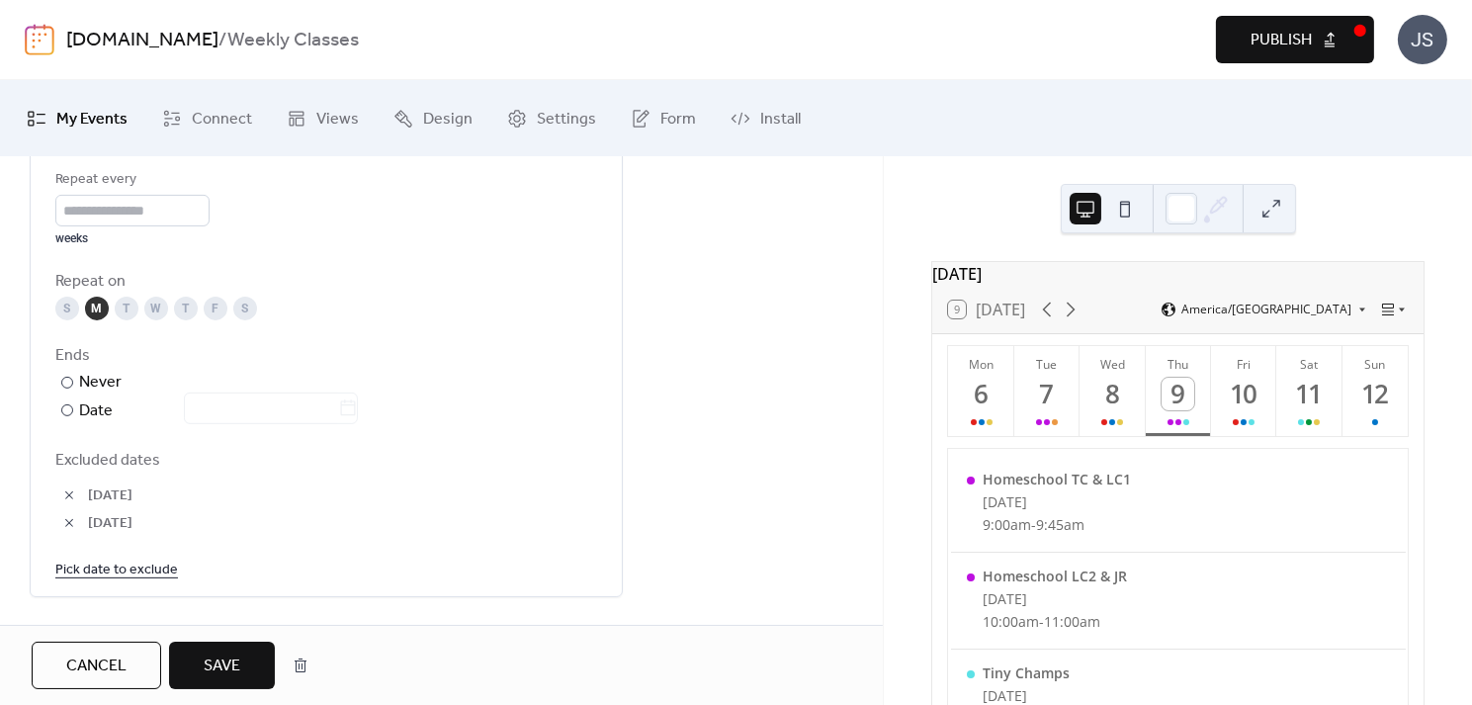
click at [133, 557] on link "Pick date to exclude" at bounding box center [116, 569] width 123 height 25
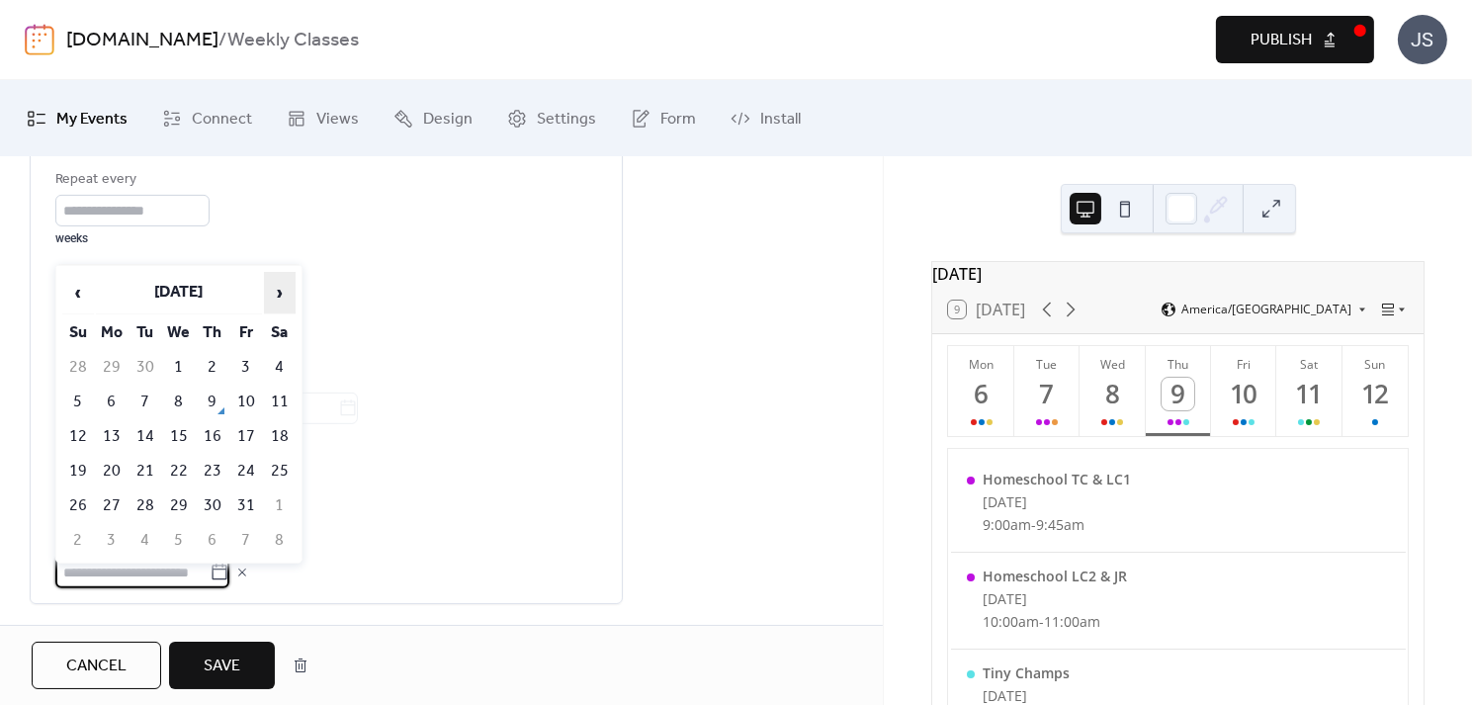
click at [275, 299] on span "›" at bounding box center [280, 293] width 30 height 40
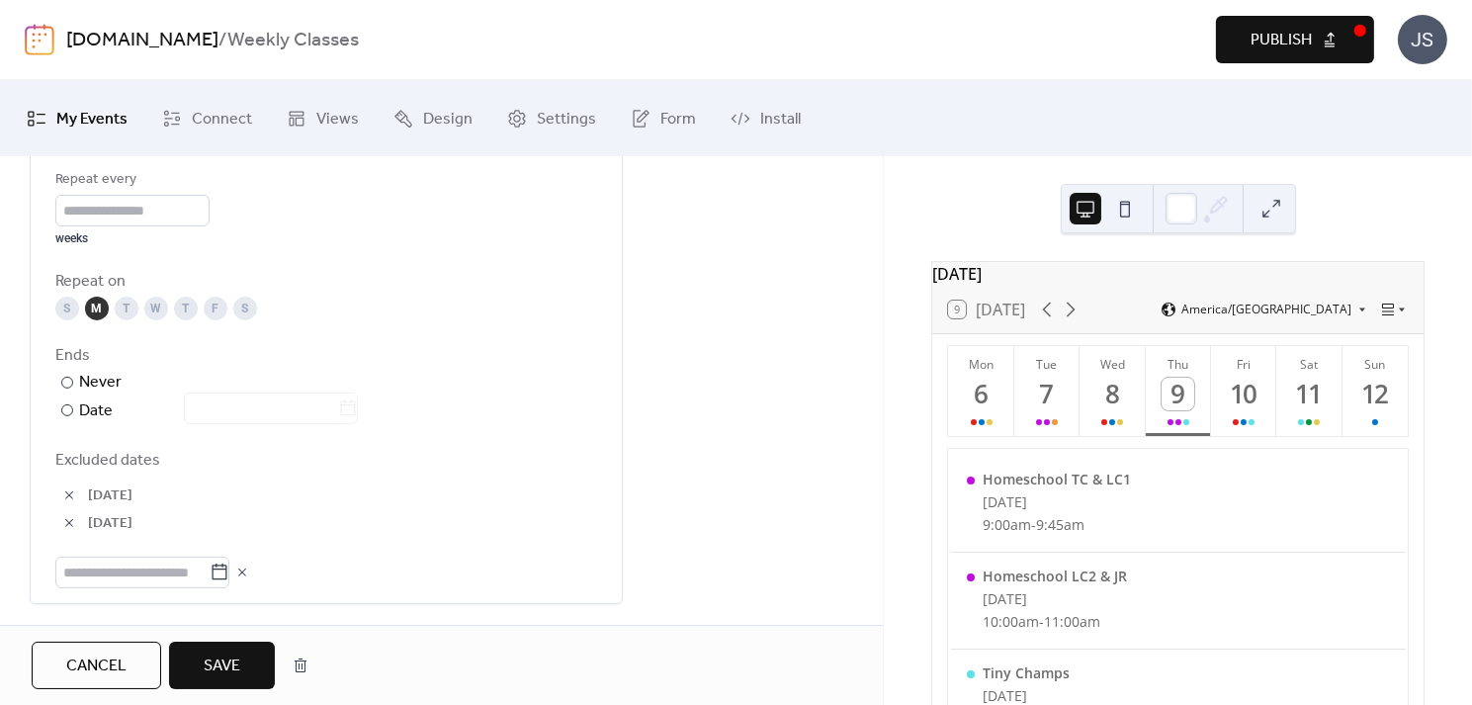
click at [359, 329] on div "Repeat every * weeks Repeat on S M T W T F S Ends ​ Never ​ Date Excluded dates…" at bounding box center [326, 378] width 542 height 420
click at [231, 673] on span "Save" at bounding box center [222, 667] width 37 height 24
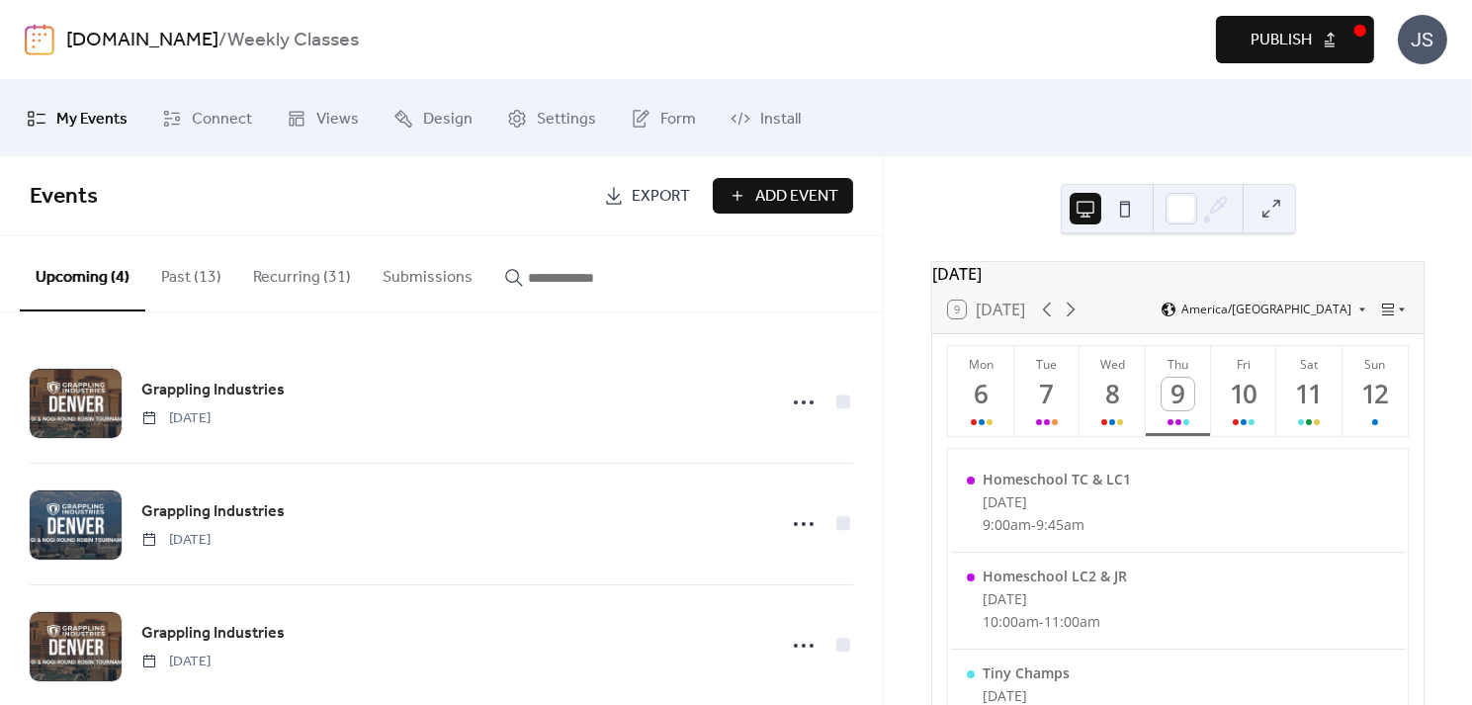
click at [307, 278] on button "Recurring (31)" at bounding box center [302, 272] width 130 height 73
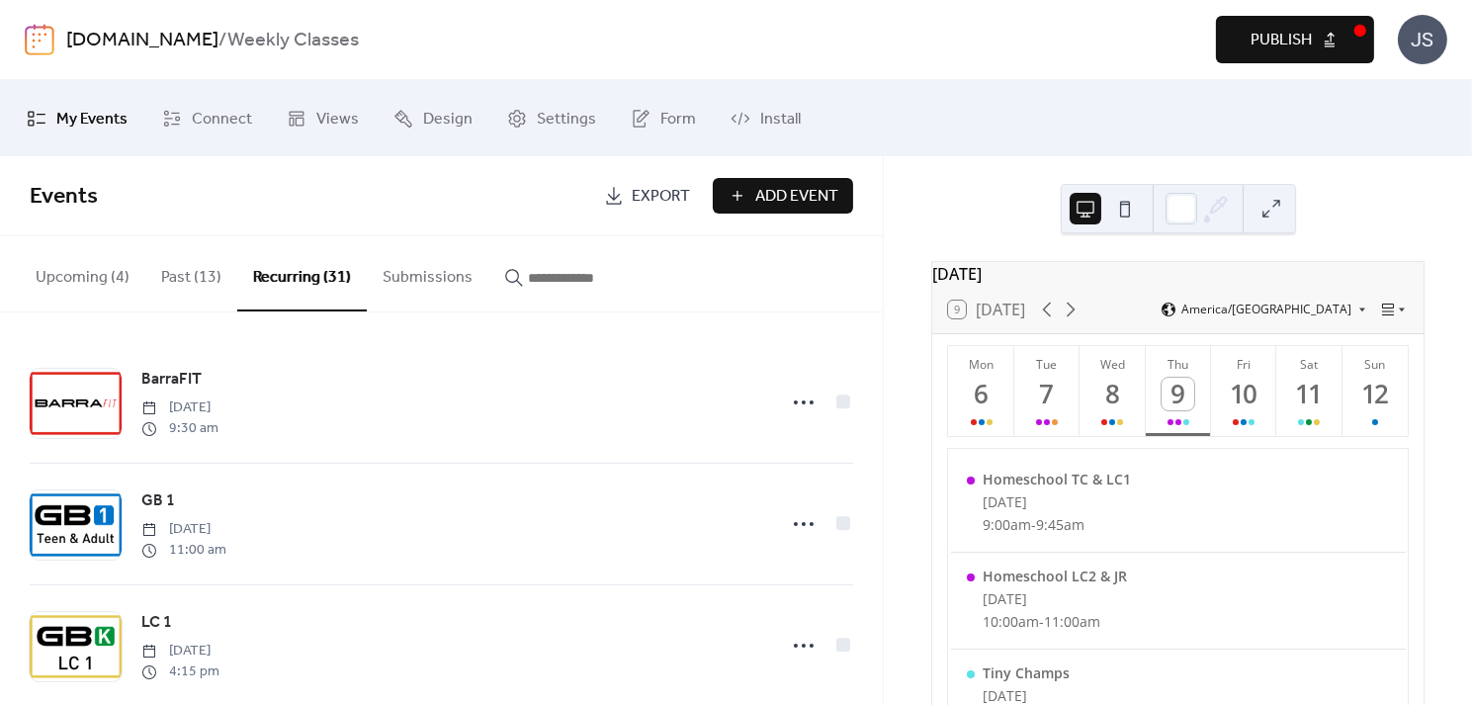
click at [1276, 44] on span "Publish" at bounding box center [1281, 41] width 61 height 24
